Goal: Transaction & Acquisition: Purchase product/service

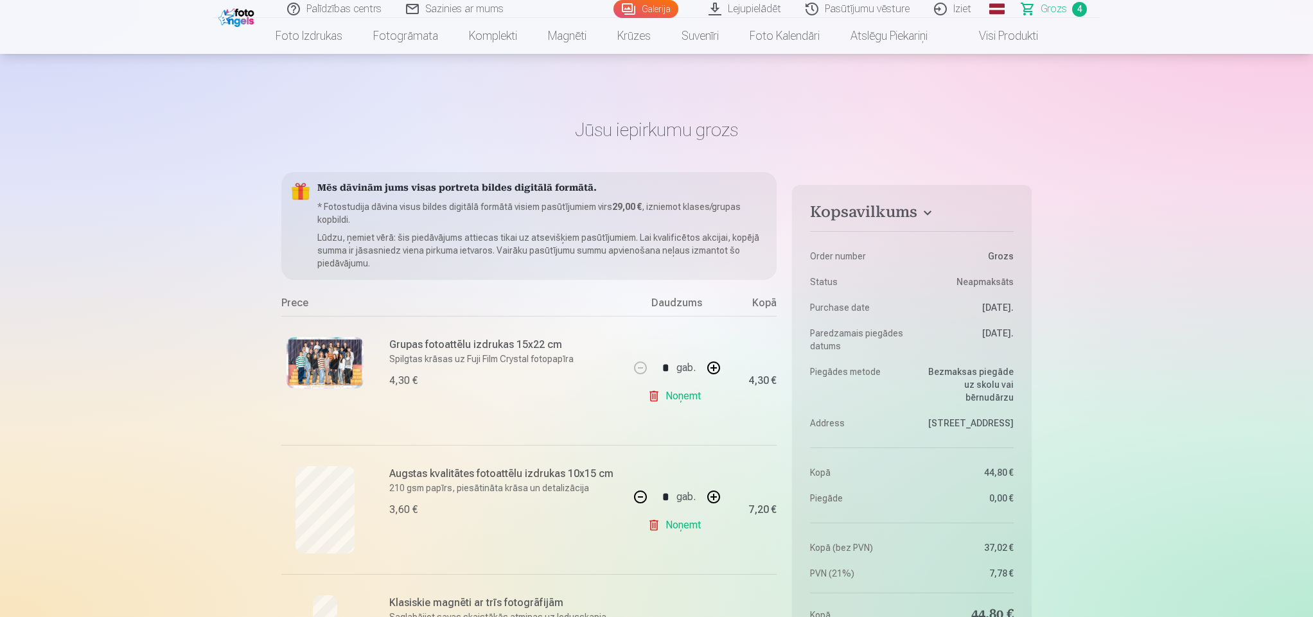
scroll to position [255, 0]
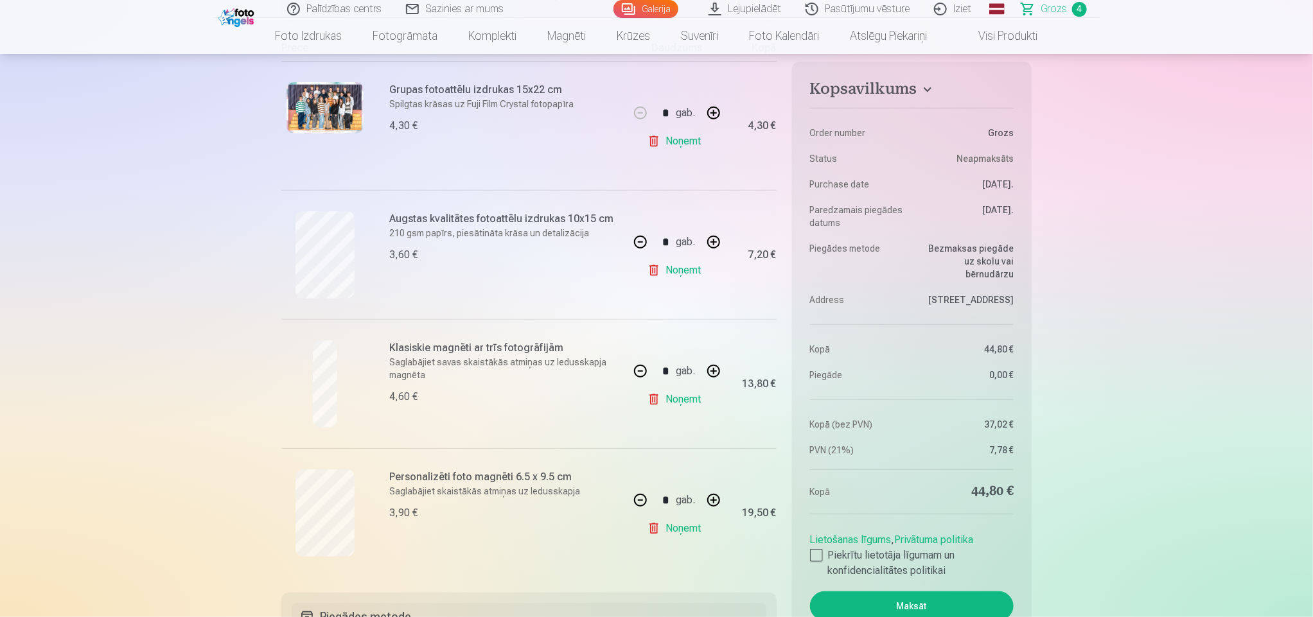
click at [698, 485] on button "button" at bounding box center [713, 500] width 31 height 31
type input "*"
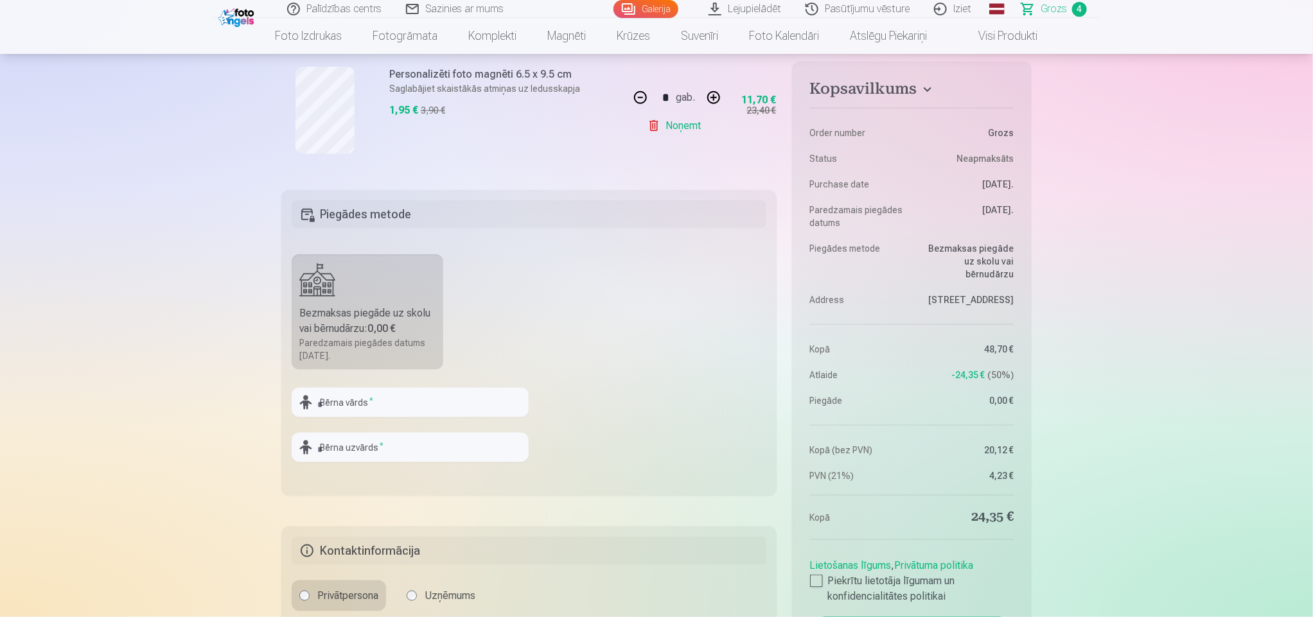
scroll to position [653, 0]
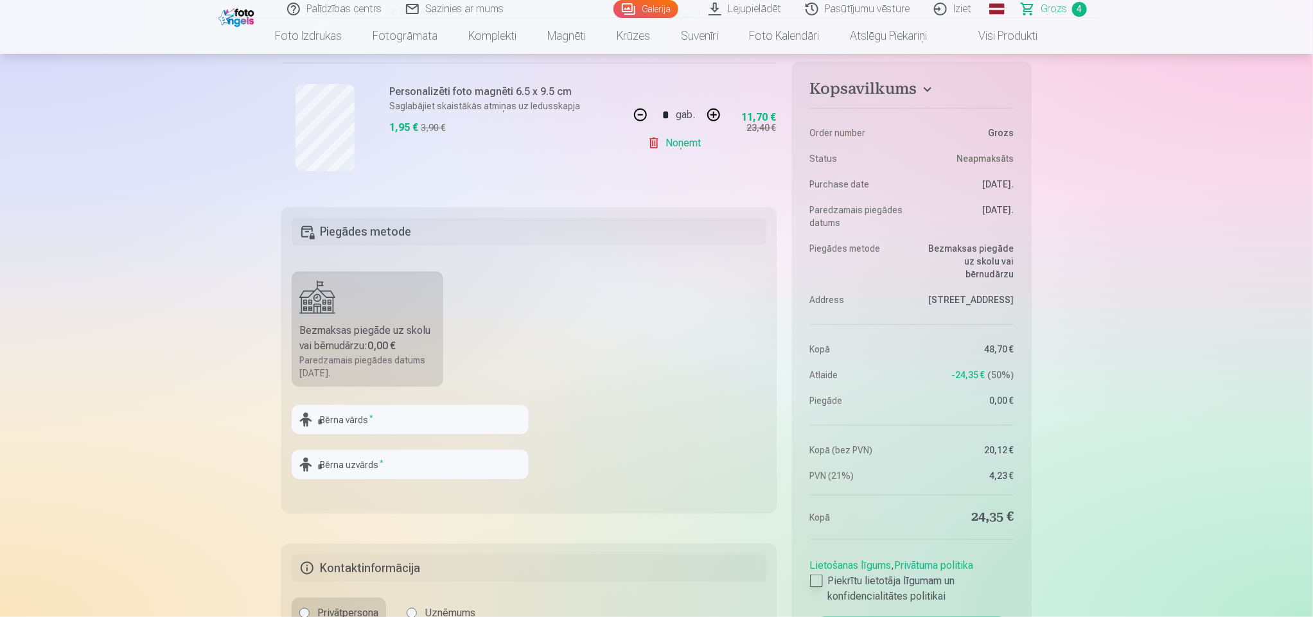
click at [812, 585] on div at bounding box center [816, 581] width 13 height 13
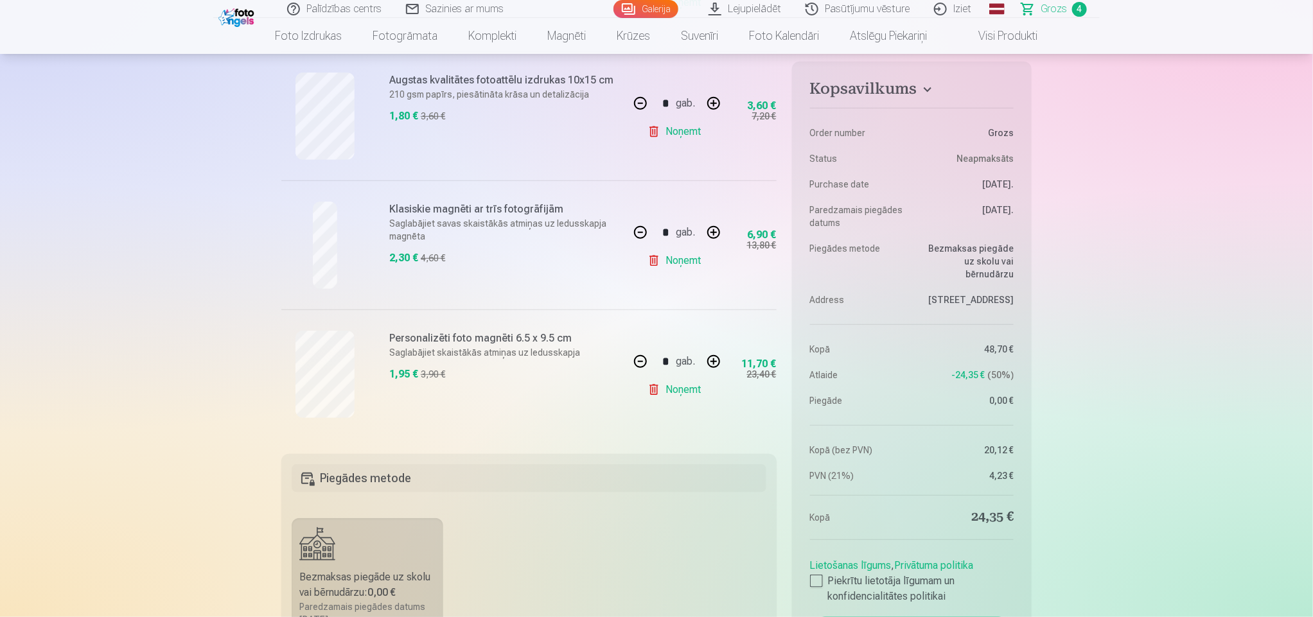
scroll to position [371, 0]
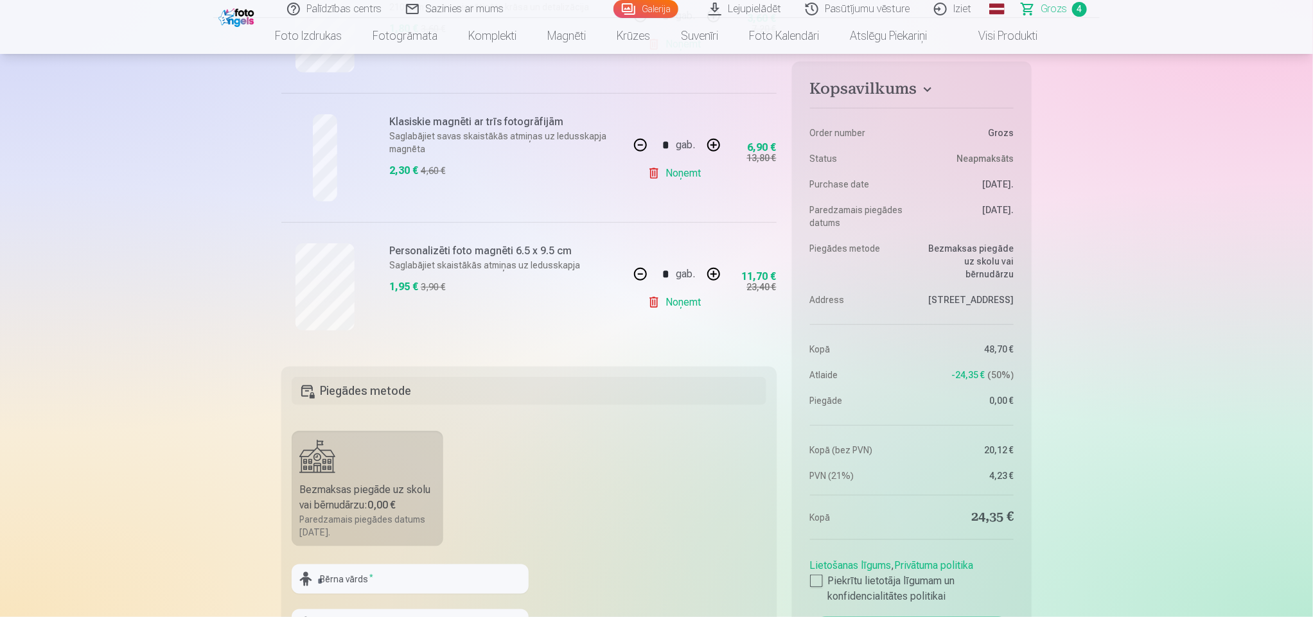
scroll to position [679, 0]
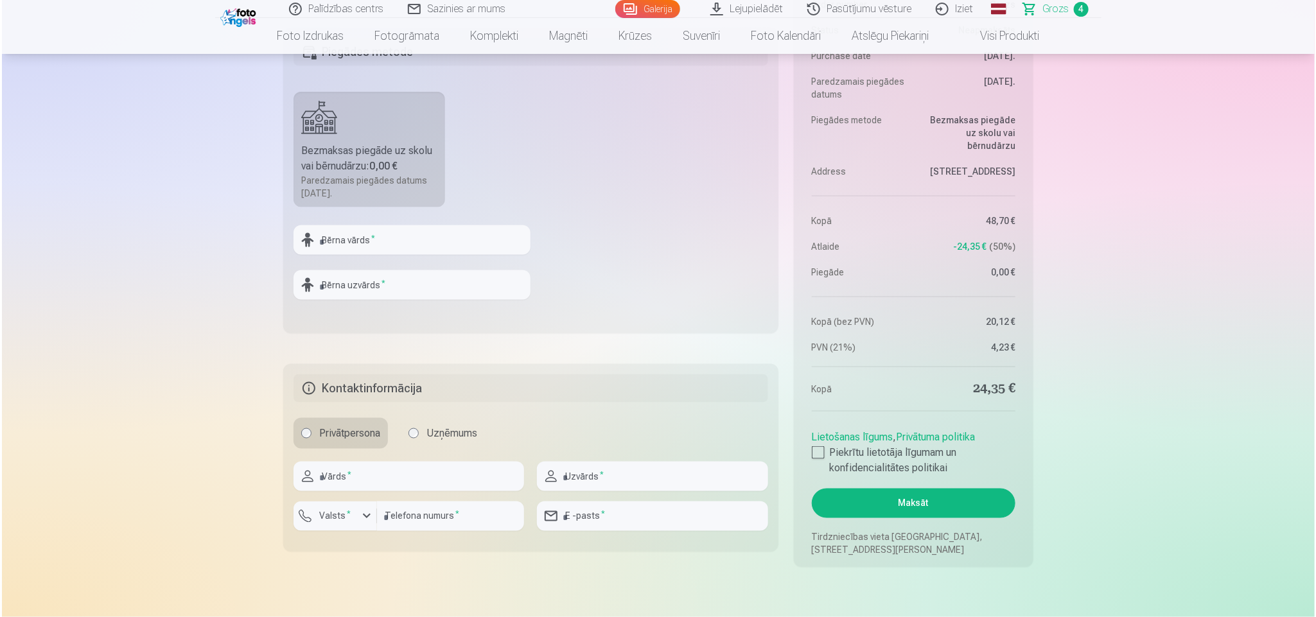
scroll to position [872, 0]
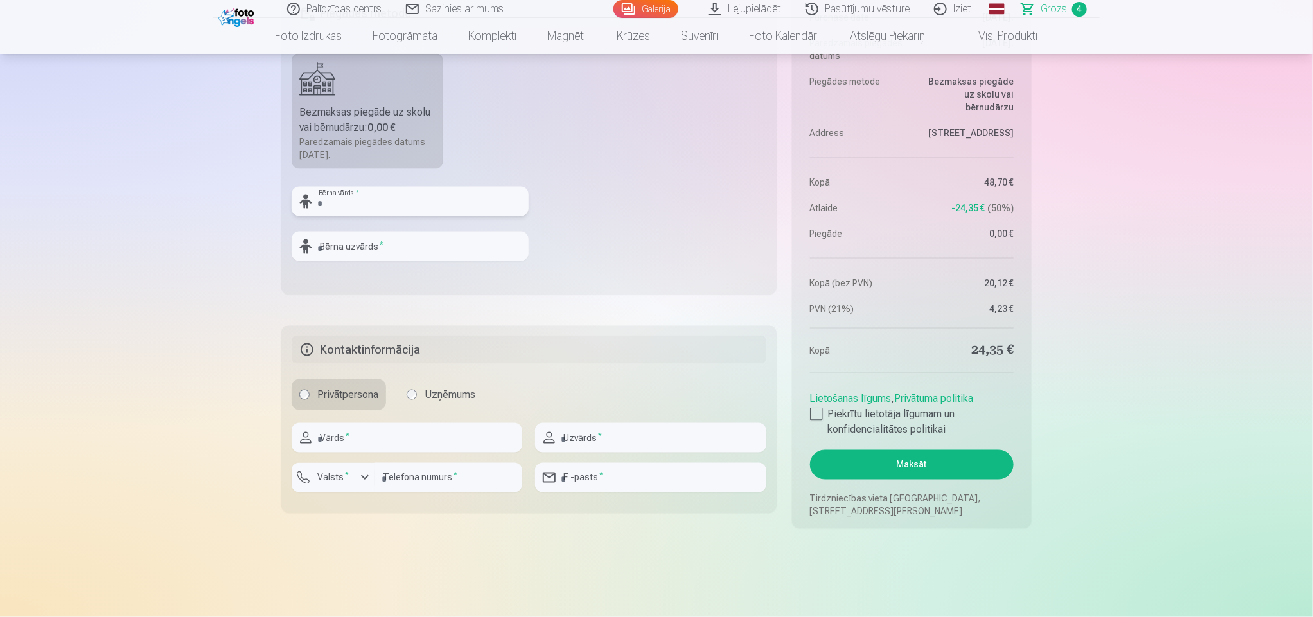
click at [409, 209] on input "text" at bounding box center [410, 202] width 237 height 30
type input "*"
click at [378, 206] on input "text" at bounding box center [410, 202] width 237 height 30
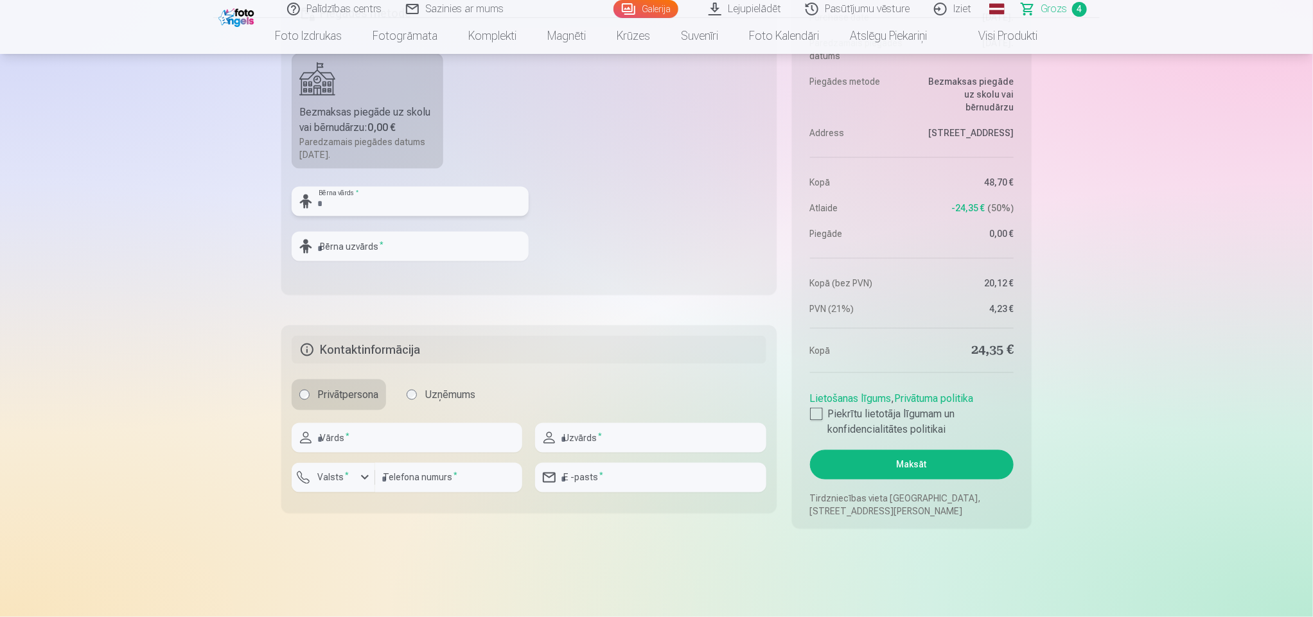
click at [378, 206] on input "text" at bounding box center [410, 202] width 237 height 30
type input "*****"
click at [368, 241] on input "text" at bounding box center [410, 247] width 237 height 30
type input "******"
click at [372, 448] on input "text" at bounding box center [407, 438] width 231 height 30
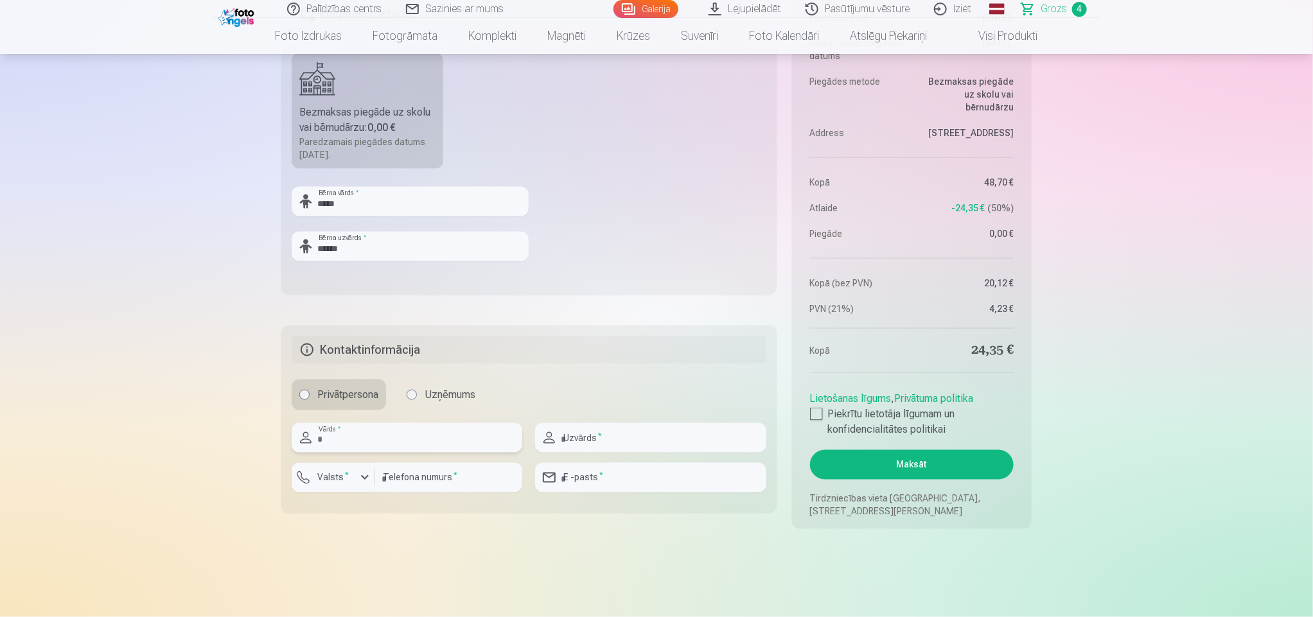
type input "*****"
type input "******"
click at [447, 484] on input "number" at bounding box center [448, 478] width 147 height 30
type input "********"
click at [596, 480] on input "email" at bounding box center [650, 478] width 231 height 30
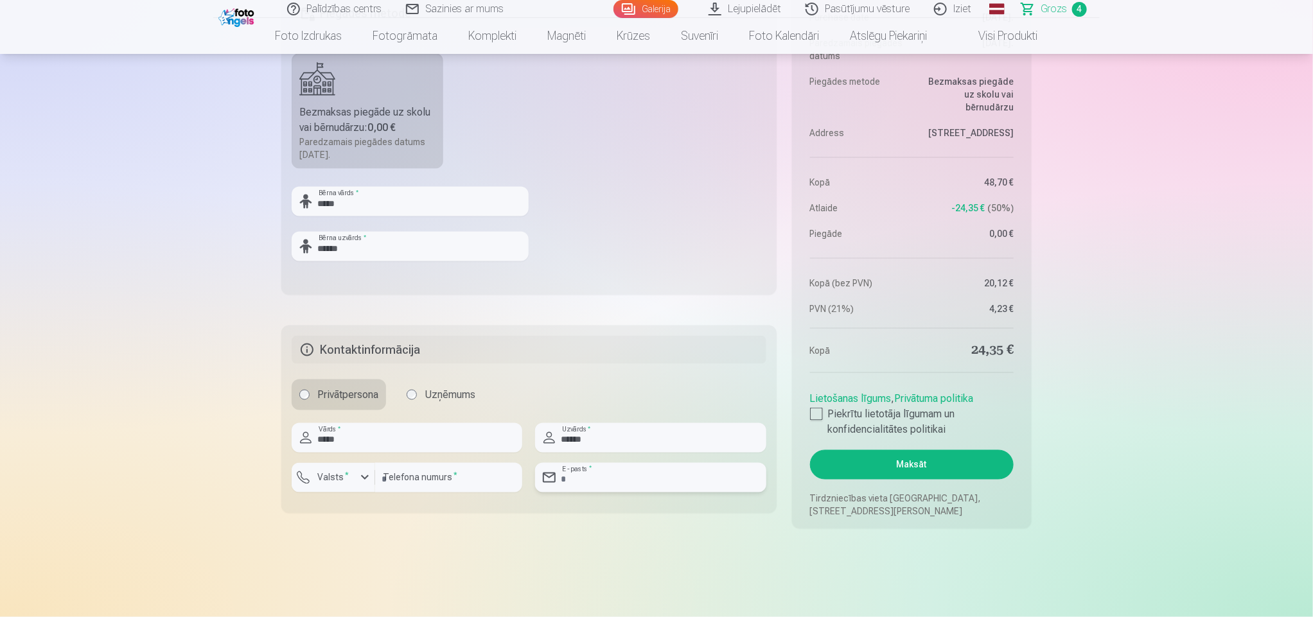
type input "**********"
click at [916, 466] on button "Maksāt" at bounding box center [912, 465] width 204 height 30
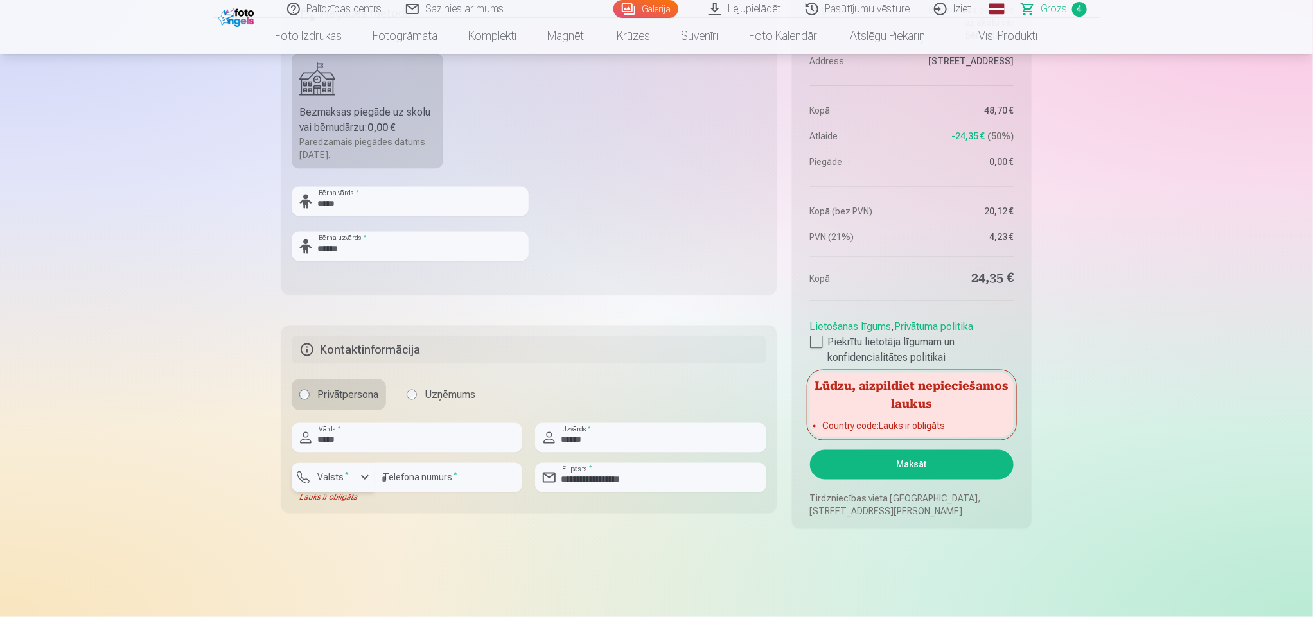
click at [338, 471] on button "Valsts *" at bounding box center [334, 478] width 84 height 30
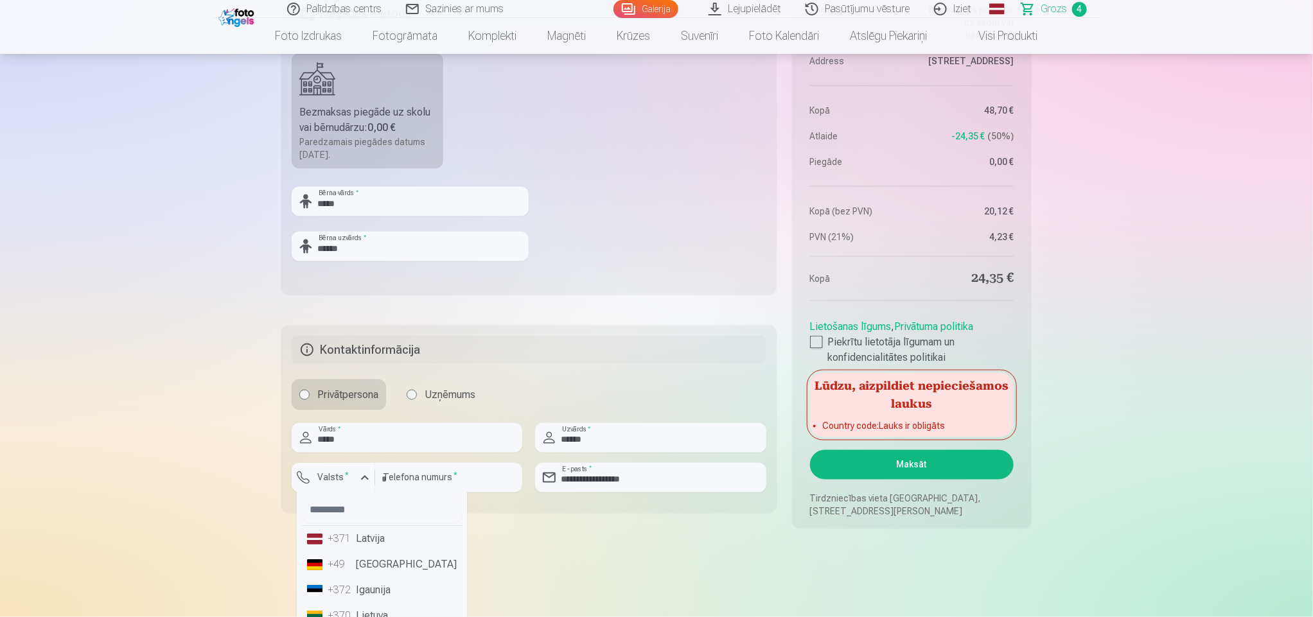
click at [355, 542] on li "+371 Latvija" at bounding box center [382, 540] width 160 height 26
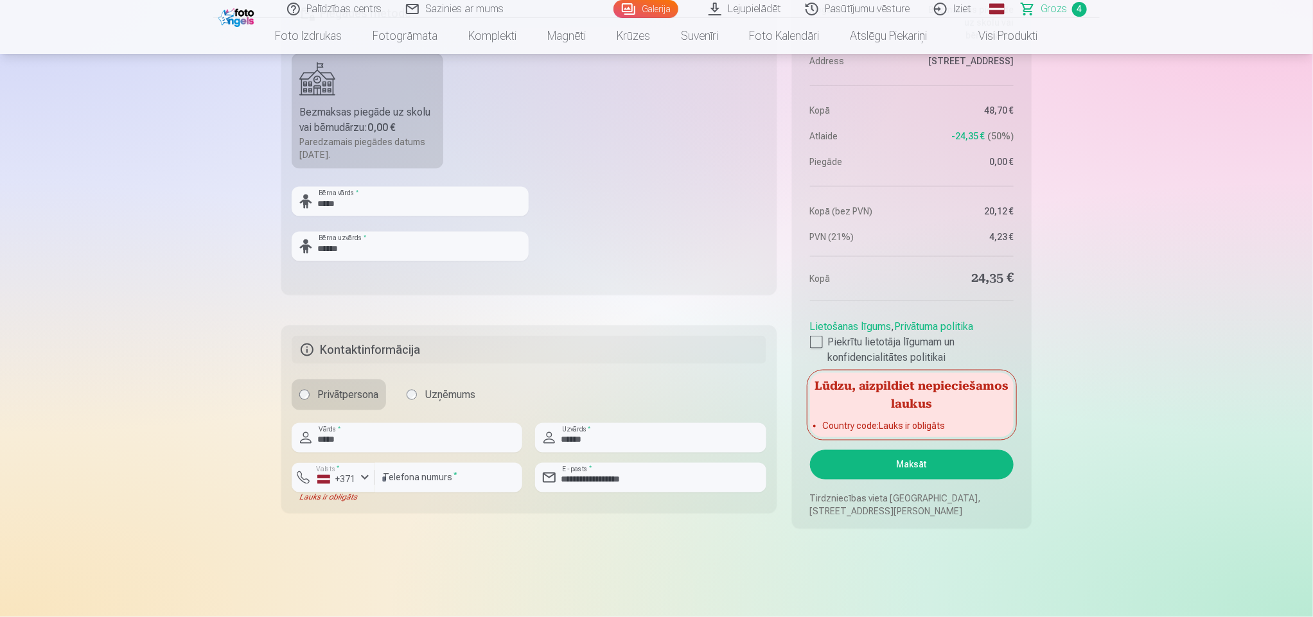
click at [910, 463] on button "Maksāt" at bounding box center [912, 465] width 204 height 30
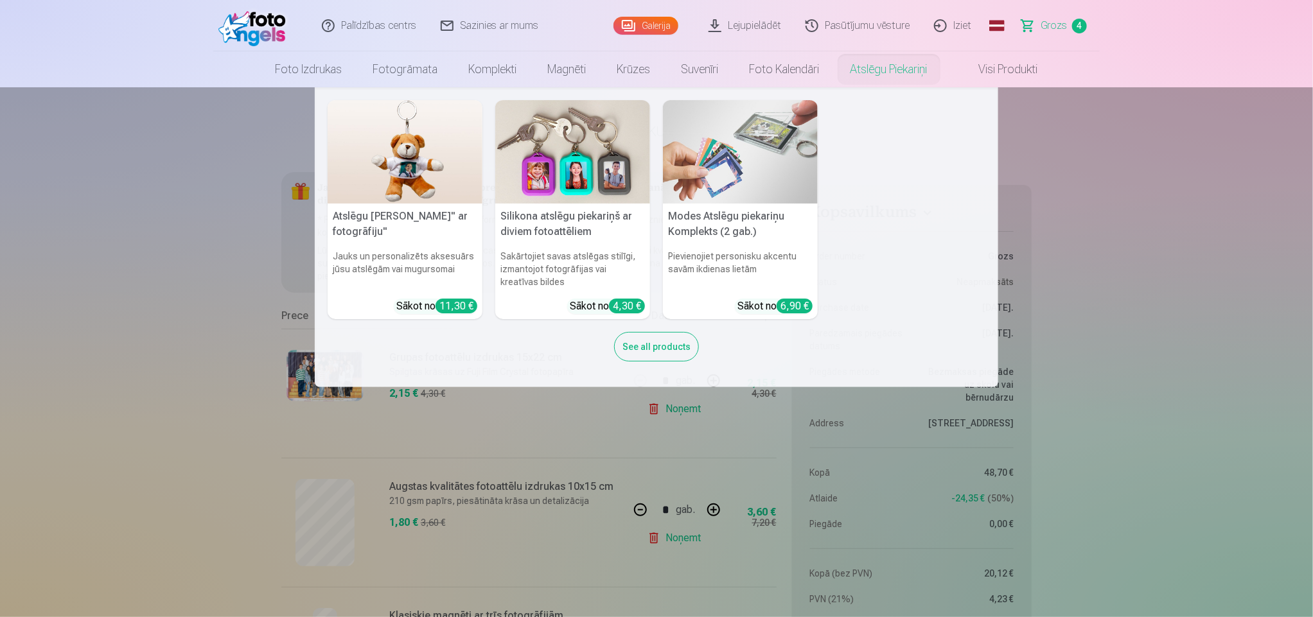
click at [673, 342] on div "See all products" at bounding box center [656, 347] width 85 height 30
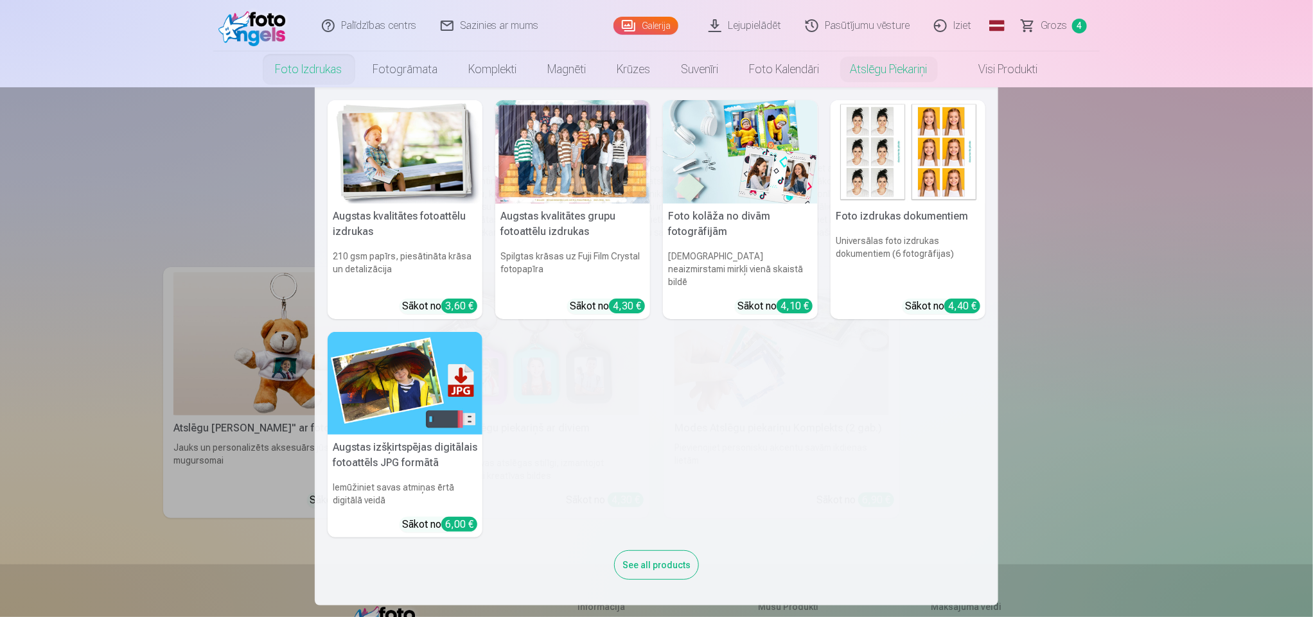
click at [750, 147] on img at bounding box center [740, 151] width 155 height 103
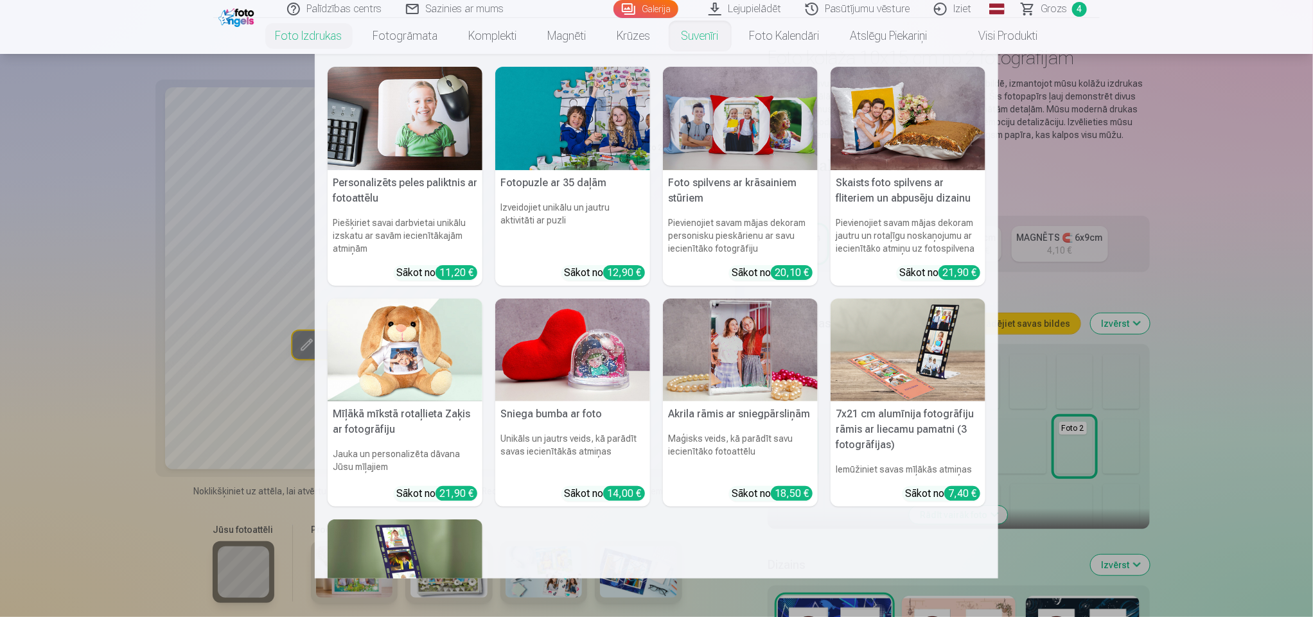
scroll to position [39, 0]
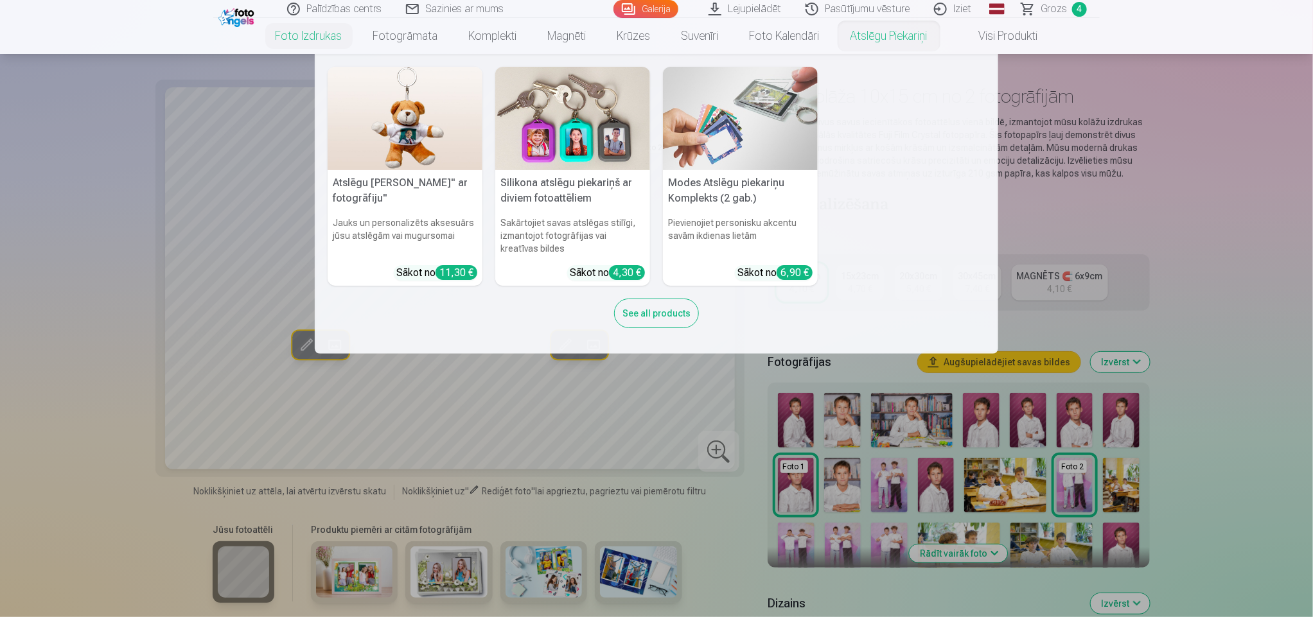
click at [768, 109] on img at bounding box center [740, 118] width 155 height 103
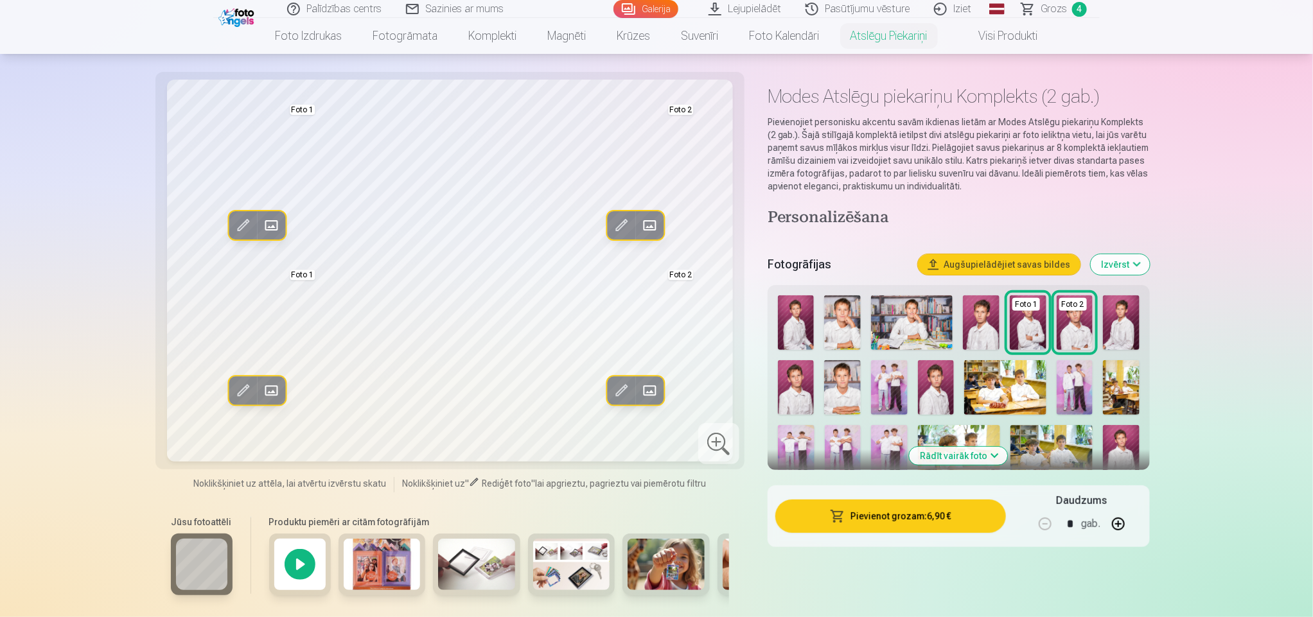
scroll to position [77, 0]
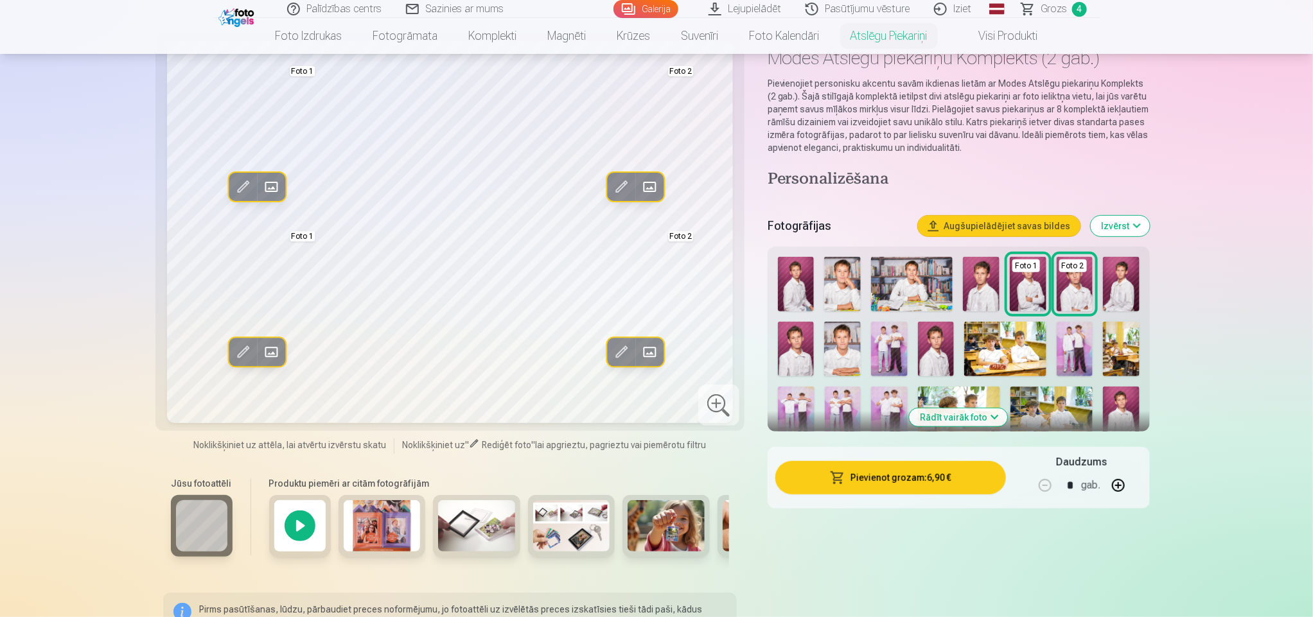
click at [995, 413] on button "Rādīt vairāk foto" at bounding box center [959, 418] width 98 height 18
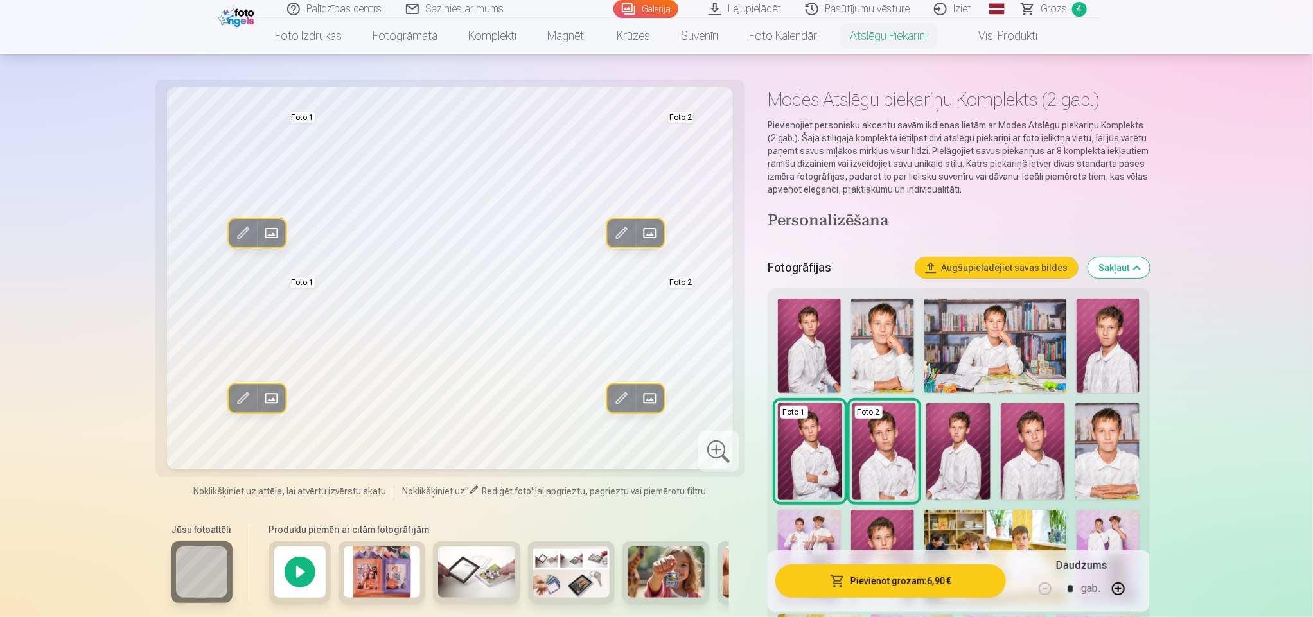
scroll to position [0, 0]
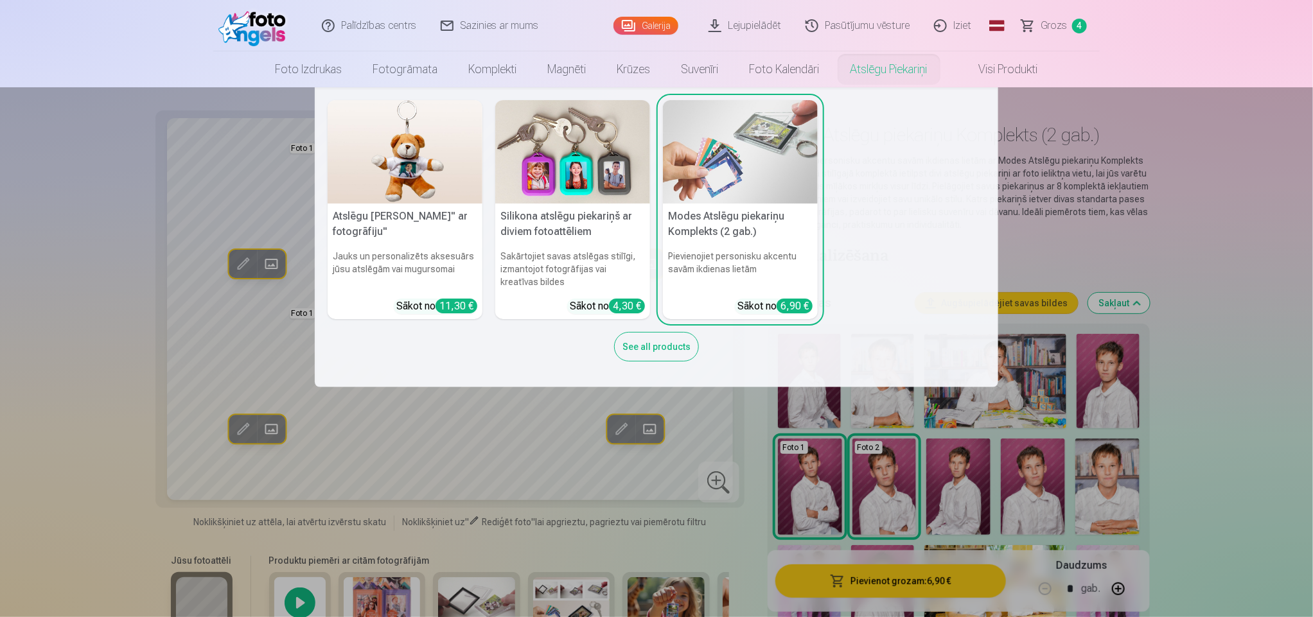
click at [759, 195] on img at bounding box center [740, 151] width 155 height 103
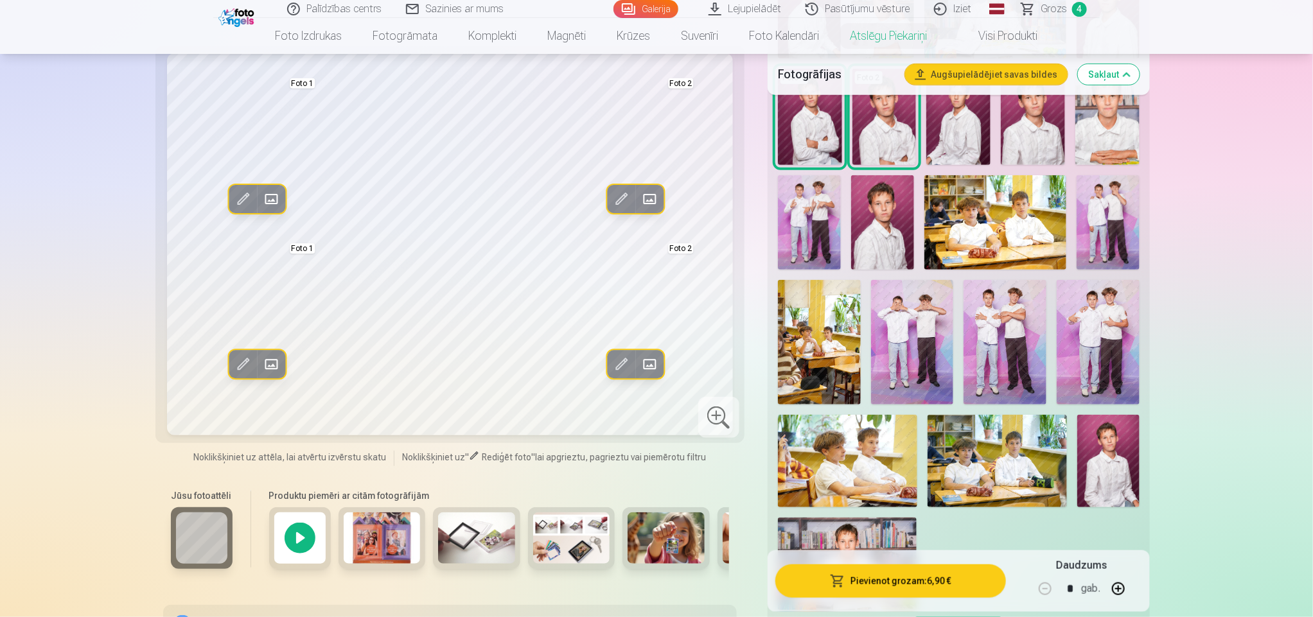
scroll to position [333, 0]
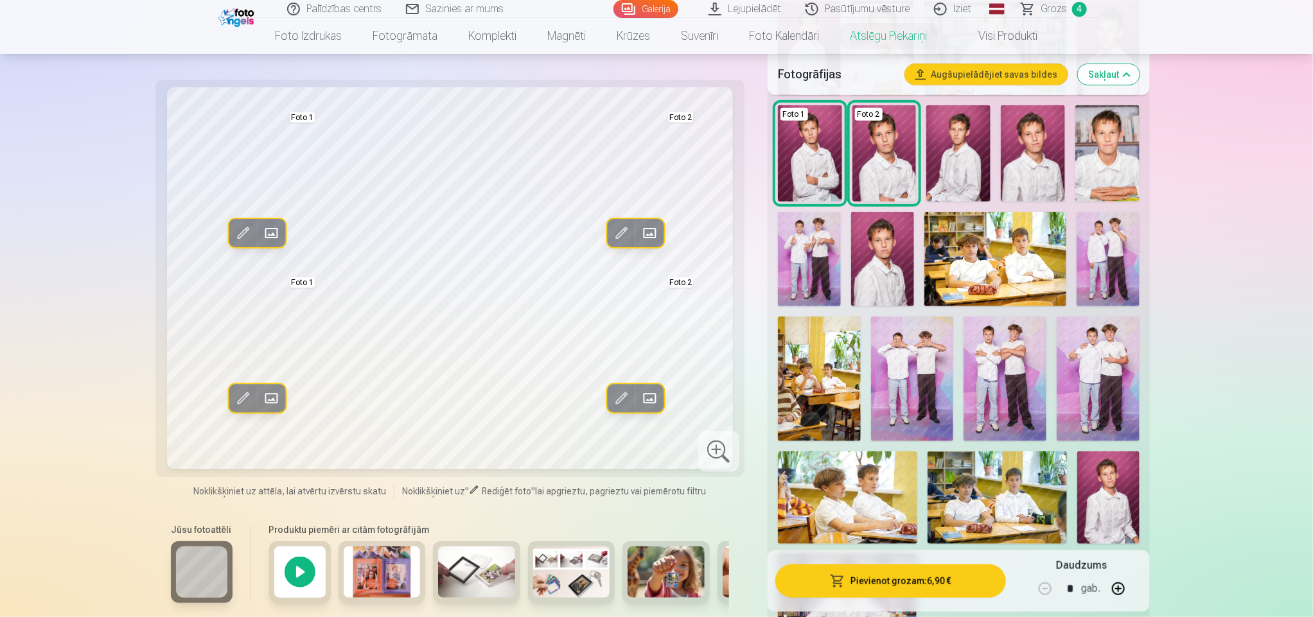
click at [1101, 362] on img at bounding box center [1098, 379] width 83 height 124
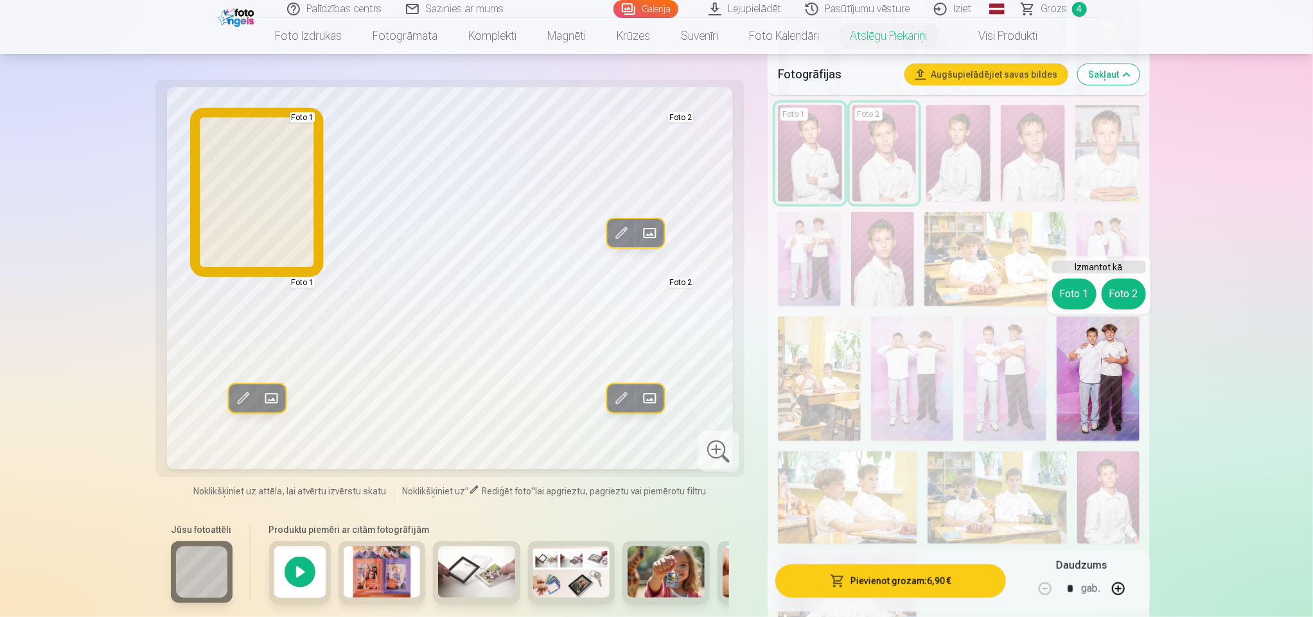
click at [1072, 289] on button "Foto 1" at bounding box center [1074, 294] width 44 height 31
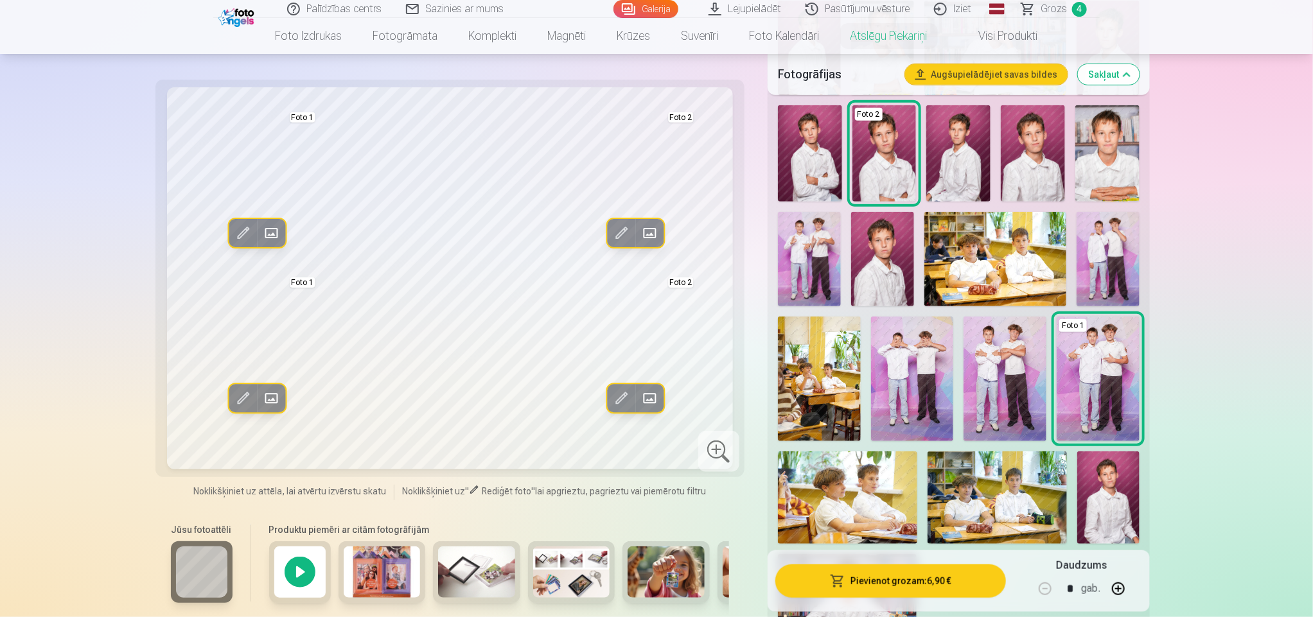
click at [998, 366] on img at bounding box center [1005, 379] width 83 height 124
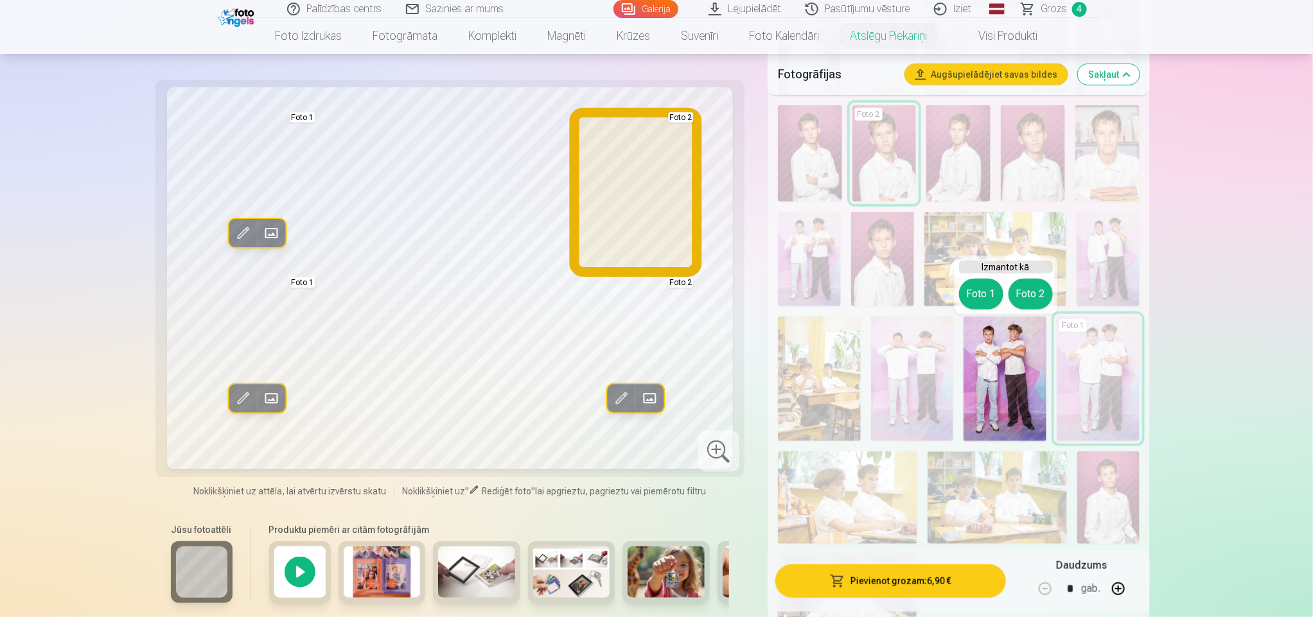
click at [1031, 292] on button "Foto 2" at bounding box center [1031, 294] width 44 height 31
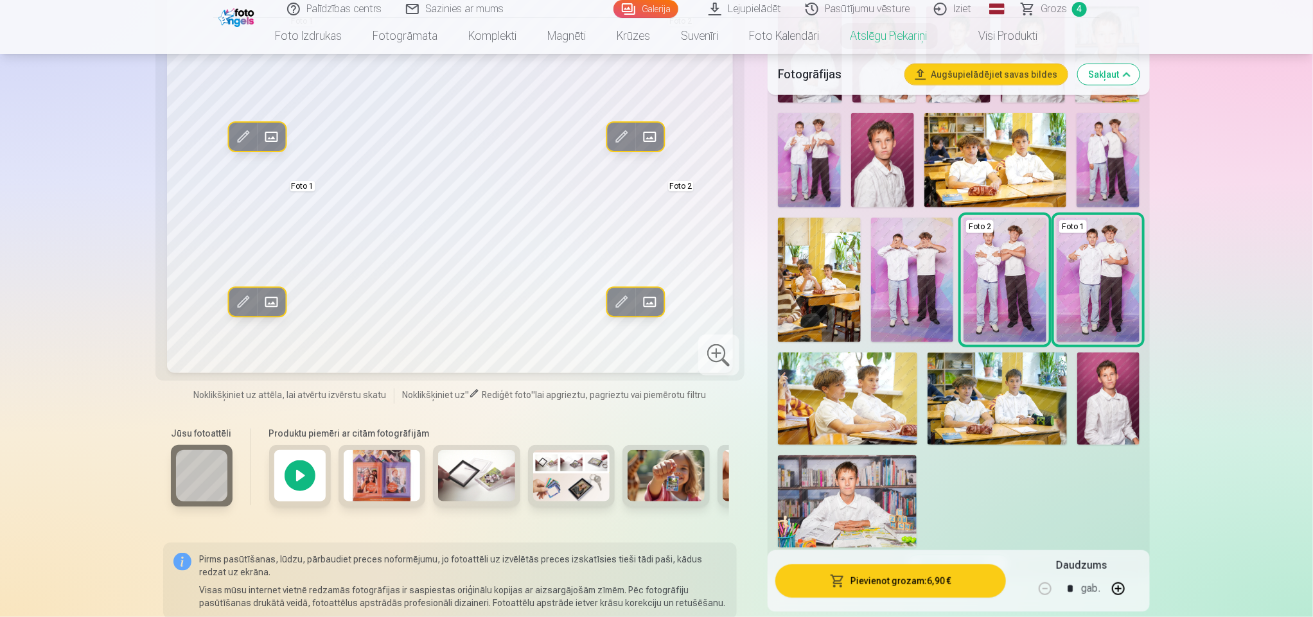
scroll to position [469, 0]
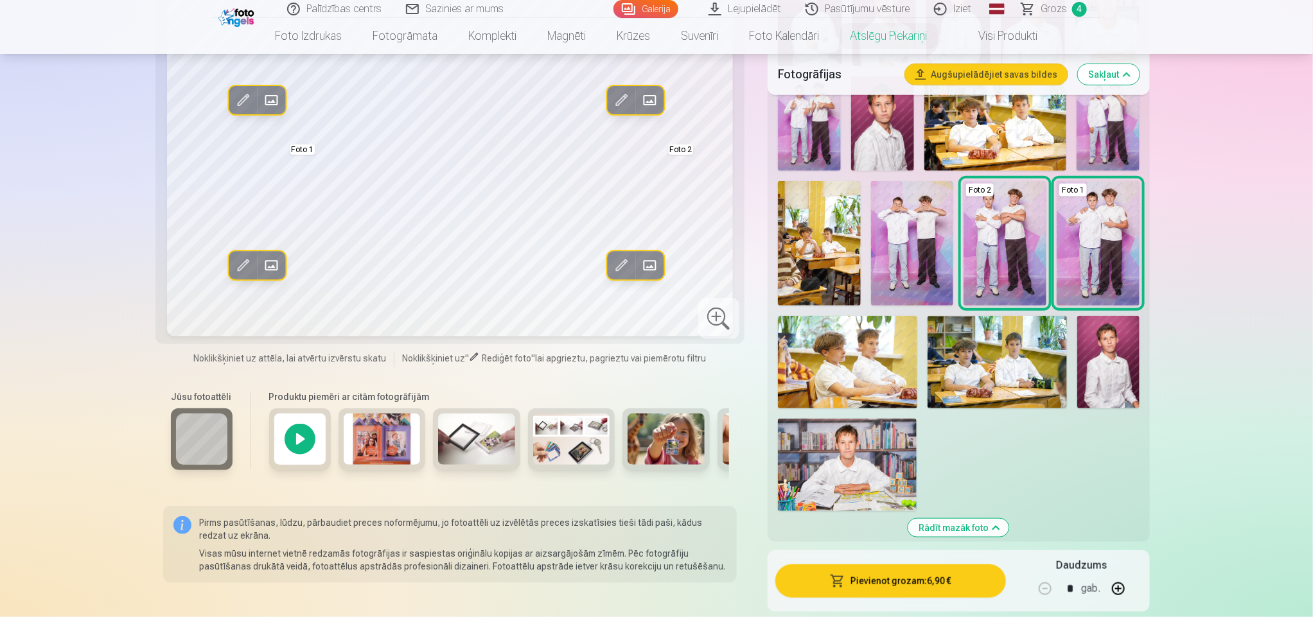
click at [822, 441] on img at bounding box center [847, 465] width 139 height 93
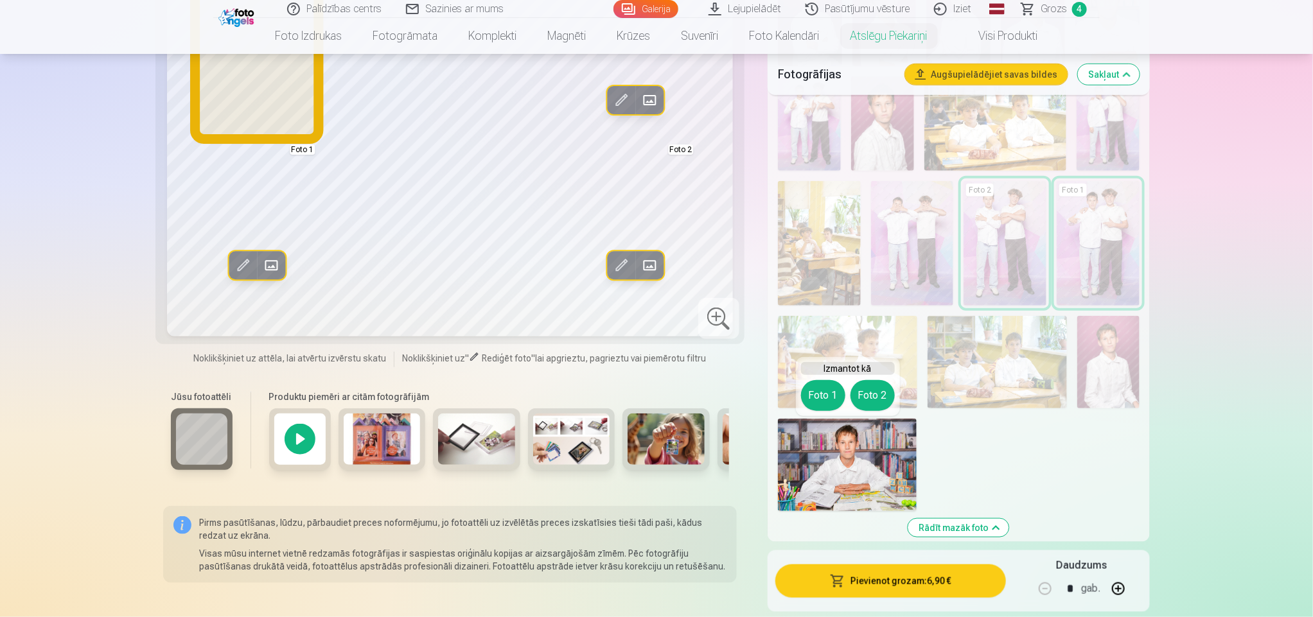
click at [823, 382] on button "Foto 1" at bounding box center [823, 395] width 44 height 31
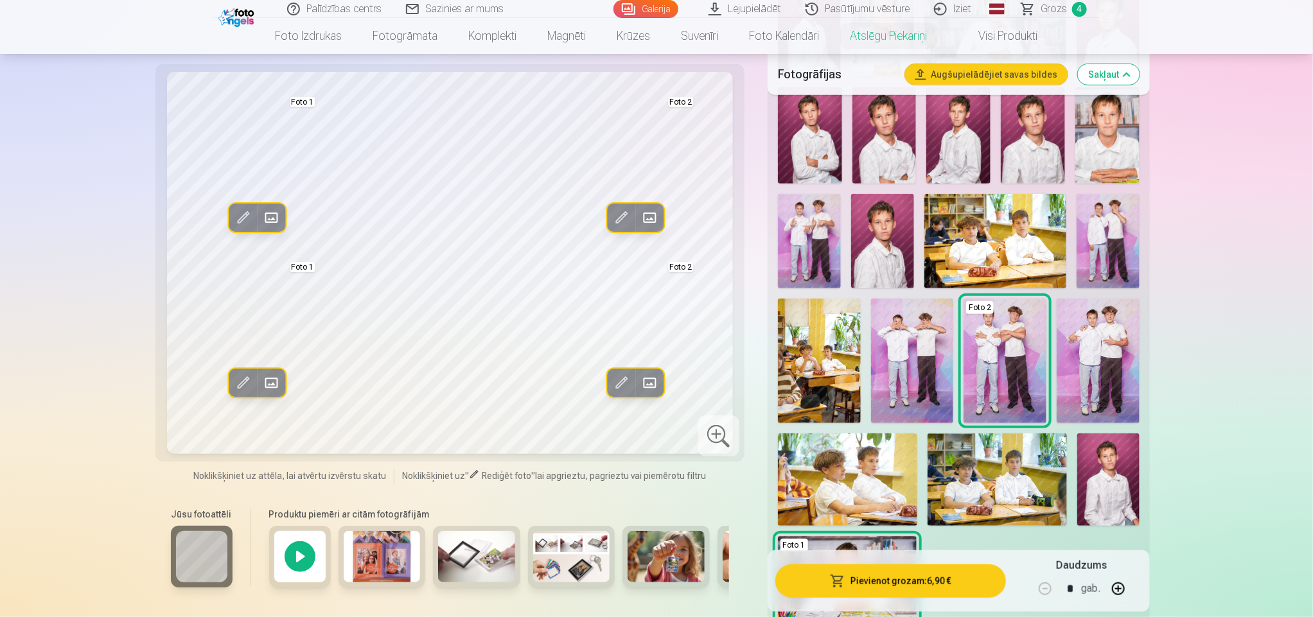
scroll to position [316, 0]
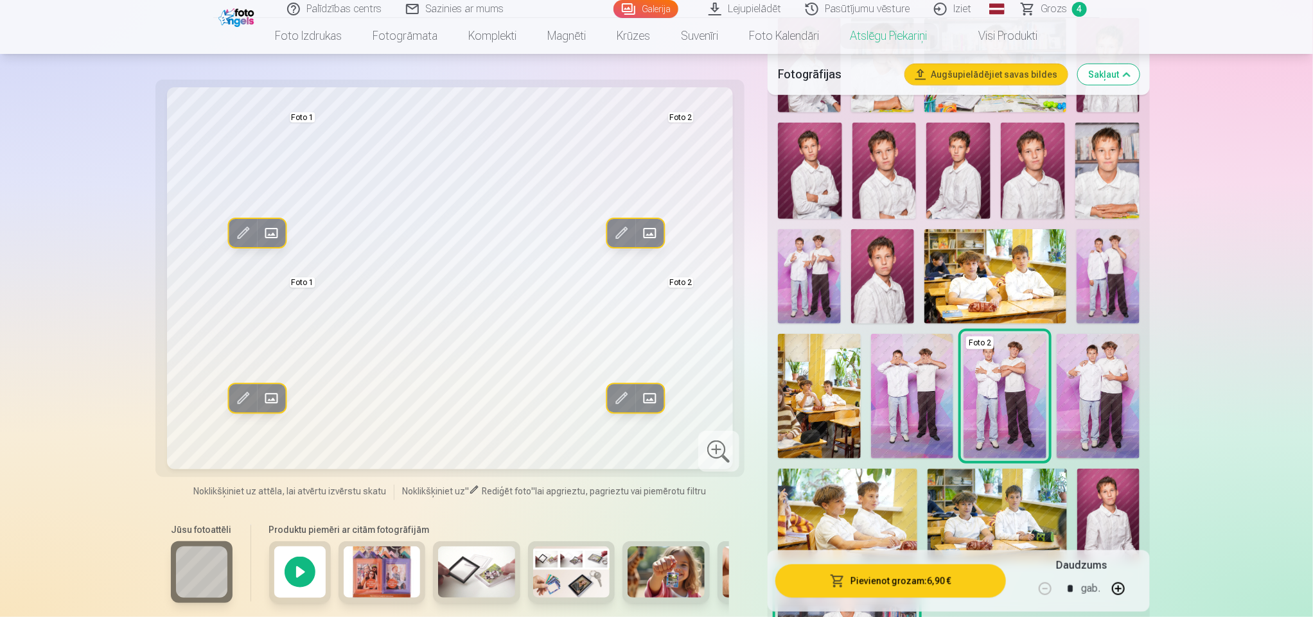
click at [1027, 156] on img at bounding box center [1033, 171] width 64 height 96
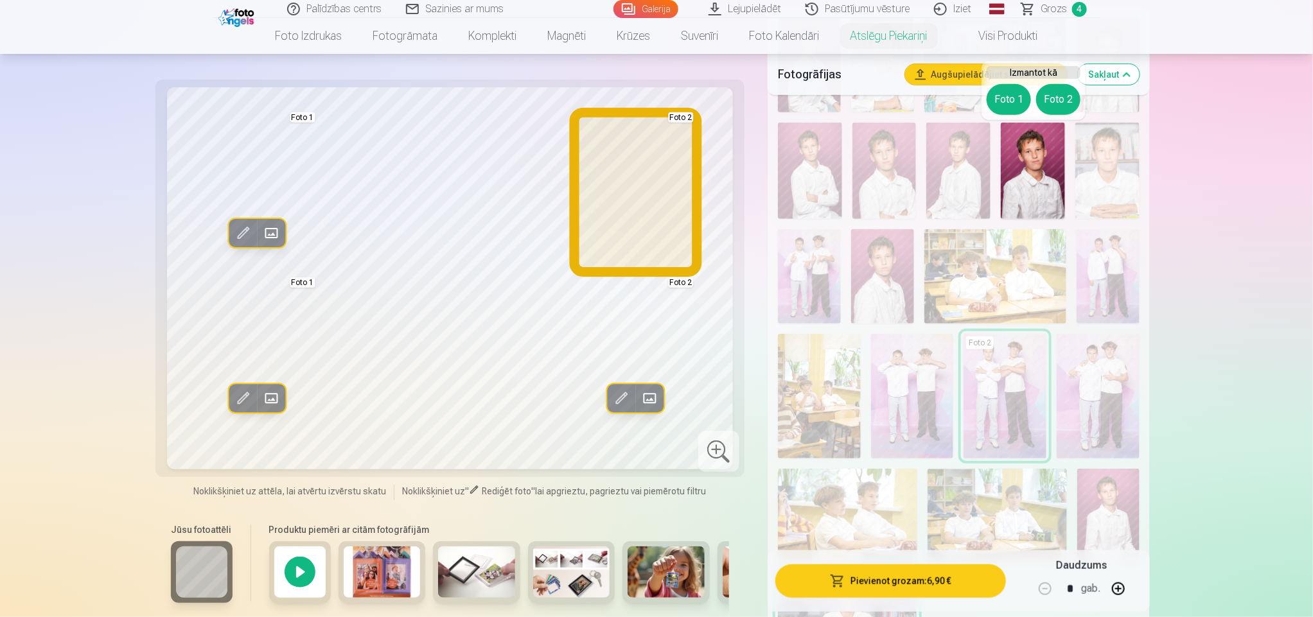
click at [1062, 93] on button "Foto 2" at bounding box center [1058, 99] width 44 height 31
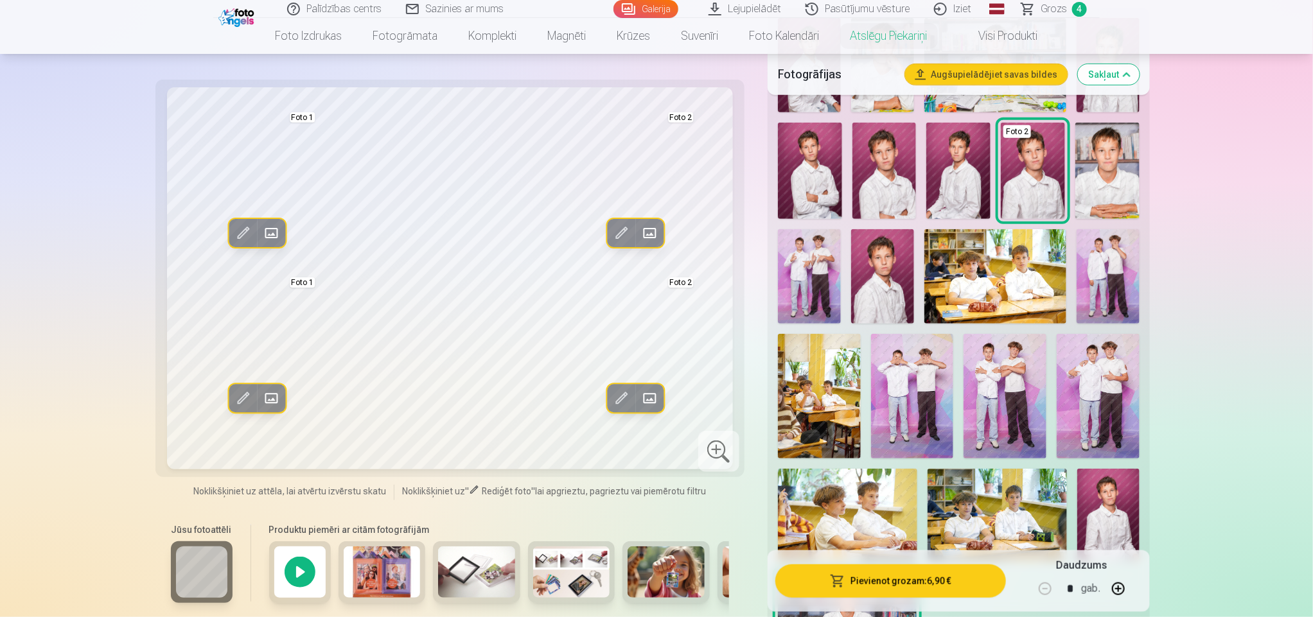
click at [889, 175] on img at bounding box center [885, 171] width 64 height 96
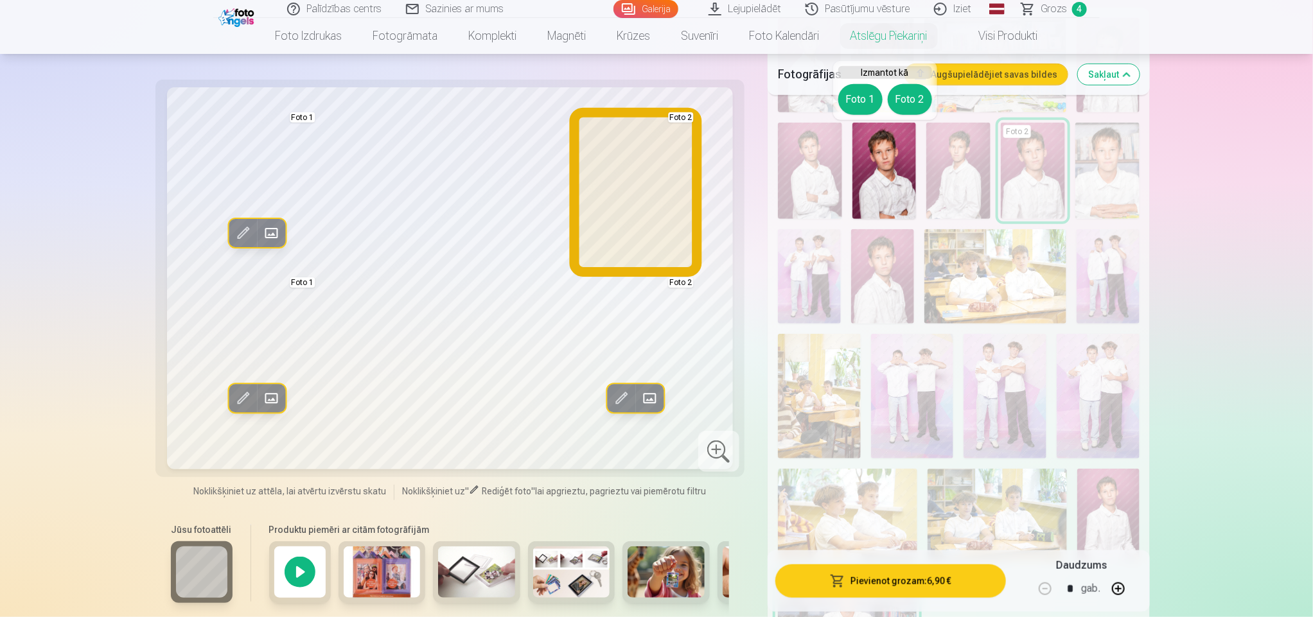
click at [908, 98] on button "Foto 2" at bounding box center [910, 99] width 44 height 31
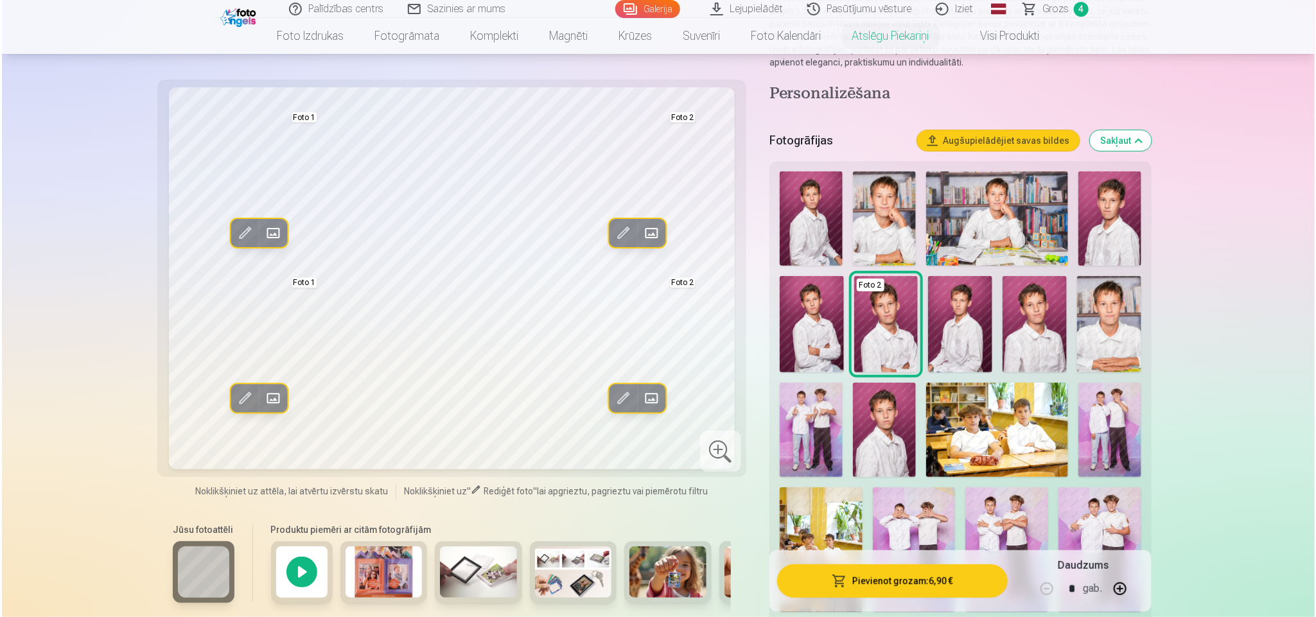
scroll to position [153, 0]
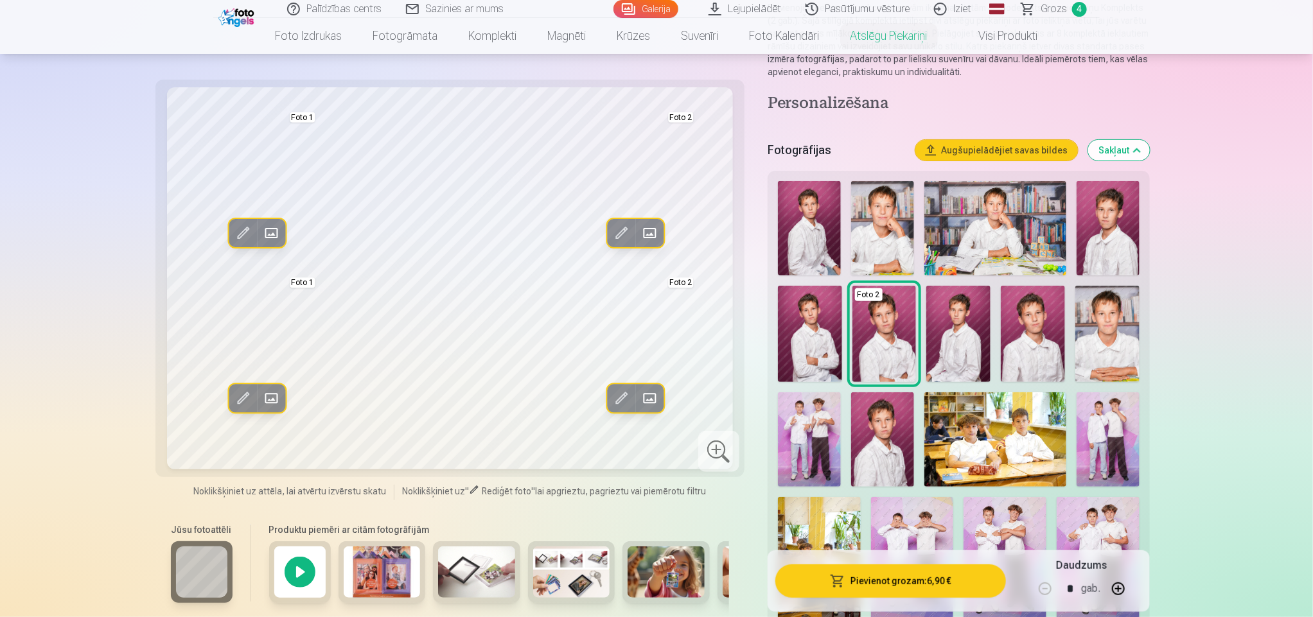
click at [1115, 255] on img at bounding box center [1108, 228] width 63 height 94
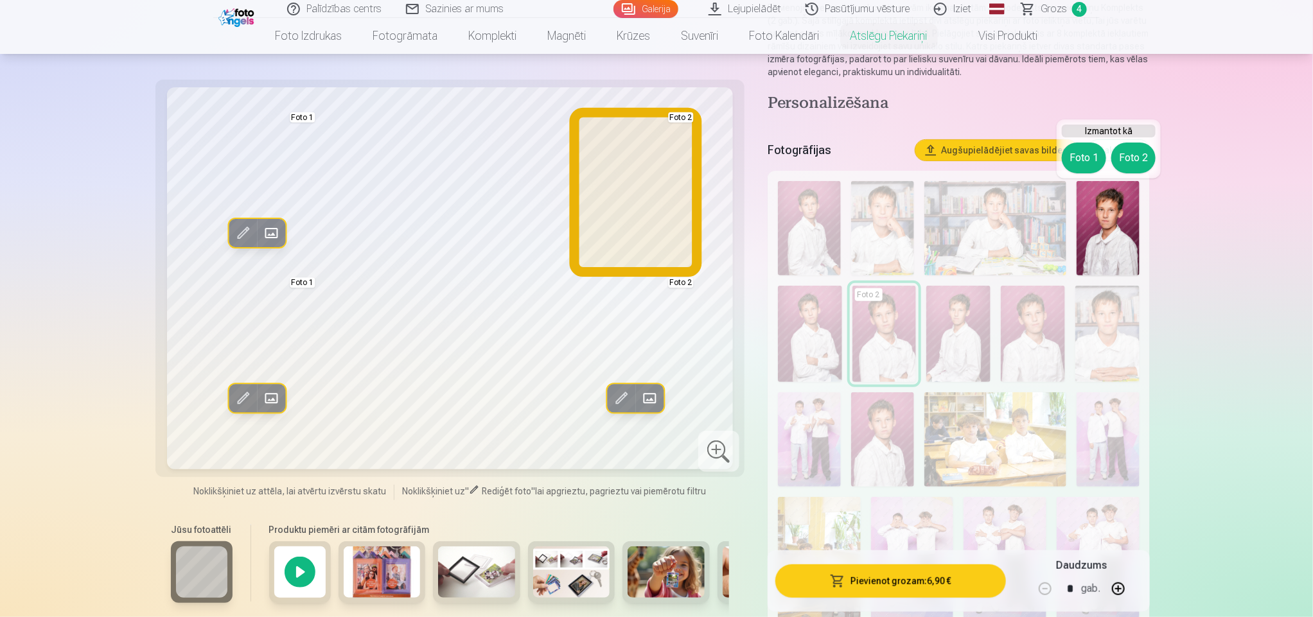
click at [1138, 146] on button "Foto 2" at bounding box center [1133, 158] width 44 height 31
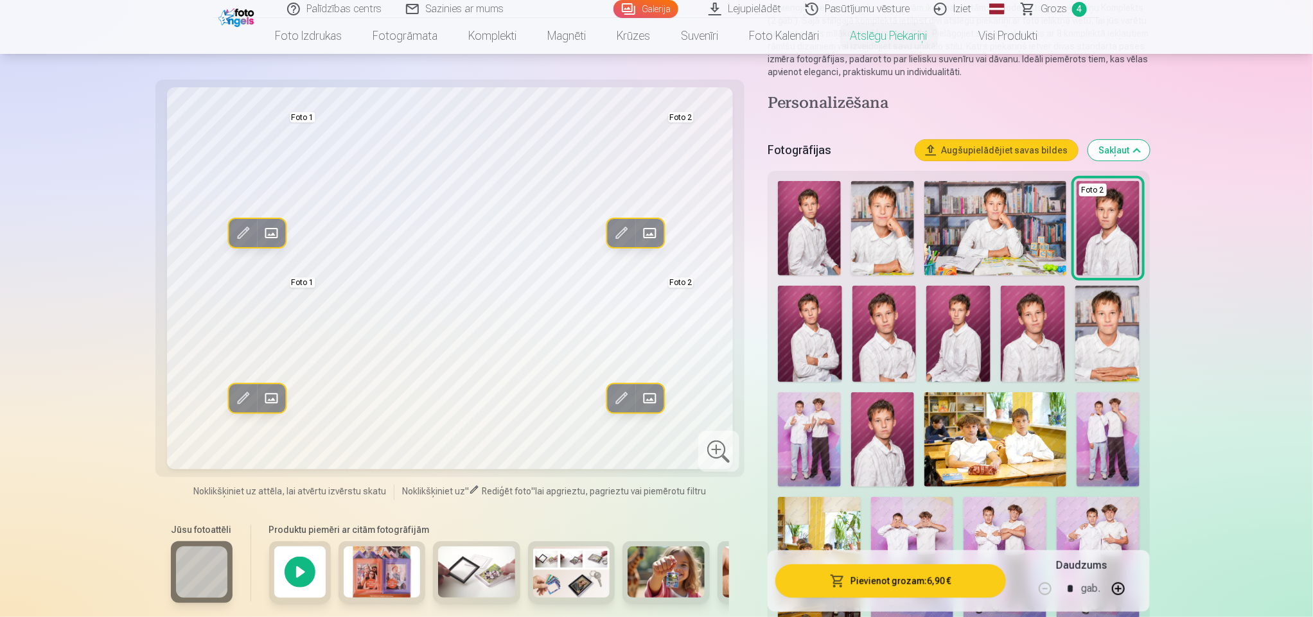
click at [889, 322] on img at bounding box center [885, 334] width 64 height 96
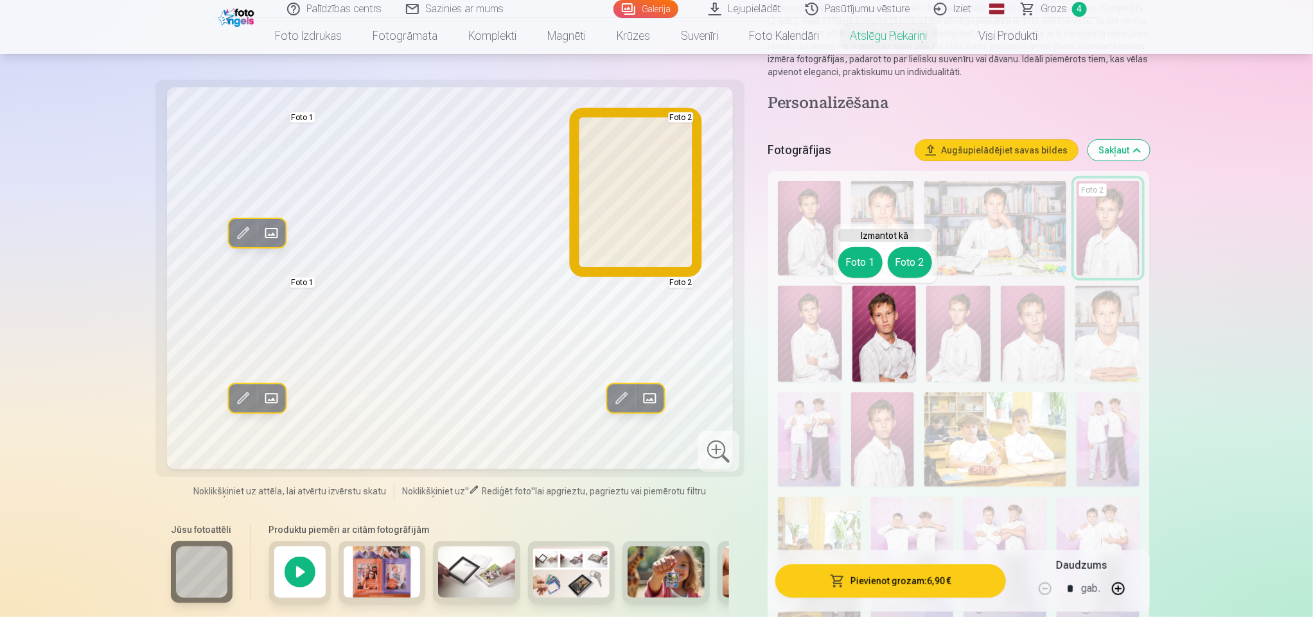
click at [912, 259] on button "Foto 2" at bounding box center [910, 262] width 44 height 31
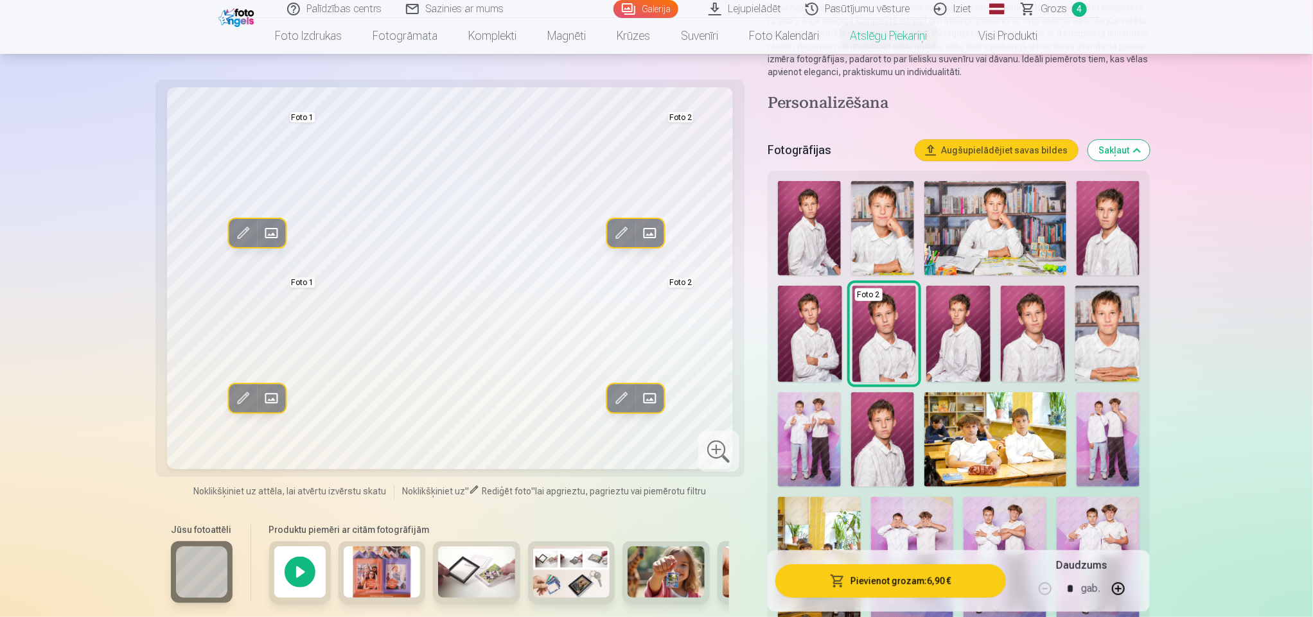
click at [1029, 326] on img at bounding box center [1033, 334] width 64 height 96
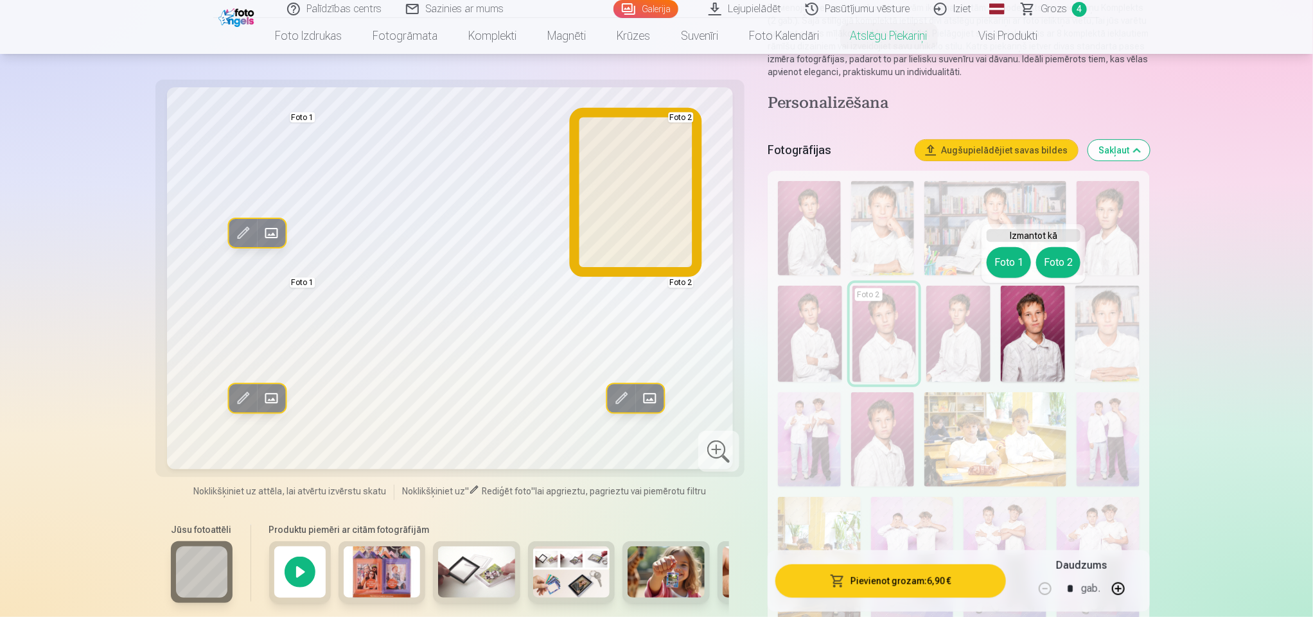
click at [1066, 267] on button "Foto 2" at bounding box center [1058, 262] width 44 height 31
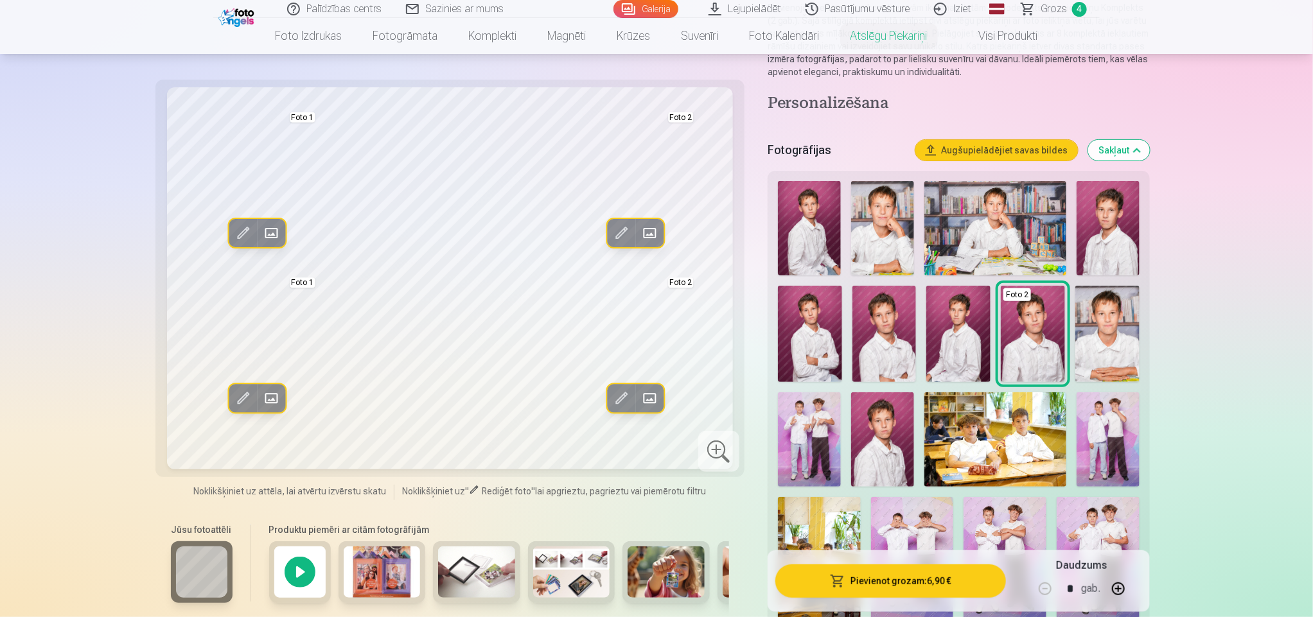
click at [921, 573] on button "Pievienot grozam : 6,90 €" at bounding box center [890, 581] width 231 height 33
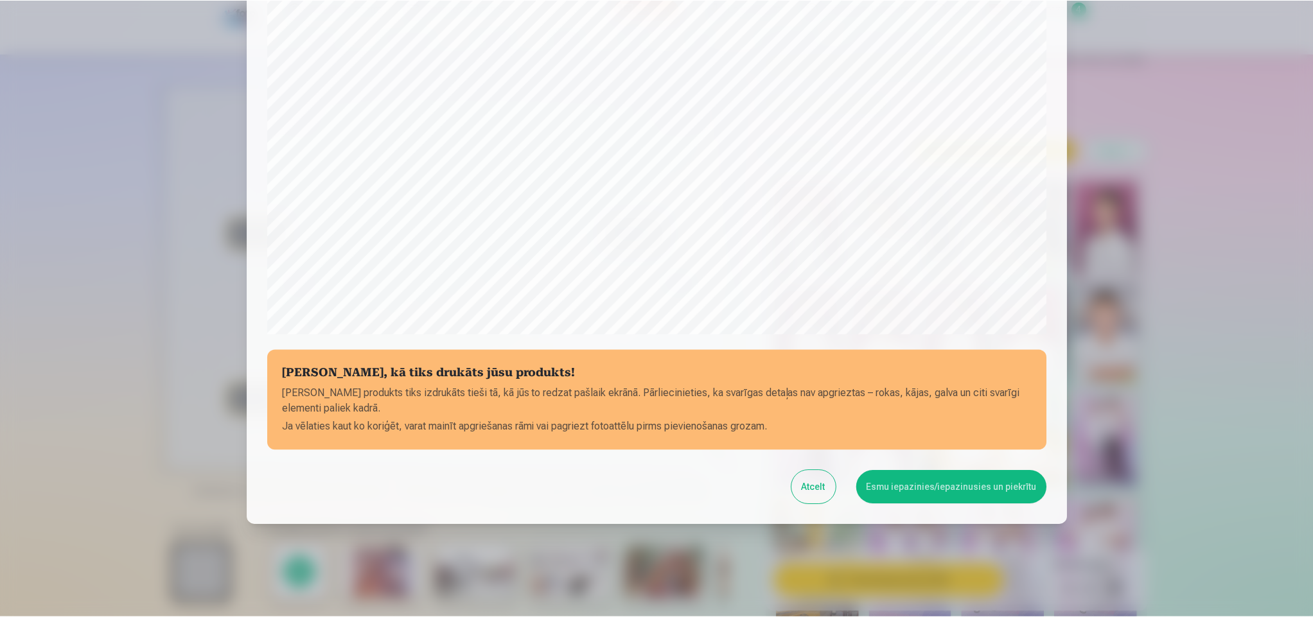
scroll to position [307, 0]
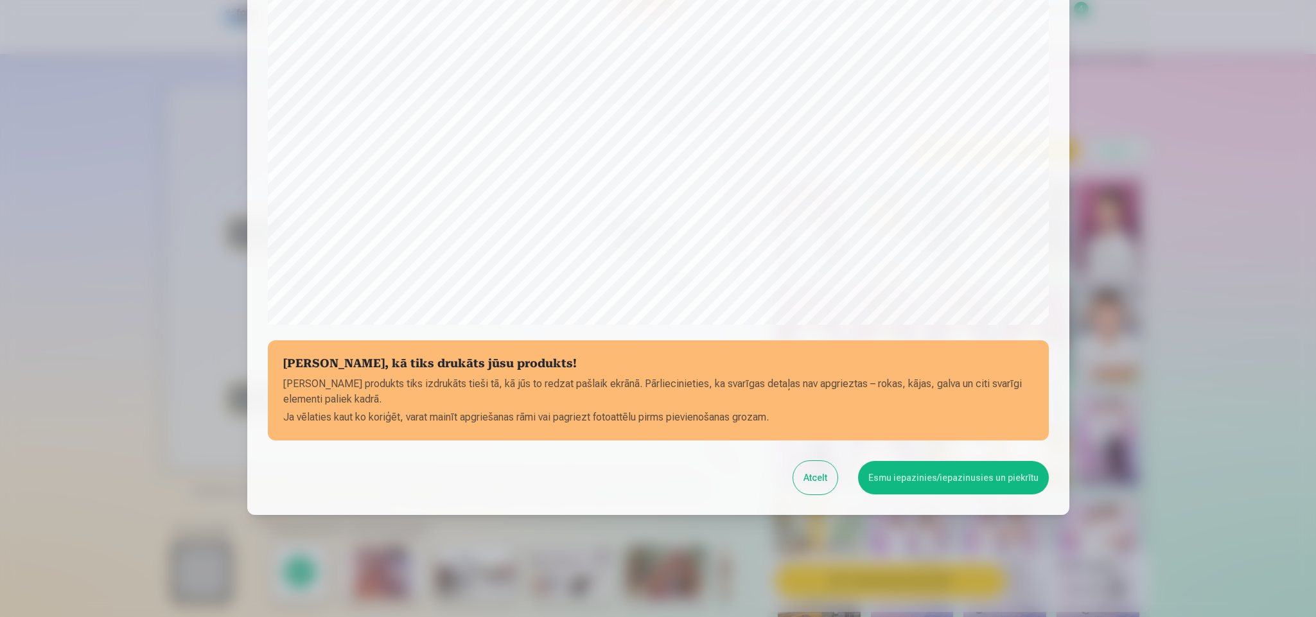
drag, startPoint x: 1056, startPoint y: 87, endPoint x: 1050, endPoint y: 155, distance: 67.7
click at [1050, 155] on div "Pārbaudiet, kā tiks drukāts jūsu produkts! Jūsu produkts tiks izdrukāts tieši t…" at bounding box center [658, 117] width 822 height 797
click at [989, 468] on button "Esmu iepazinies/iepazinusies un piekrītu" at bounding box center [953, 477] width 191 height 33
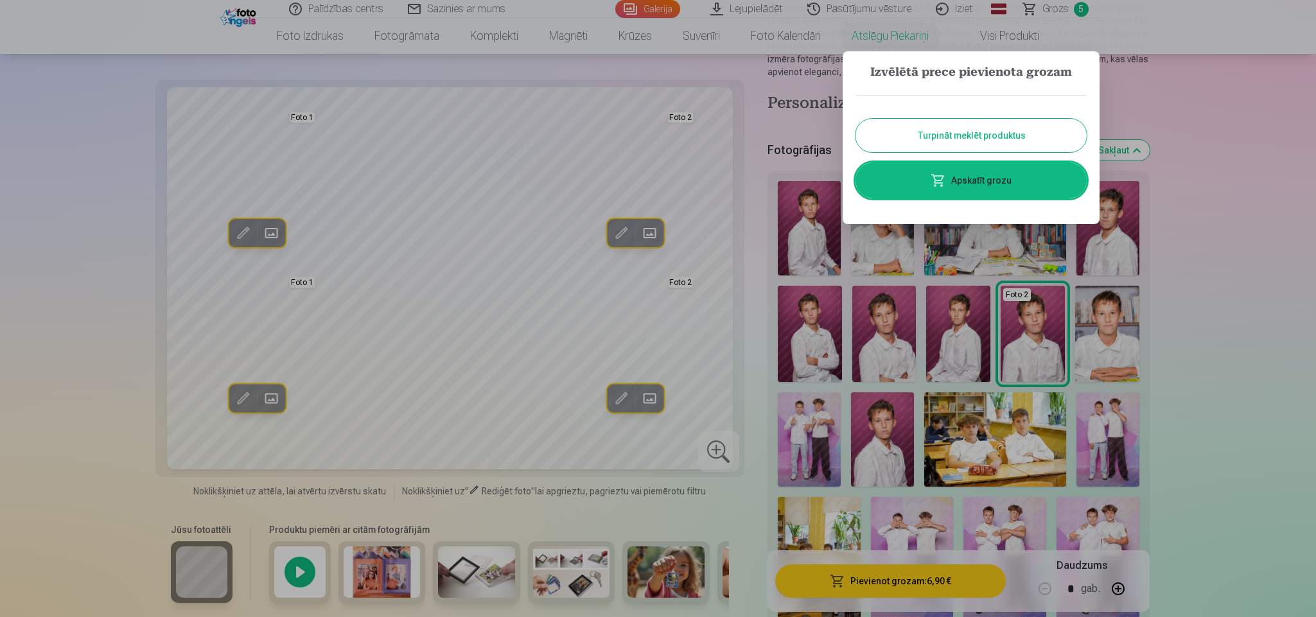
click at [986, 164] on link "Apskatīt grozu" at bounding box center [971, 181] width 231 height 36
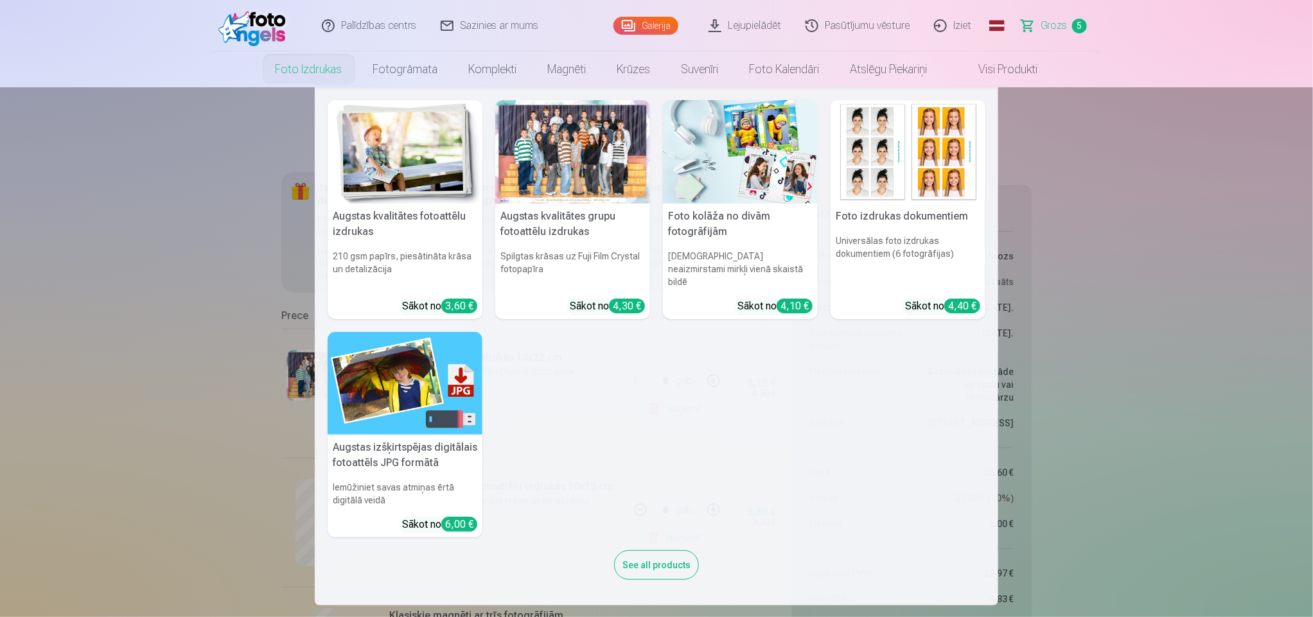
click at [417, 178] on img at bounding box center [405, 151] width 155 height 103
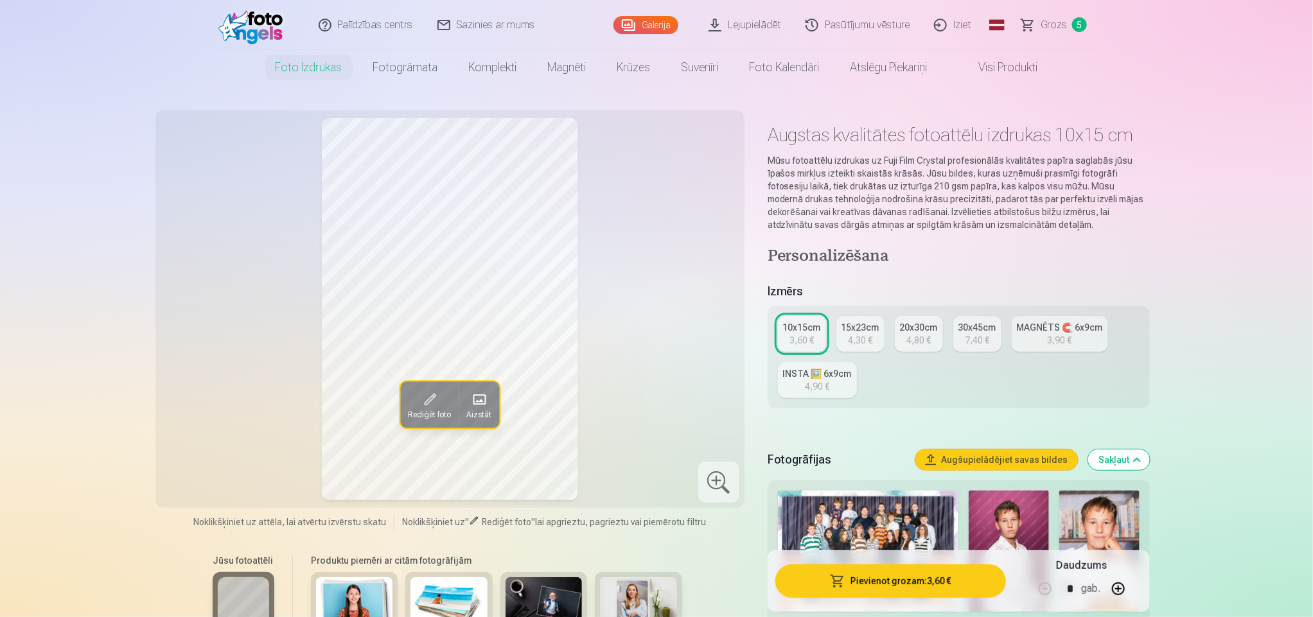
scroll to position [39, 0]
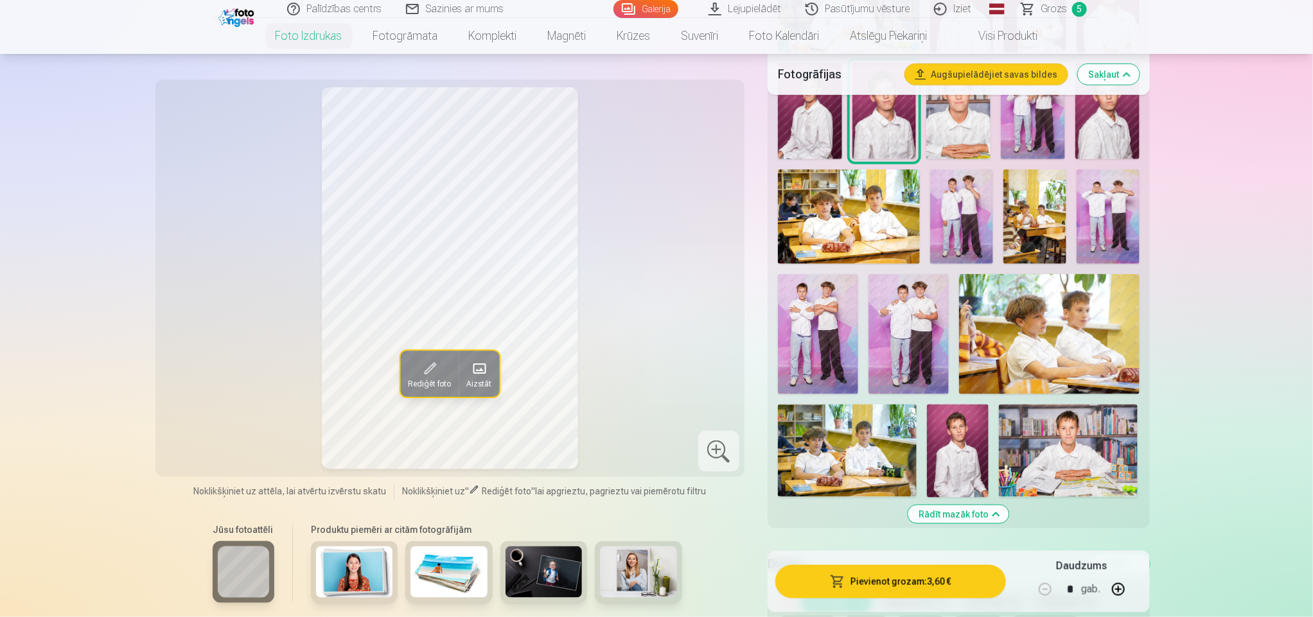
scroll to position [683, 0]
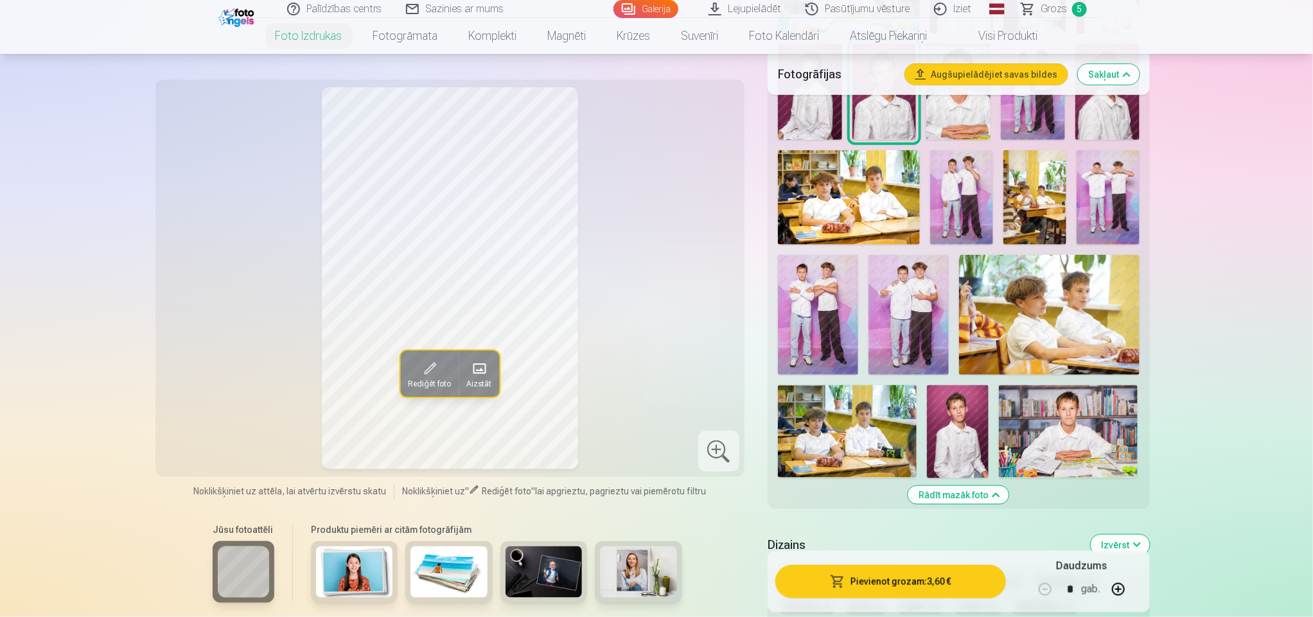
click at [1062, 446] on img at bounding box center [1068, 431] width 139 height 93
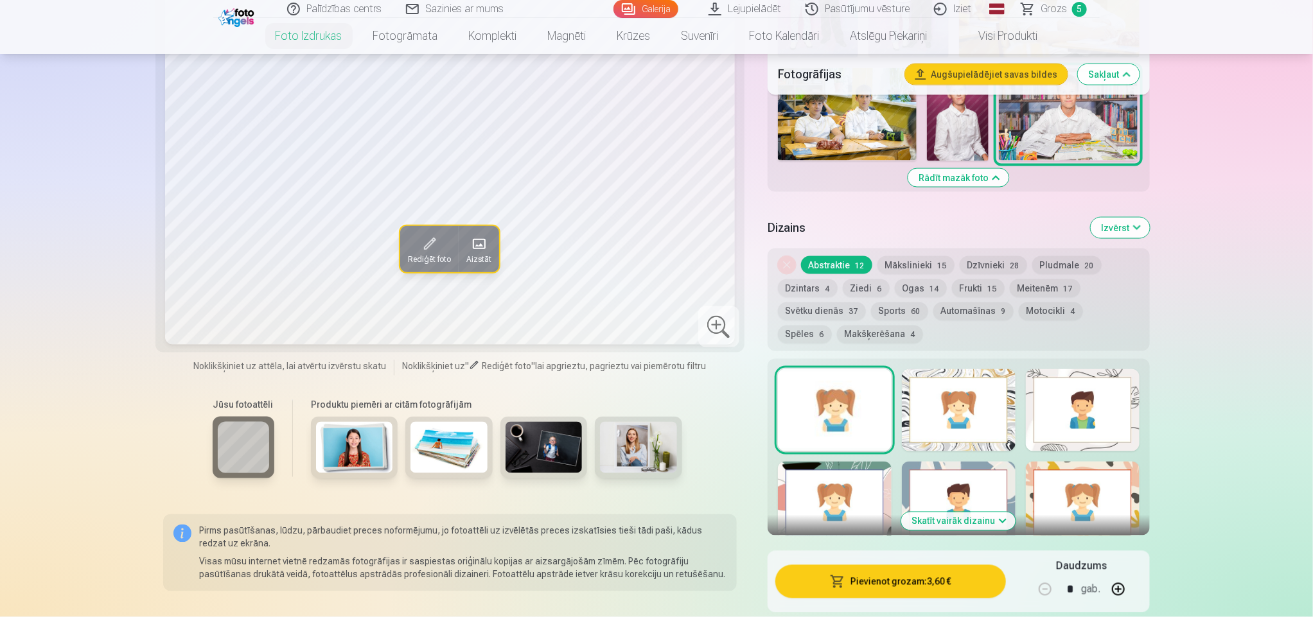
scroll to position [1030, 0]
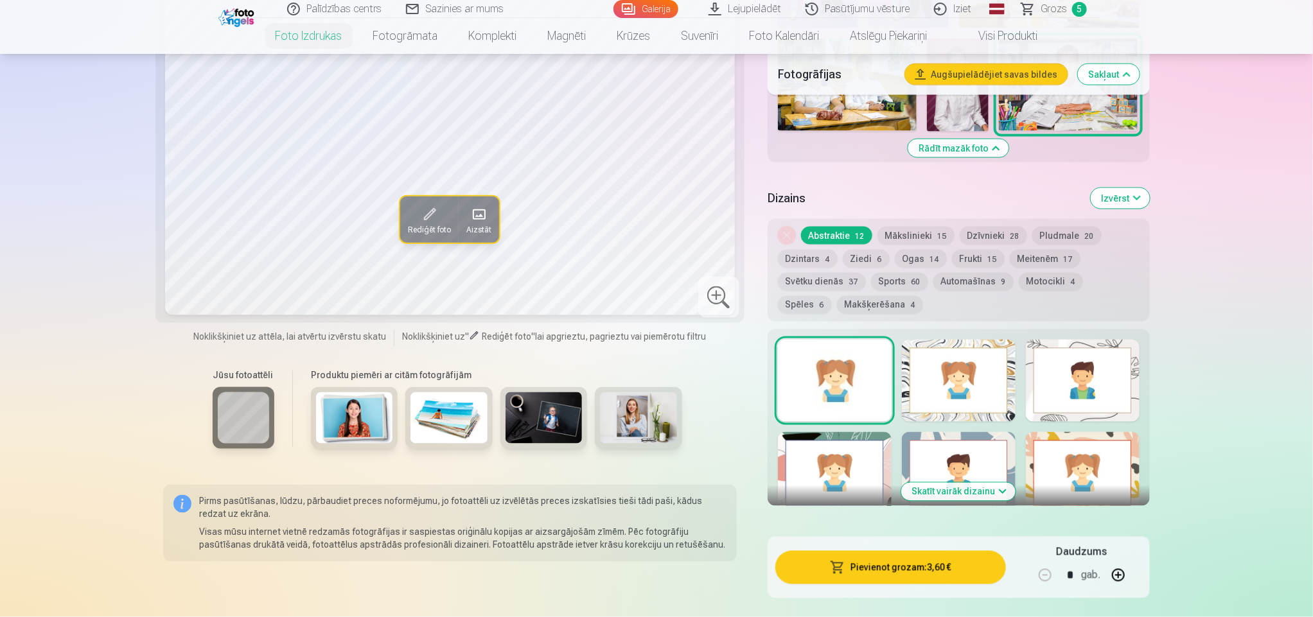
click at [951, 357] on div at bounding box center [959, 381] width 114 height 82
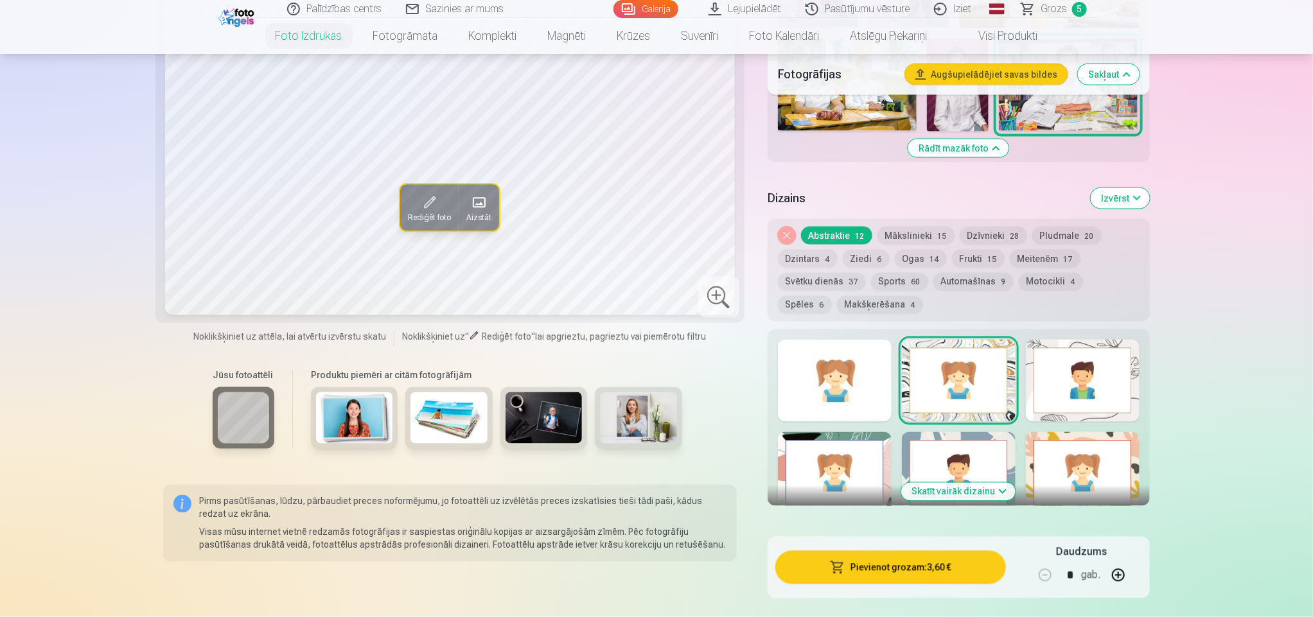
click at [829, 378] on div at bounding box center [835, 381] width 114 height 82
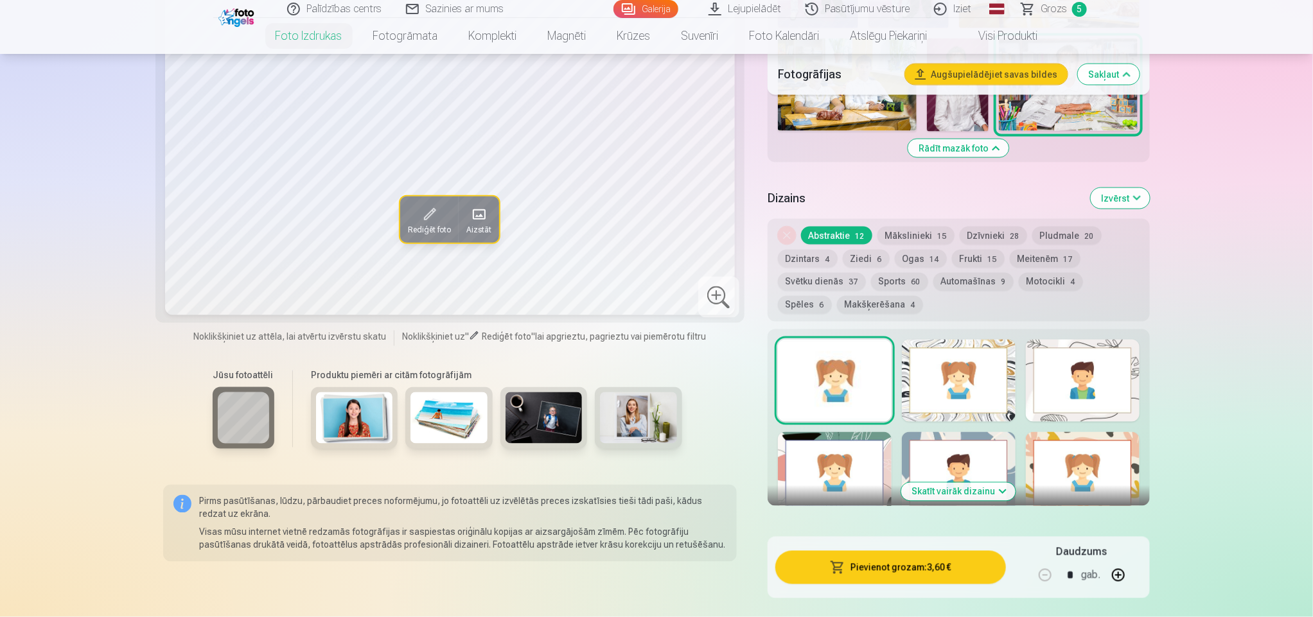
click at [1078, 380] on div at bounding box center [1083, 381] width 114 height 82
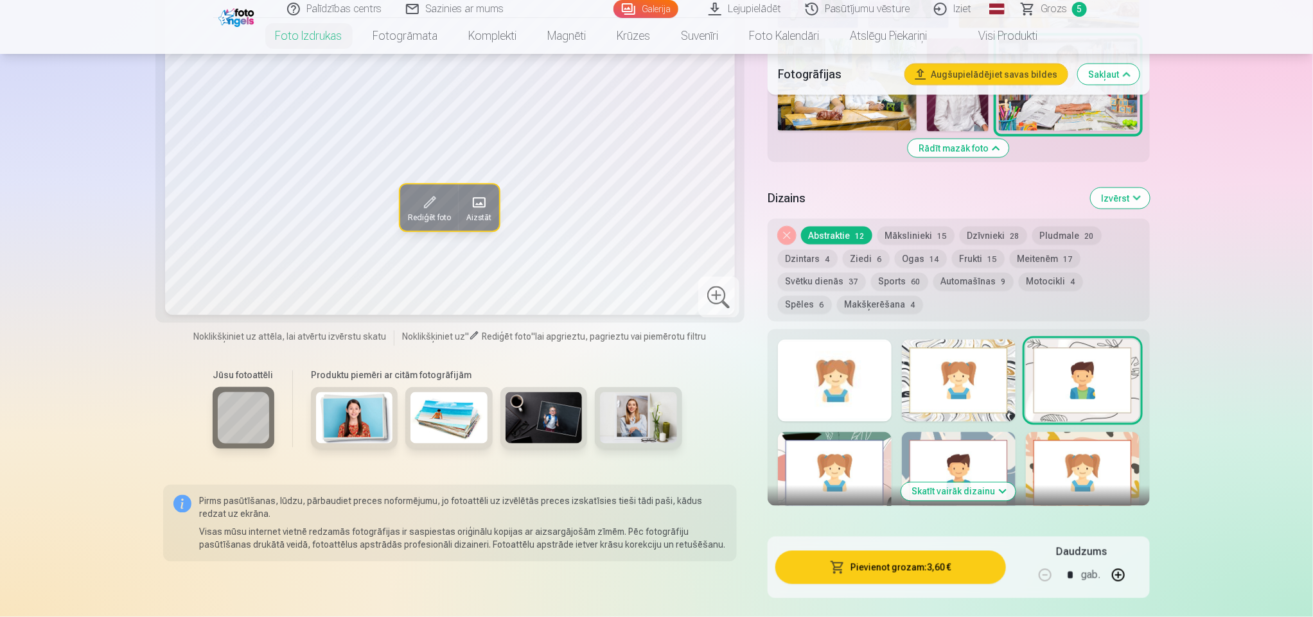
click at [850, 480] on div at bounding box center [835, 473] width 114 height 82
click at [955, 455] on div at bounding box center [959, 473] width 114 height 82
click at [1066, 454] on div at bounding box center [1083, 473] width 114 height 82
click at [970, 486] on button "Skatīt vairāk dizainu" at bounding box center [958, 492] width 114 height 18
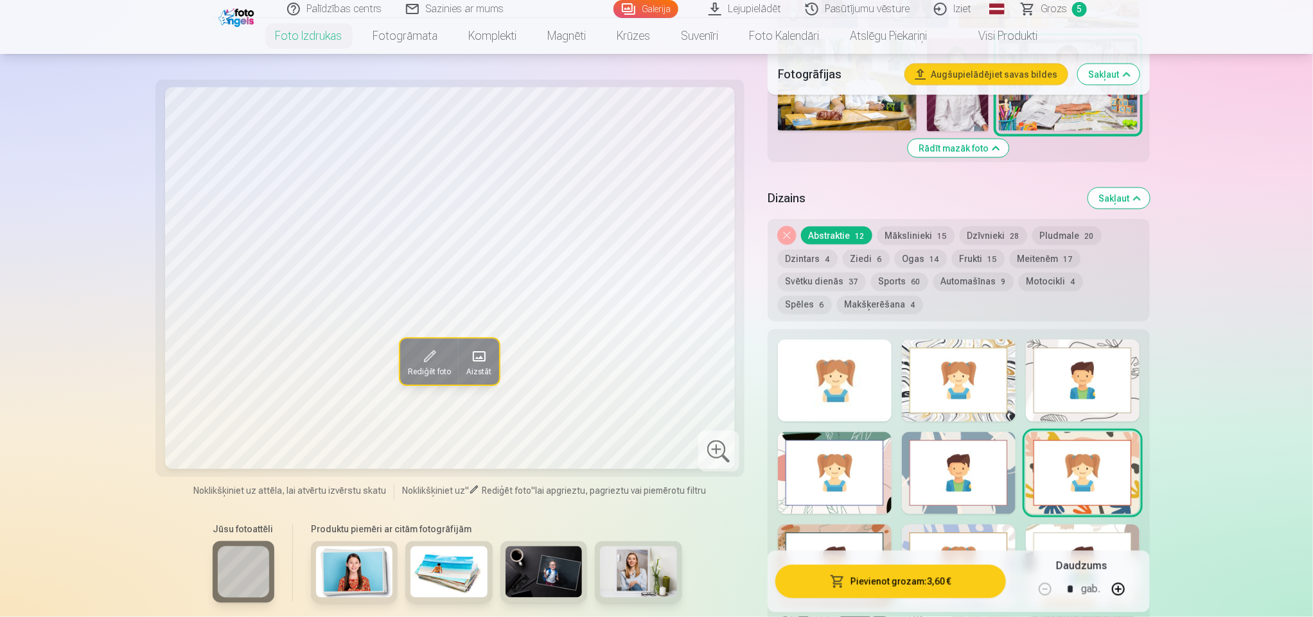
drag, startPoint x: 1313, startPoint y: 120, endPoint x: 1314, endPoint y: 135, distance: 14.9
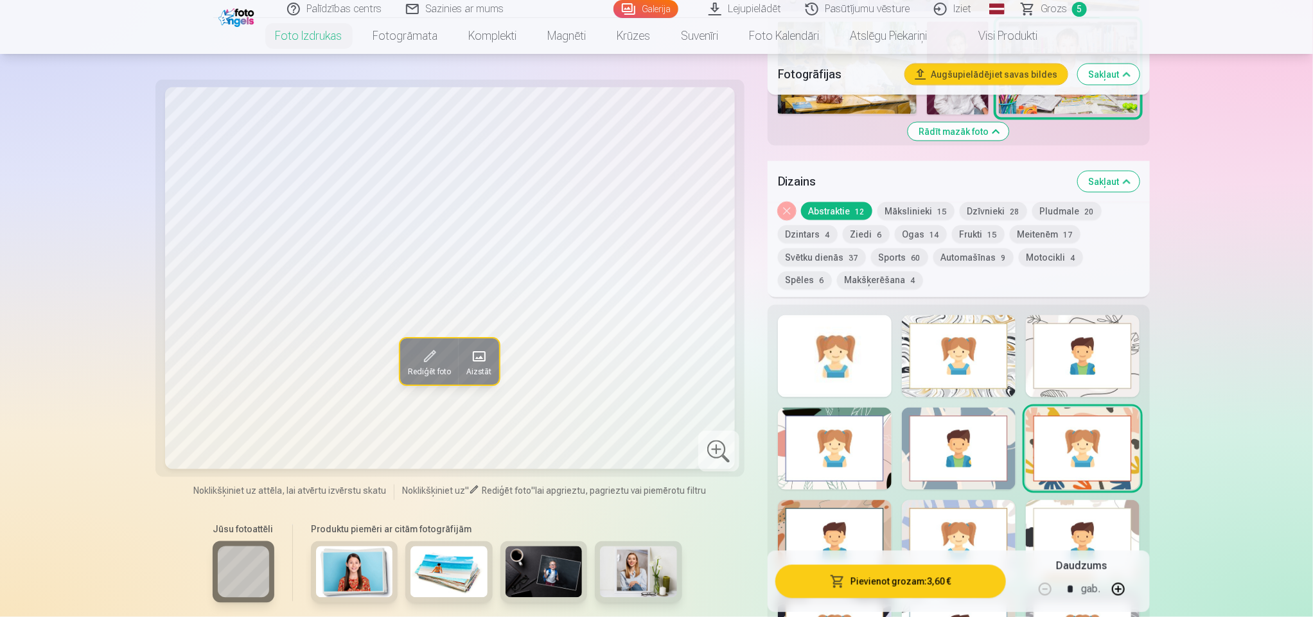
scroll to position [1253, 0]
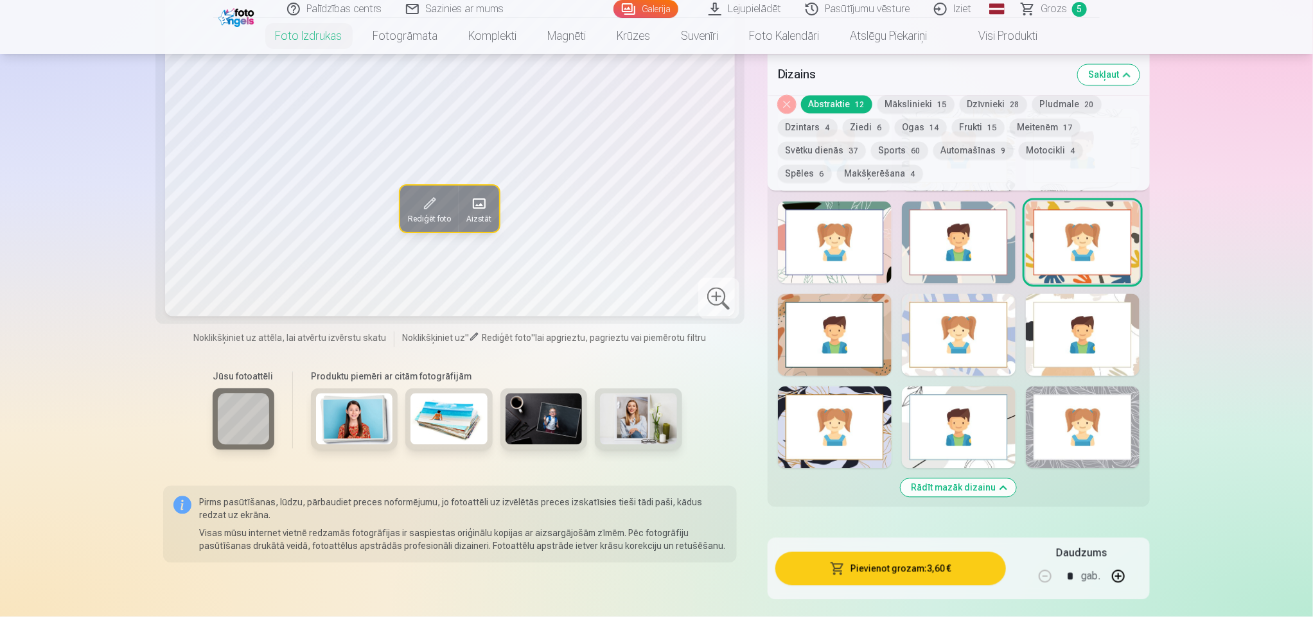
click at [919, 100] on button "Mākslinieki 15" at bounding box center [916, 104] width 77 height 18
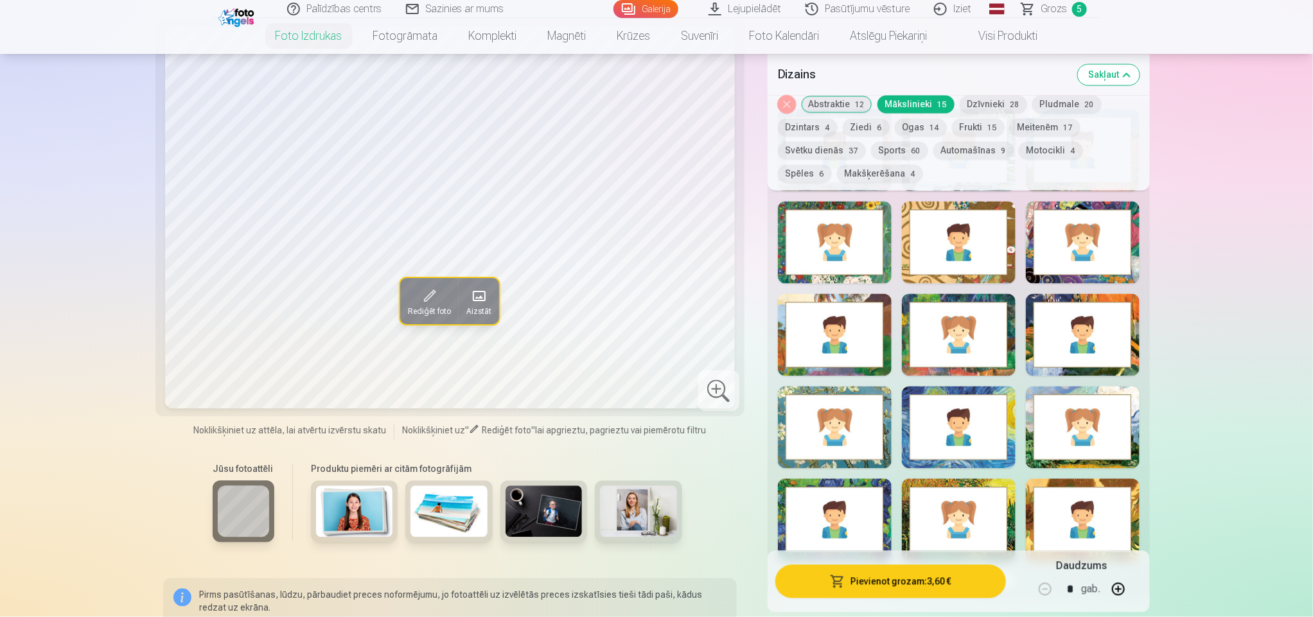
click at [864, 270] on div at bounding box center [835, 243] width 114 height 82
click at [954, 262] on div at bounding box center [959, 243] width 114 height 82
click at [1014, 254] on div "Rādīt mazāk dizainu" at bounding box center [959, 349] width 382 height 501
click at [1097, 251] on div at bounding box center [1083, 243] width 114 height 82
click at [1082, 326] on div at bounding box center [1083, 335] width 114 height 82
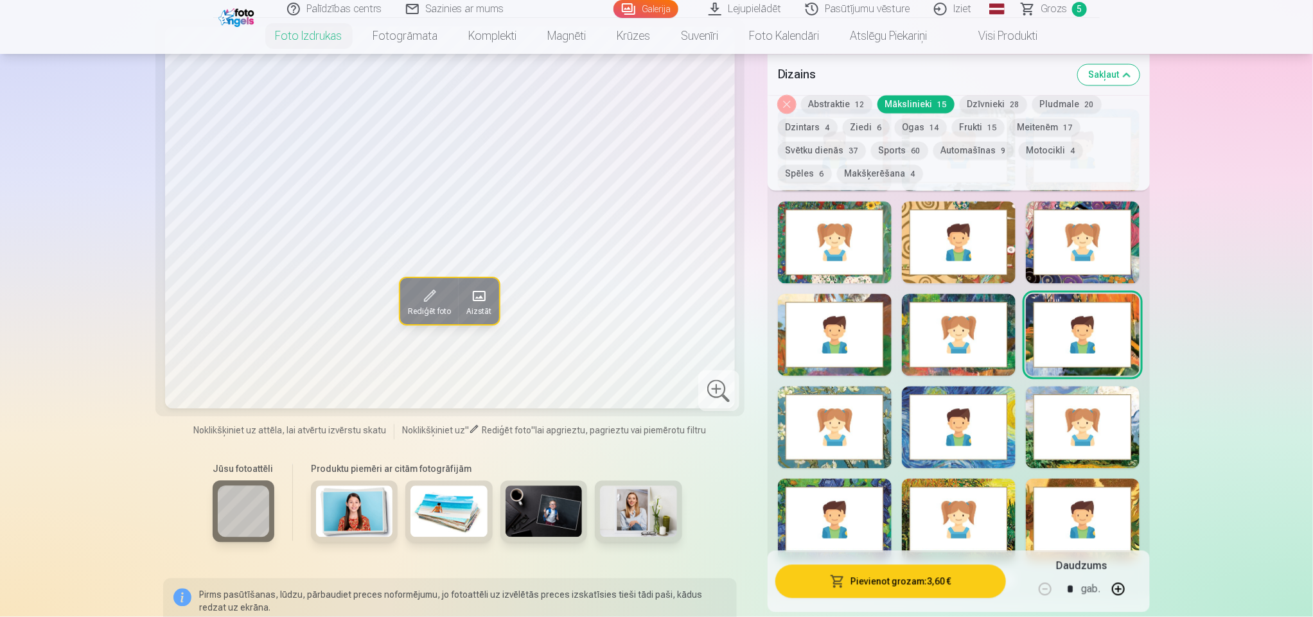
click at [995, 343] on div at bounding box center [959, 335] width 114 height 82
click at [891, 353] on div "Rādīt mazāk dizainu" at bounding box center [959, 349] width 382 height 501
click at [864, 355] on div at bounding box center [835, 335] width 114 height 82
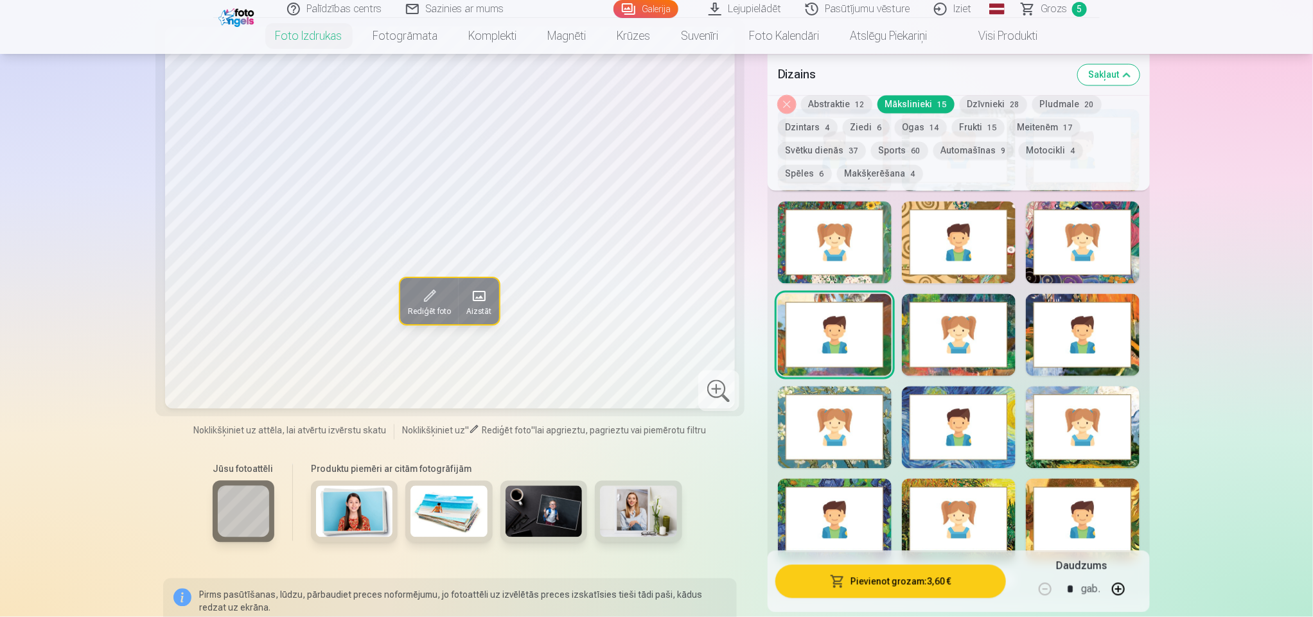
click at [870, 411] on div at bounding box center [835, 428] width 114 height 82
click at [930, 424] on div at bounding box center [959, 428] width 114 height 82
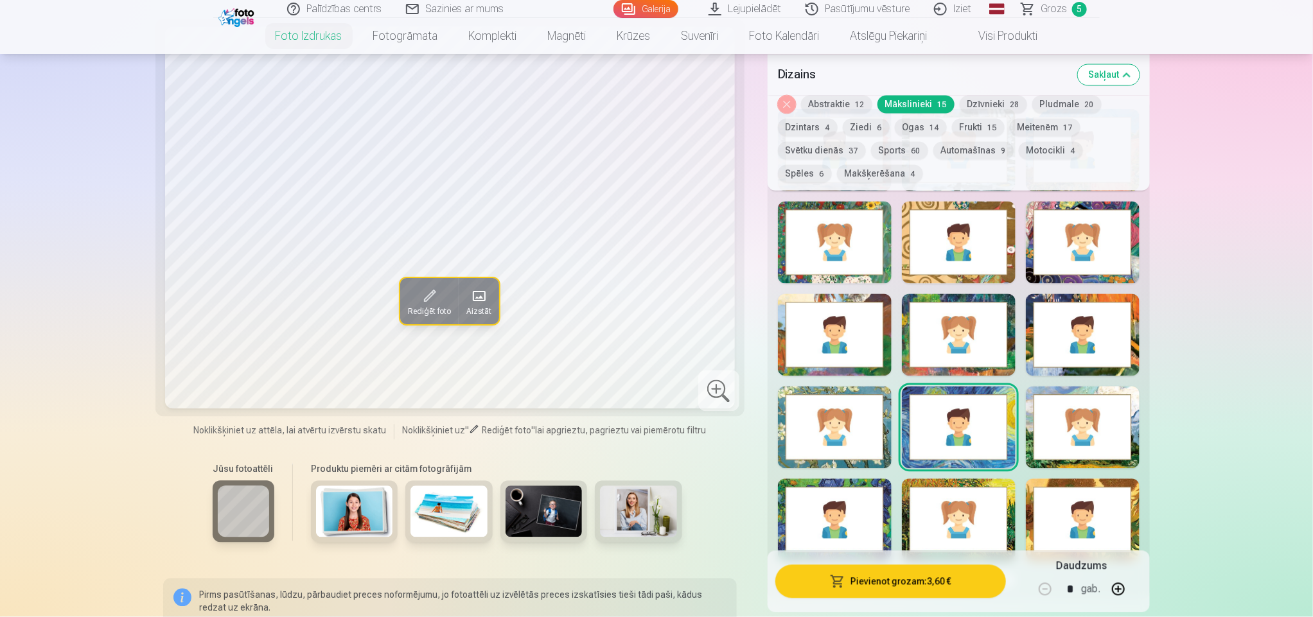
click at [1062, 411] on div at bounding box center [1083, 428] width 114 height 82
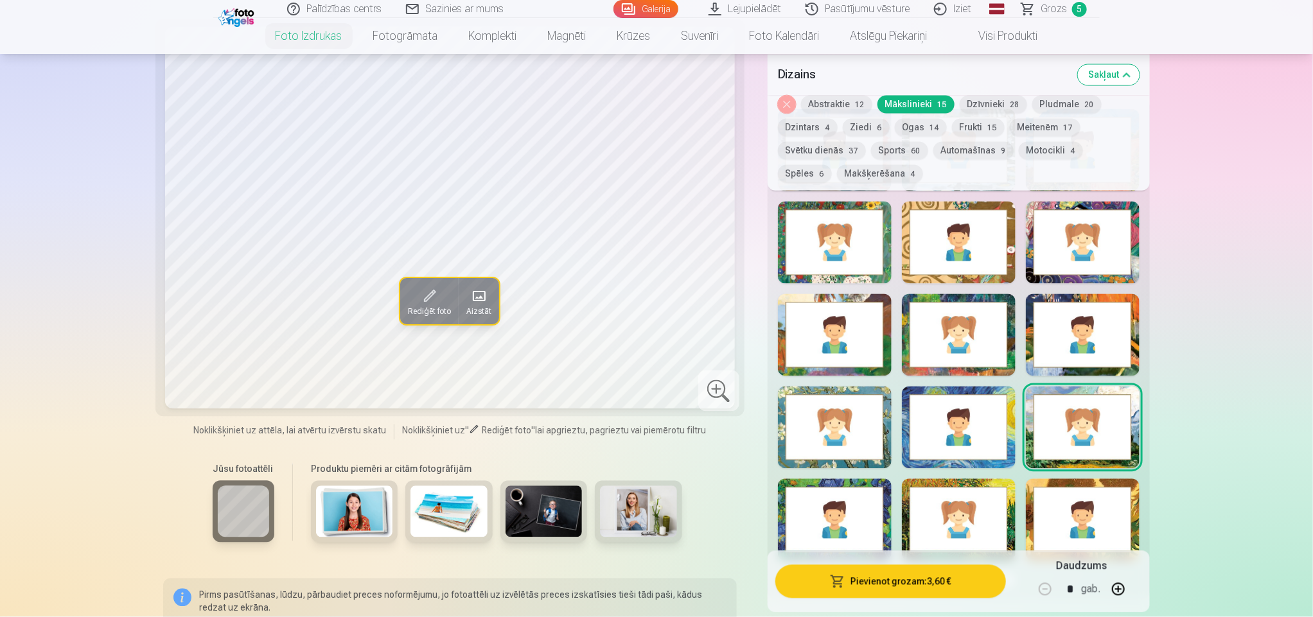
click at [838, 484] on div at bounding box center [835, 520] width 114 height 82
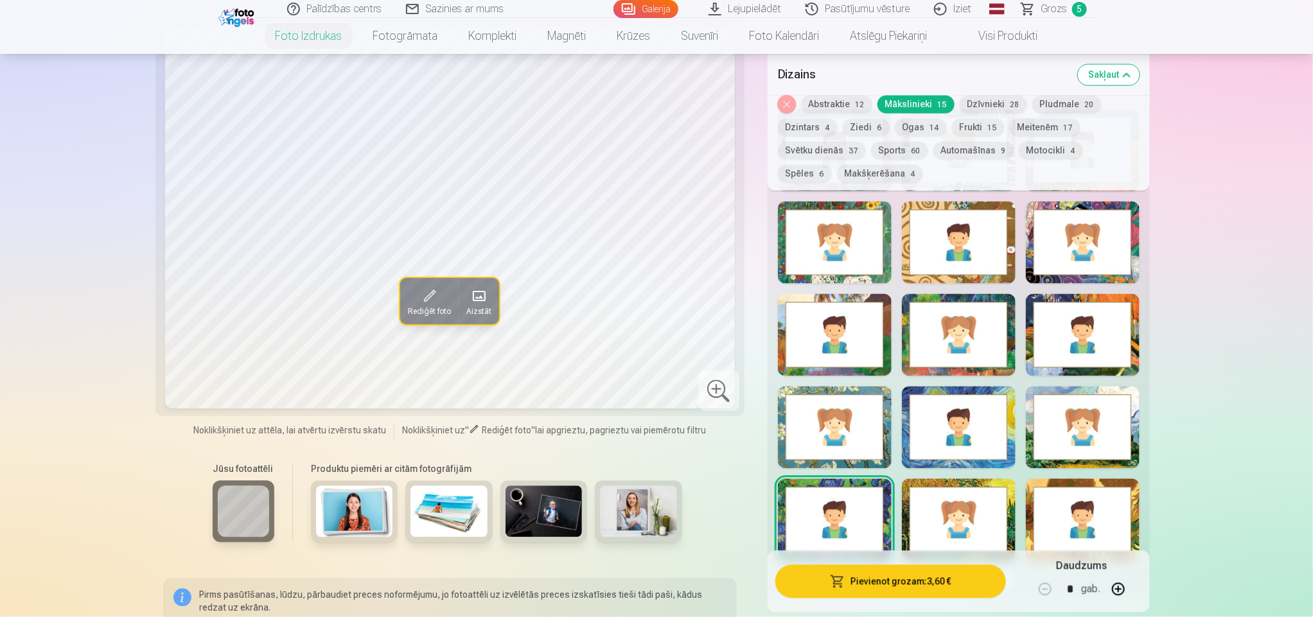
click at [942, 513] on div at bounding box center [959, 520] width 114 height 82
click at [1045, 507] on div at bounding box center [1083, 520] width 114 height 82
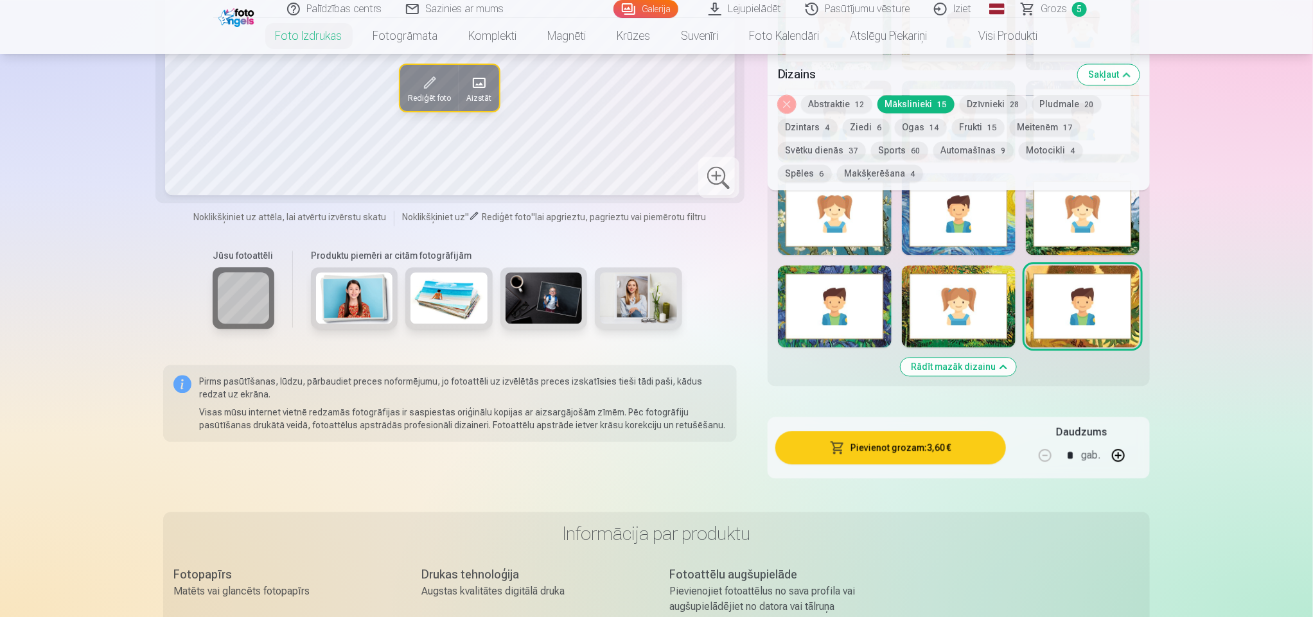
scroll to position [1487, 0]
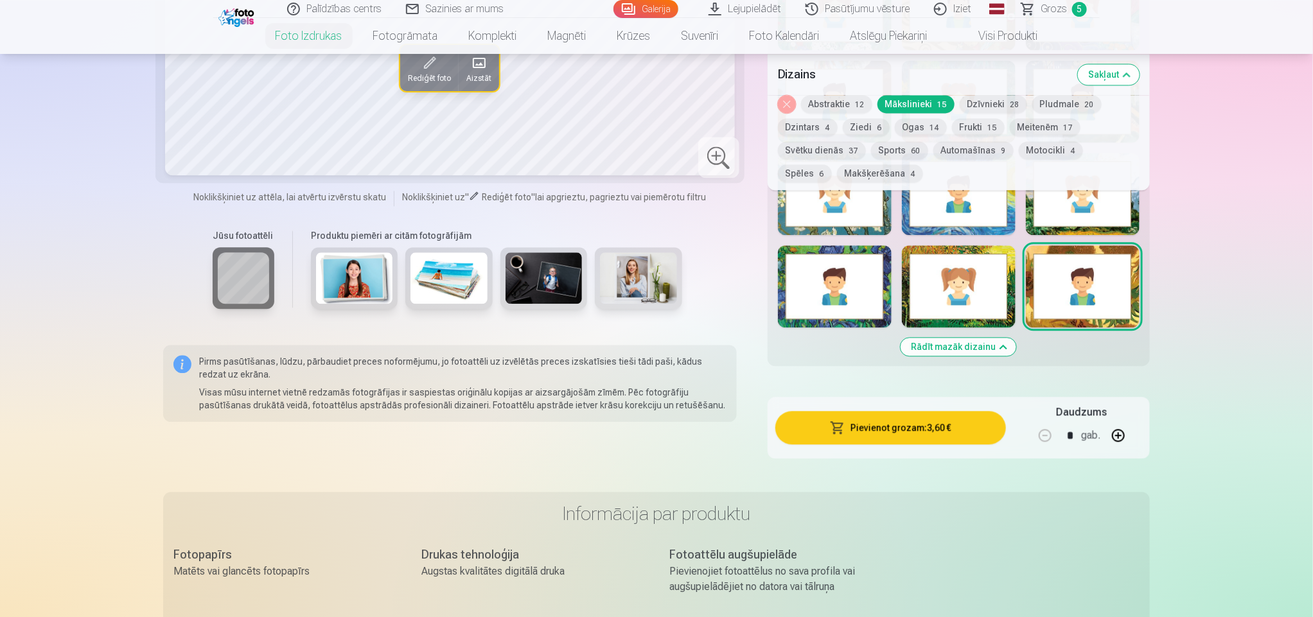
drag, startPoint x: 1311, startPoint y: 159, endPoint x: 1315, endPoint y: 134, distance: 25.4
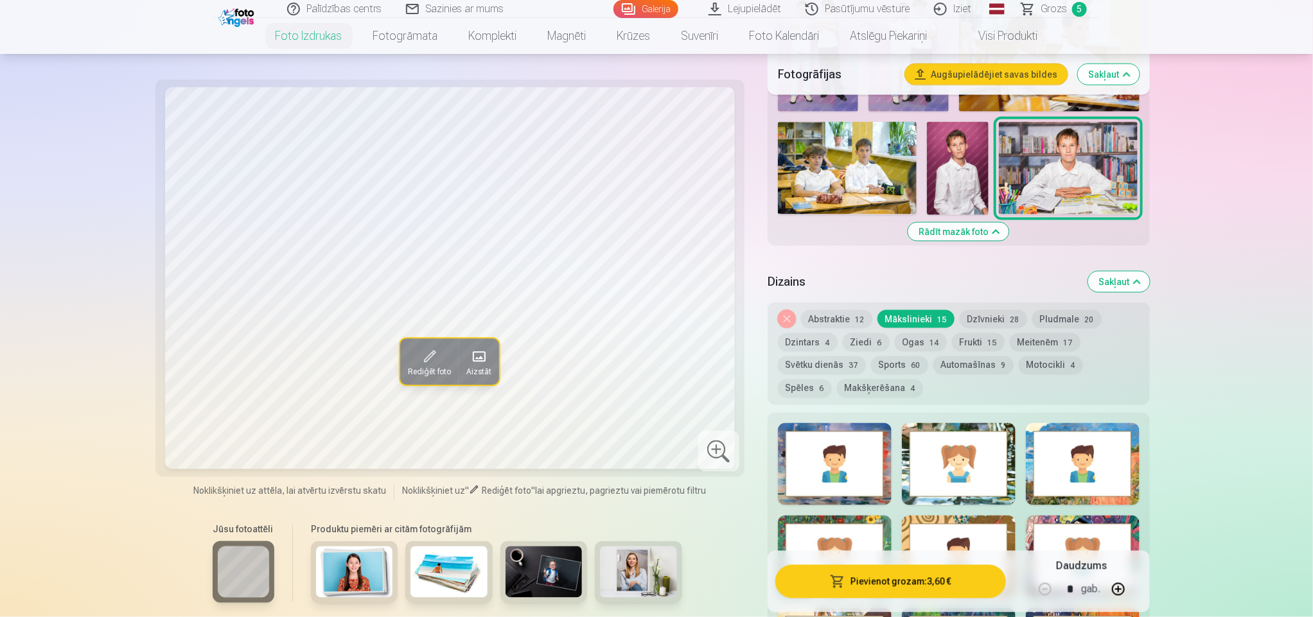
click at [836, 326] on button "Abstraktie 12" at bounding box center [836, 319] width 71 height 18
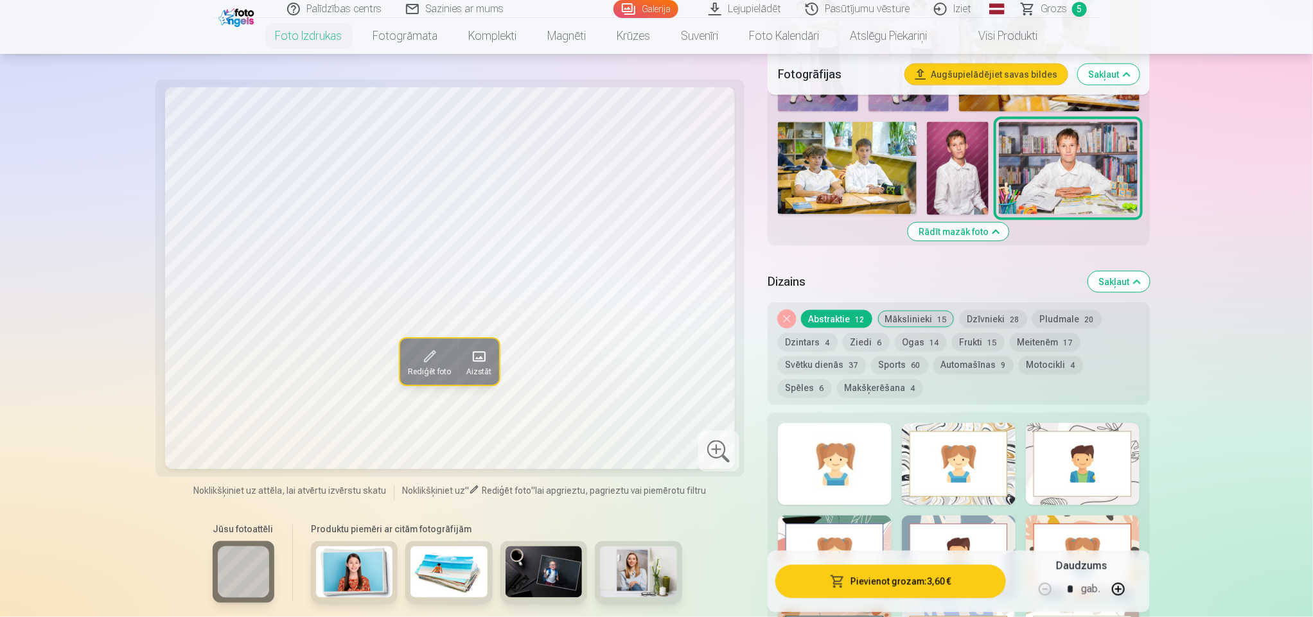
click at [833, 499] on div at bounding box center [835, 464] width 114 height 82
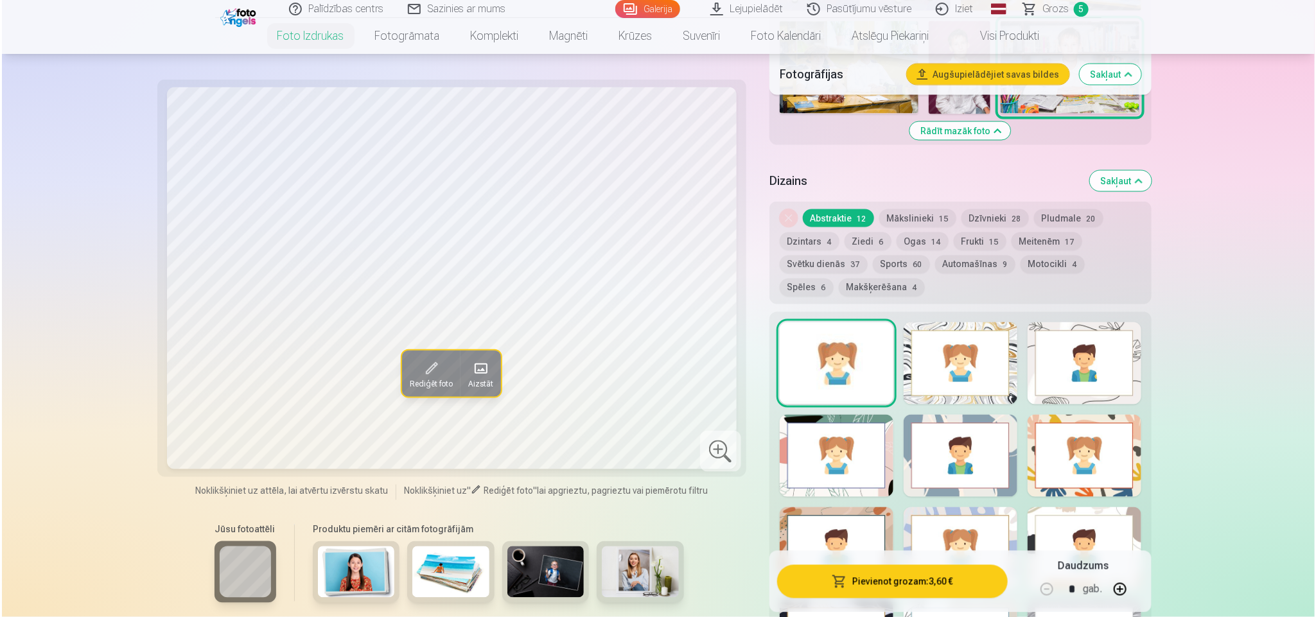
scroll to position [1068, 0]
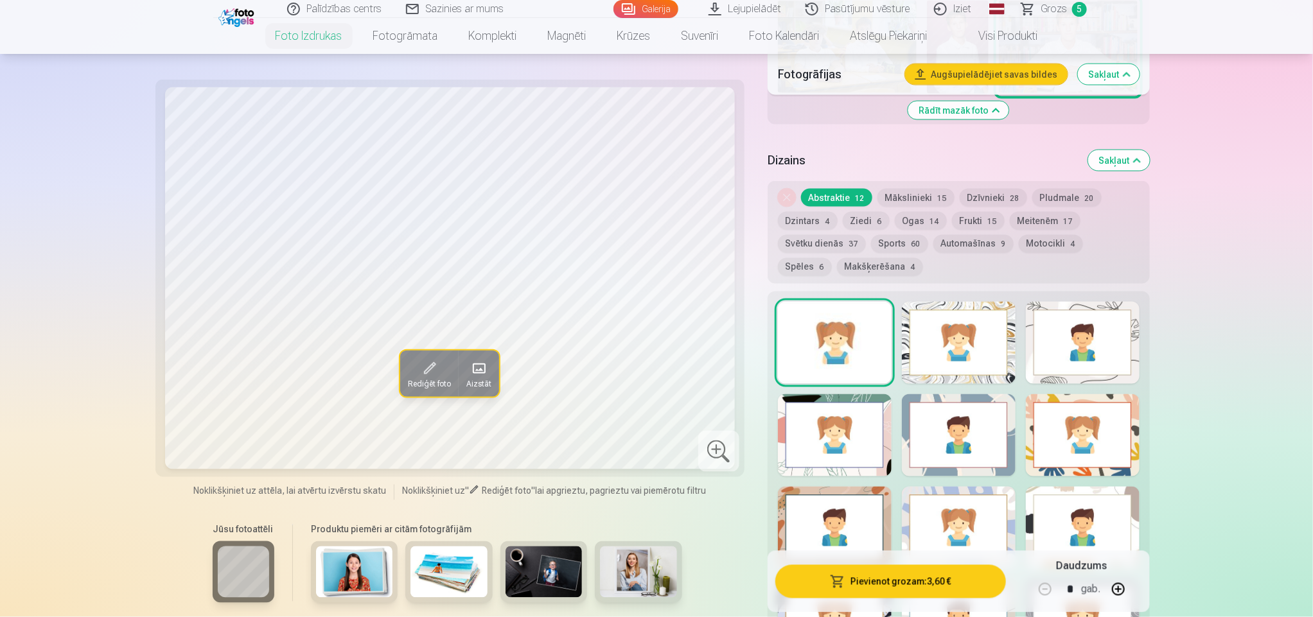
click at [957, 369] on div at bounding box center [959, 343] width 114 height 82
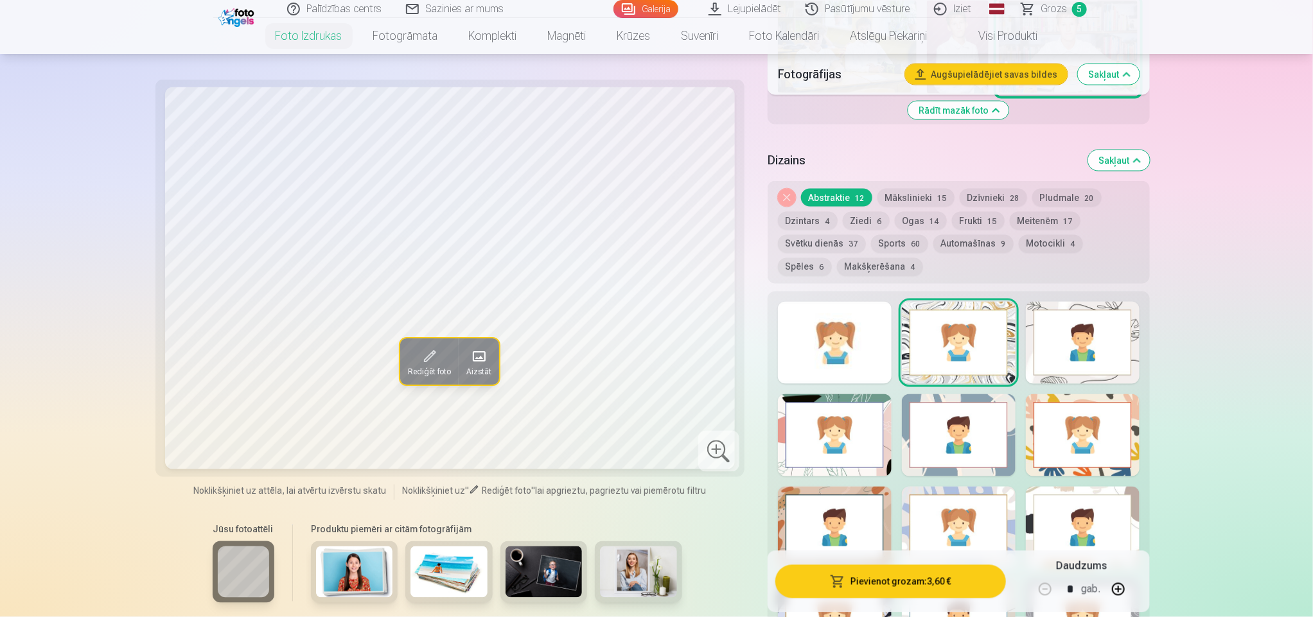
click at [1074, 358] on div at bounding box center [1083, 343] width 114 height 82
click at [1076, 409] on div at bounding box center [1083, 435] width 114 height 82
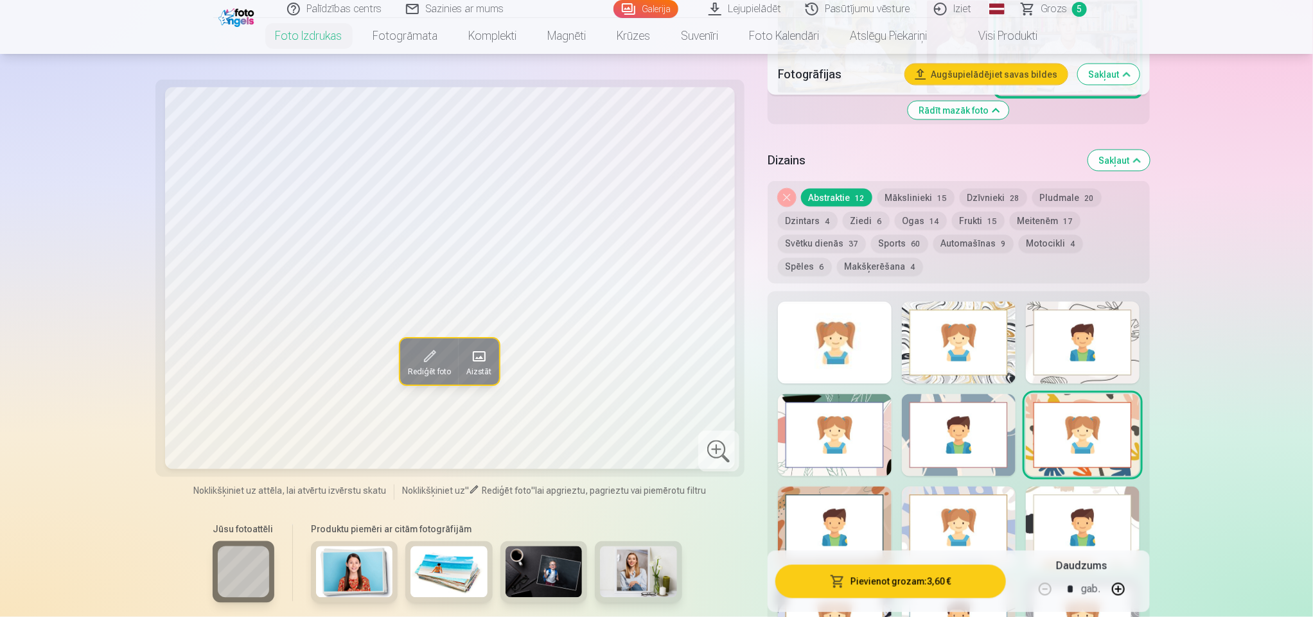
click at [980, 418] on div at bounding box center [959, 435] width 114 height 82
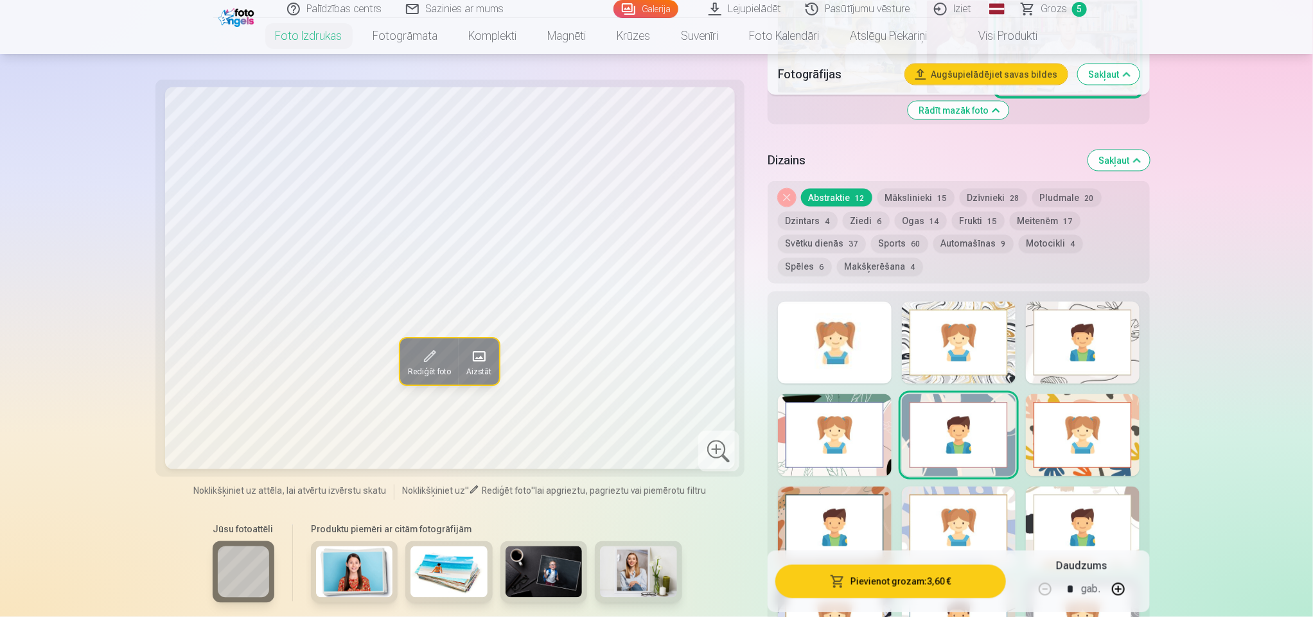
click at [877, 425] on div at bounding box center [835, 435] width 114 height 82
click at [868, 493] on div at bounding box center [835, 528] width 114 height 82
click at [937, 504] on div at bounding box center [959, 528] width 114 height 82
click at [883, 579] on button "Pievienot grozam : 3,60 €" at bounding box center [890, 581] width 231 height 33
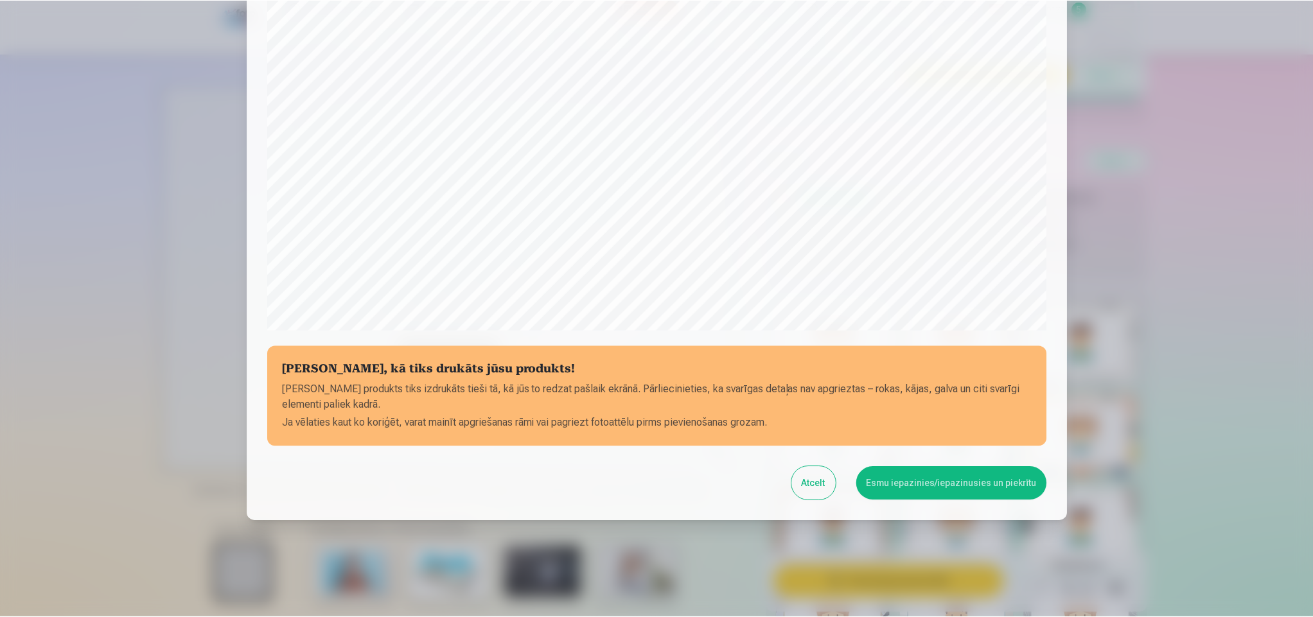
scroll to position [307, 0]
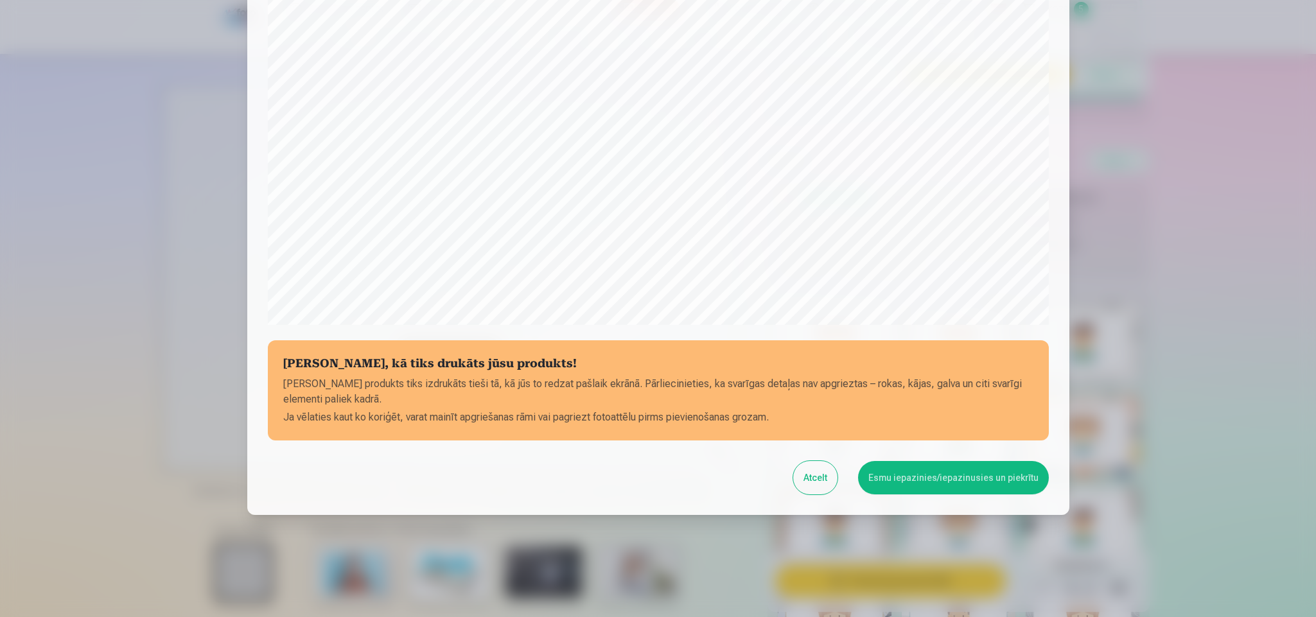
click at [975, 484] on button "Esmu iepazinies/iepazinusies un piekrītu" at bounding box center [953, 477] width 191 height 33
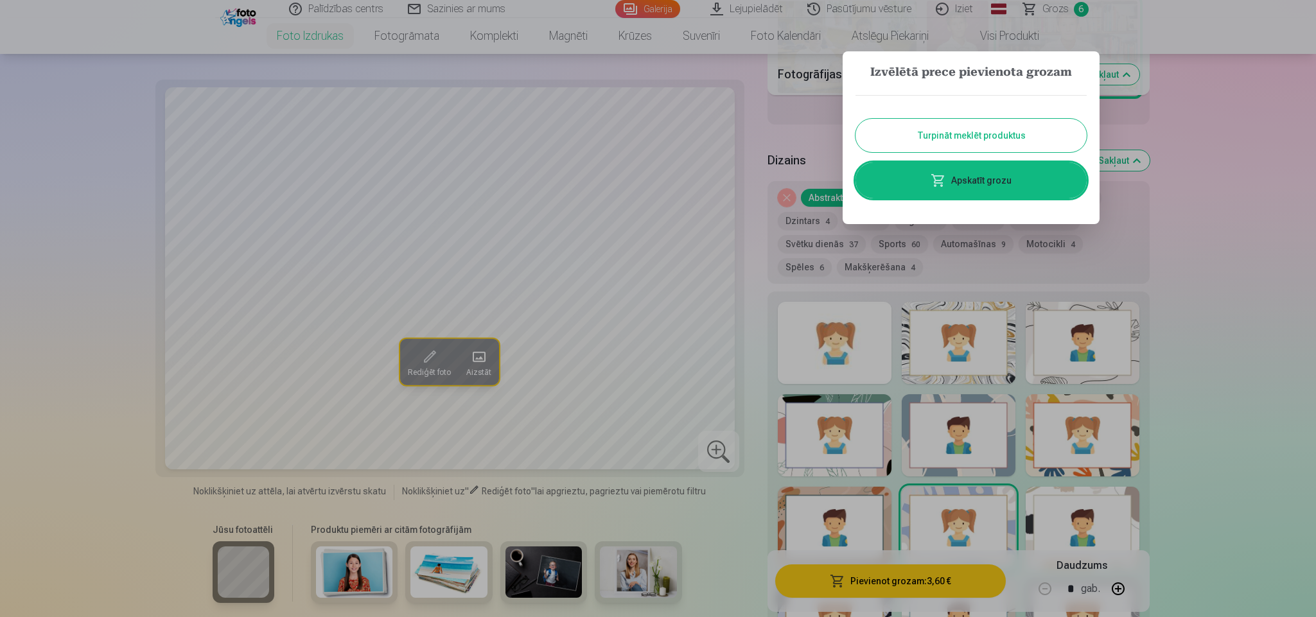
click at [1016, 186] on link "Apskatīt grozu" at bounding box center [971, 181] width 231 height 36
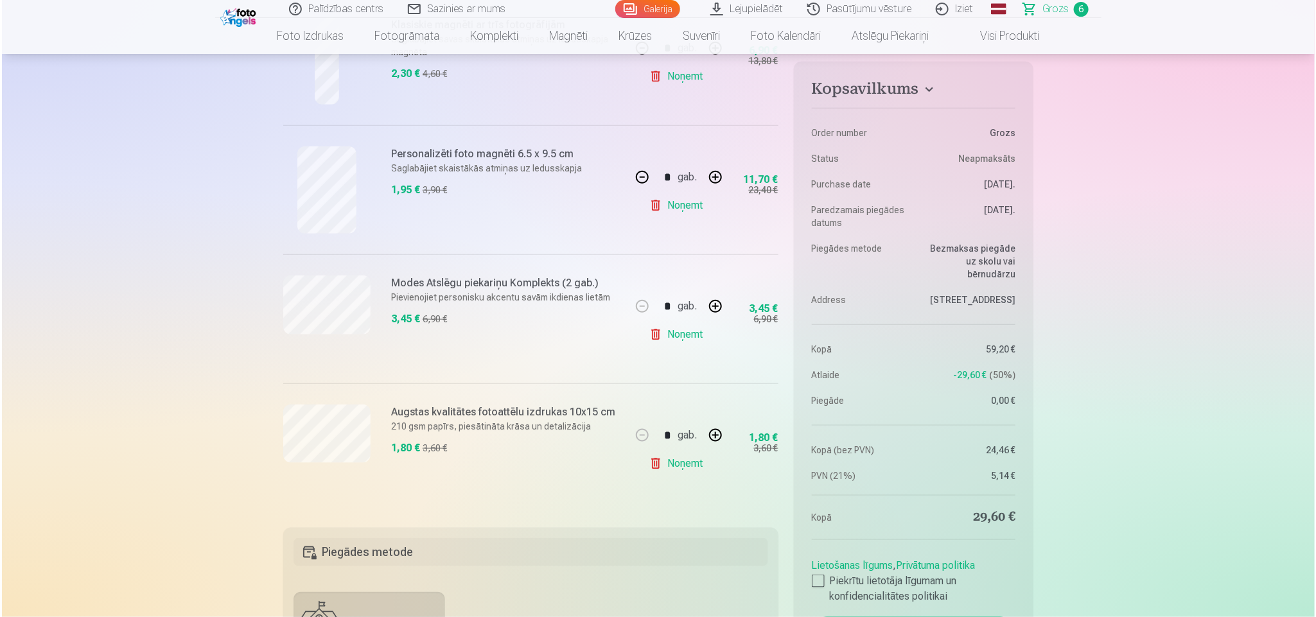
scroll to position [1253, 0]
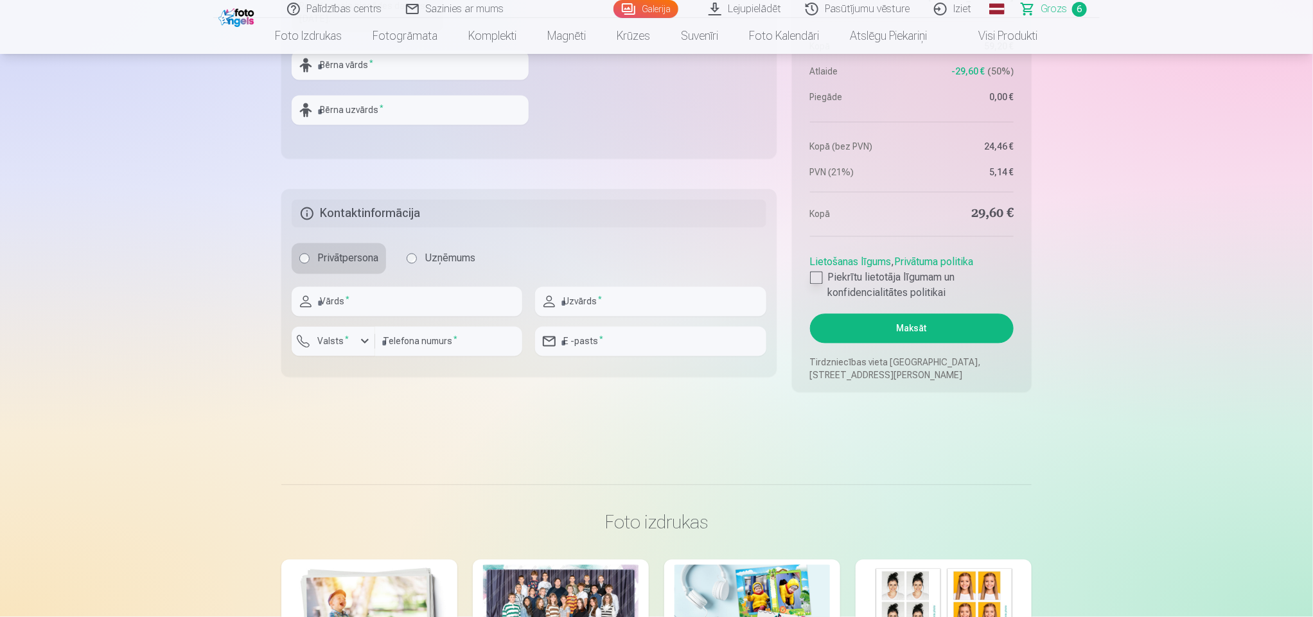
click at [817, 282] on div at bounding box center [816, 278] width 13 height 13
click at [813, 278] on div at bounding box center [816, 278] width 13 height 13
click at [813, 276] on div at bounding box center [816, 278] width 13 height 13
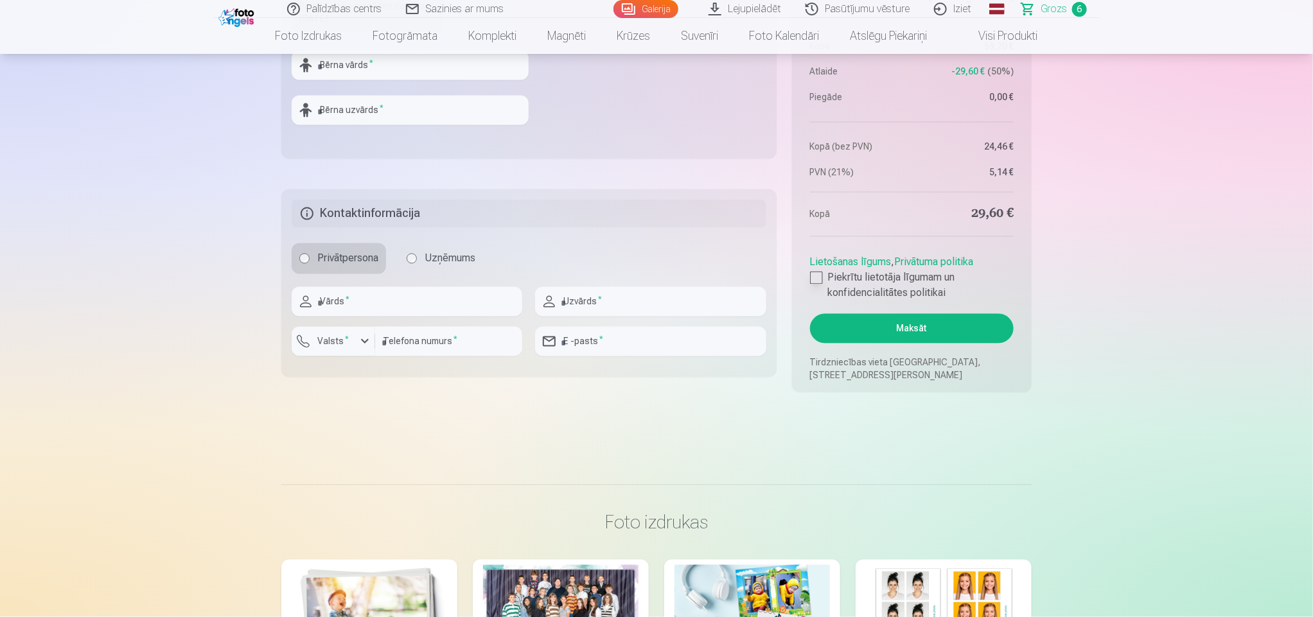
click at [813, 276] on div at bounding box center [816, 278] width 13 height 13
click at [811, 274] on div at bounding box center [816, 278] width 13 height 13
click at [405, 64] on input "text" at bounding box center [410, 66] width 237 height 30
type input "*****"
click at [420, 112] on input "text" at bounding box center [410, 111] width 237 height 30
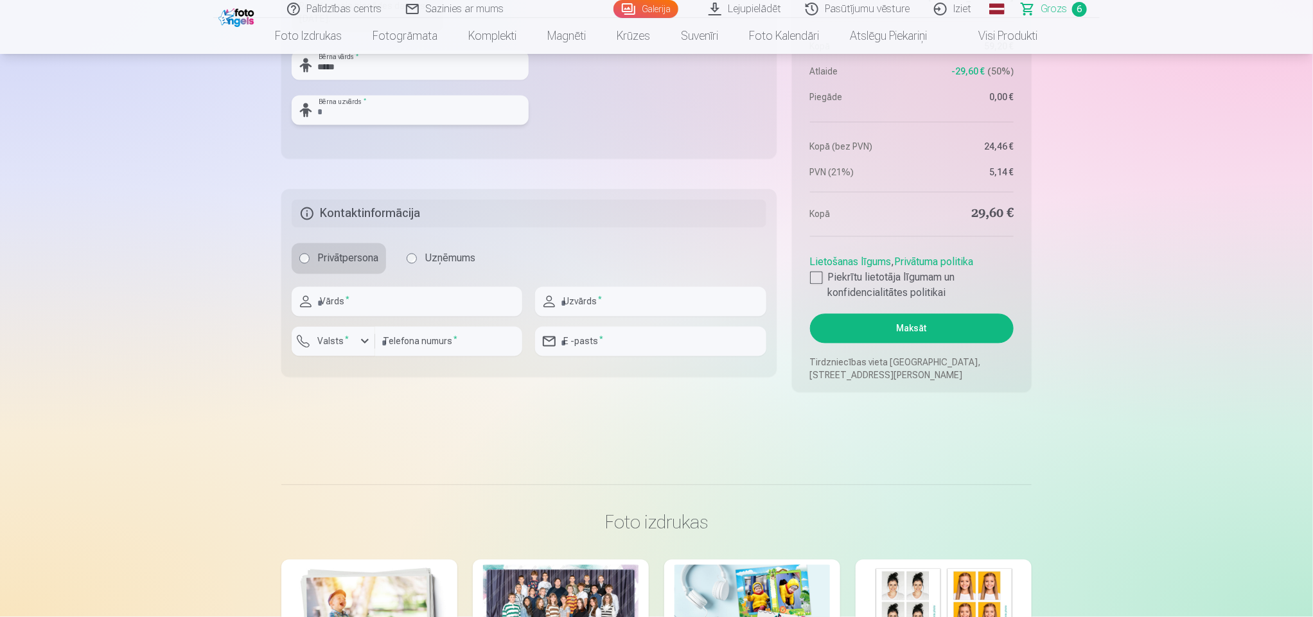
click at [420, 112] on input "text" at bounding box center [410, 111] width 237 height 30
click at [378, 121] on input "******" at bounding box center [410, 111] width 237 height 30
type input "******"
click at [376, 305] on input "text" at bounding box center [407, 302] width 231 height 30
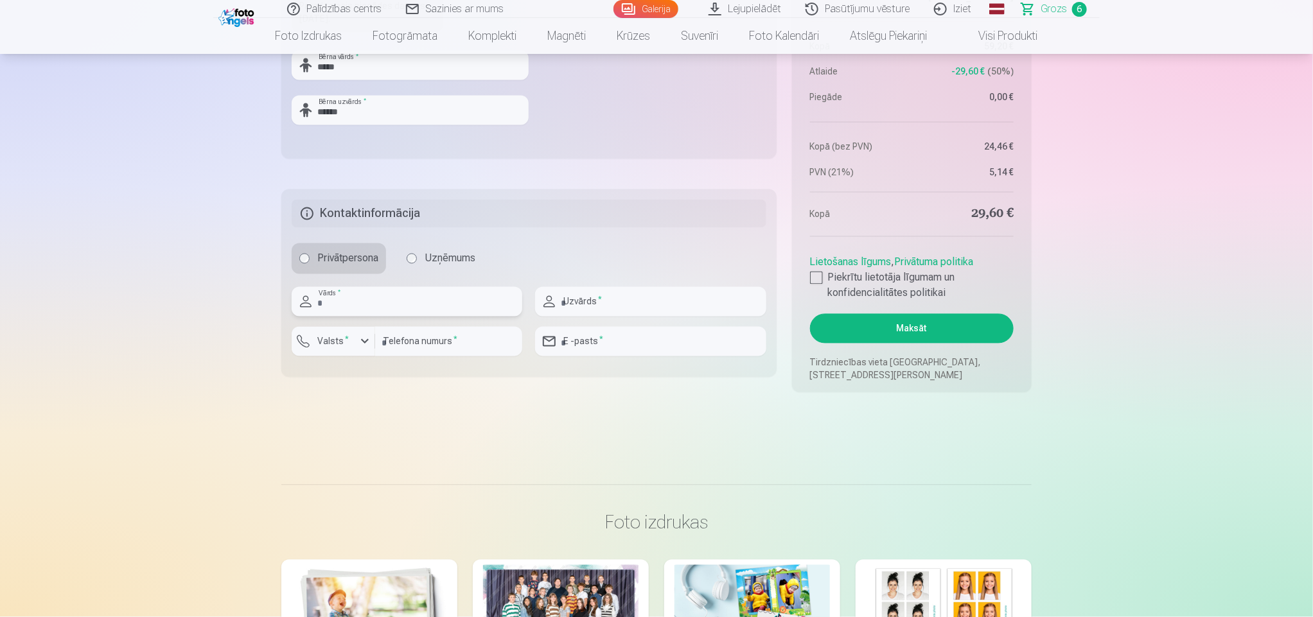
type input "*****"
type input "******"
click at [346, 347] on label "Valsts *" at bounding box center [333, 341] width 42 height 13
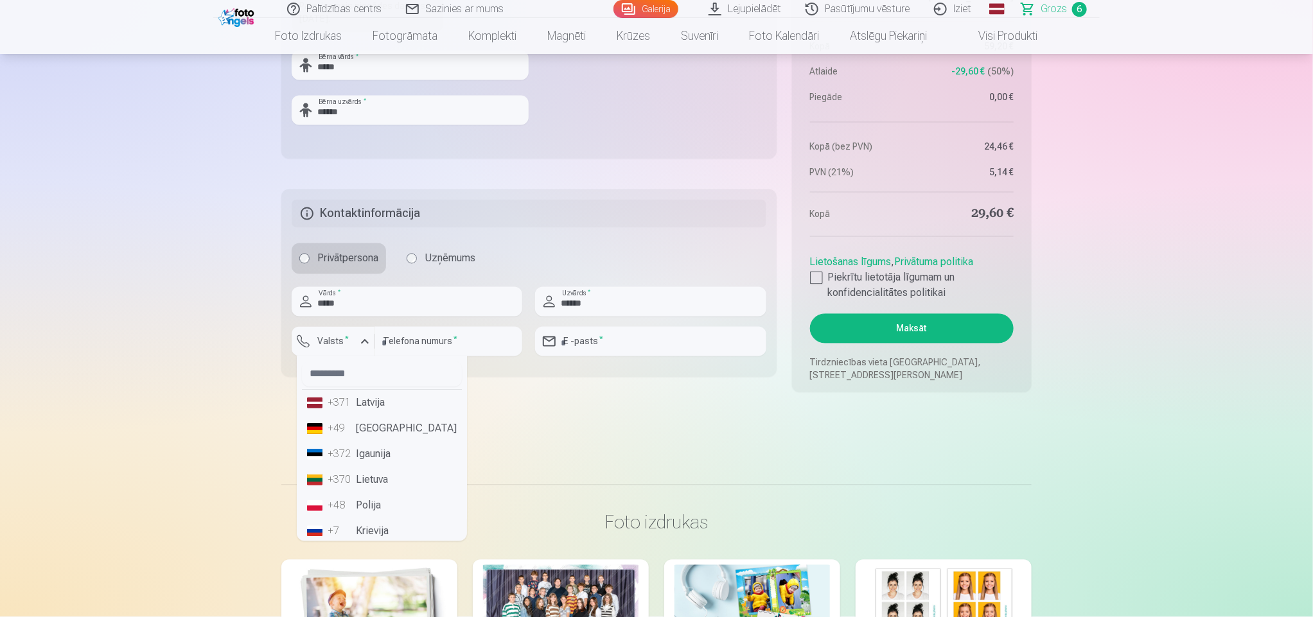
click at [349, 405] on div "+371" at bounding box center [341, 403] width 26 height 15
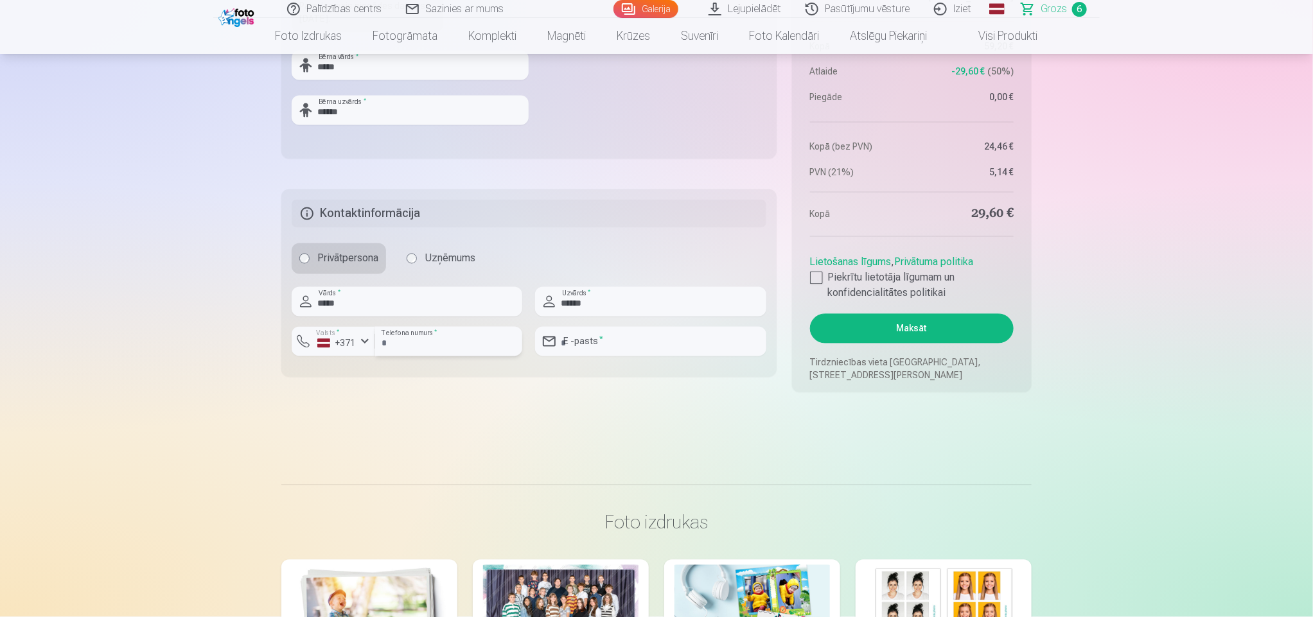
click at [467, 342] on input "number" at bounding box center [448, 342] width 147 height 30
type input "********"
click at [583, 343] on input "email" at bounding box center [650, 342] width 231 height 30
type input "**********"
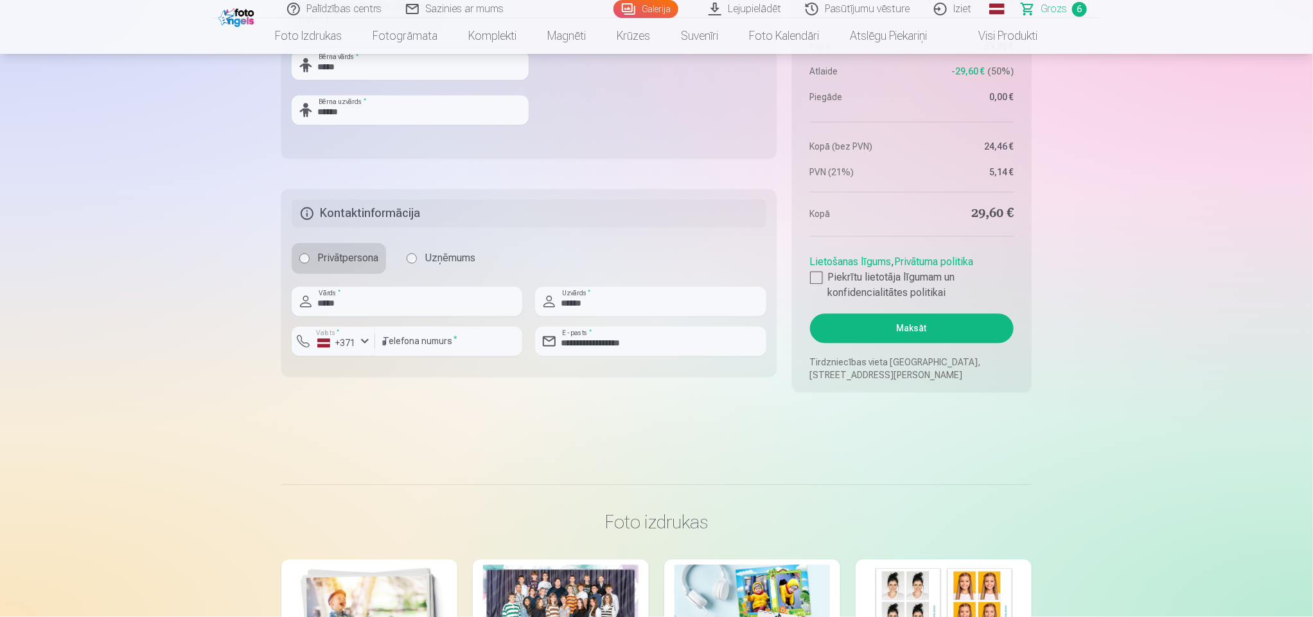
click at [927, 332] on button "Maksāt" at bounding box center [912, 329] width 204 height 30
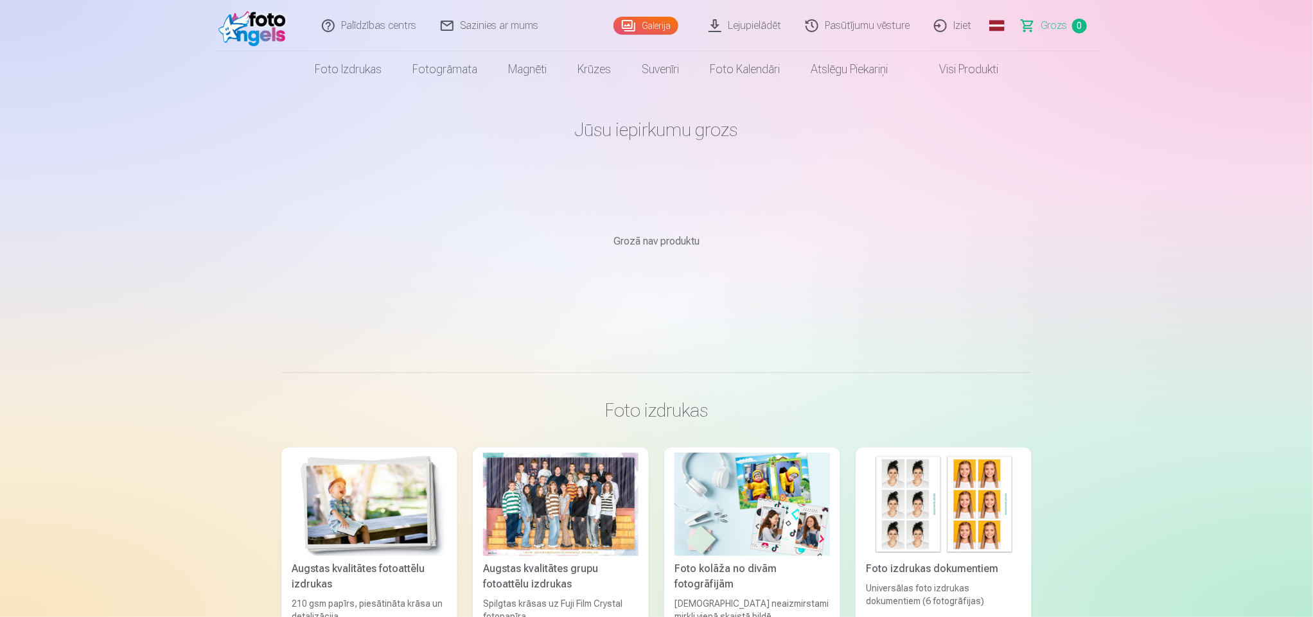
click at [958, 24] on link "Iziet" at bounding box center [954, 25] width 62 height 51
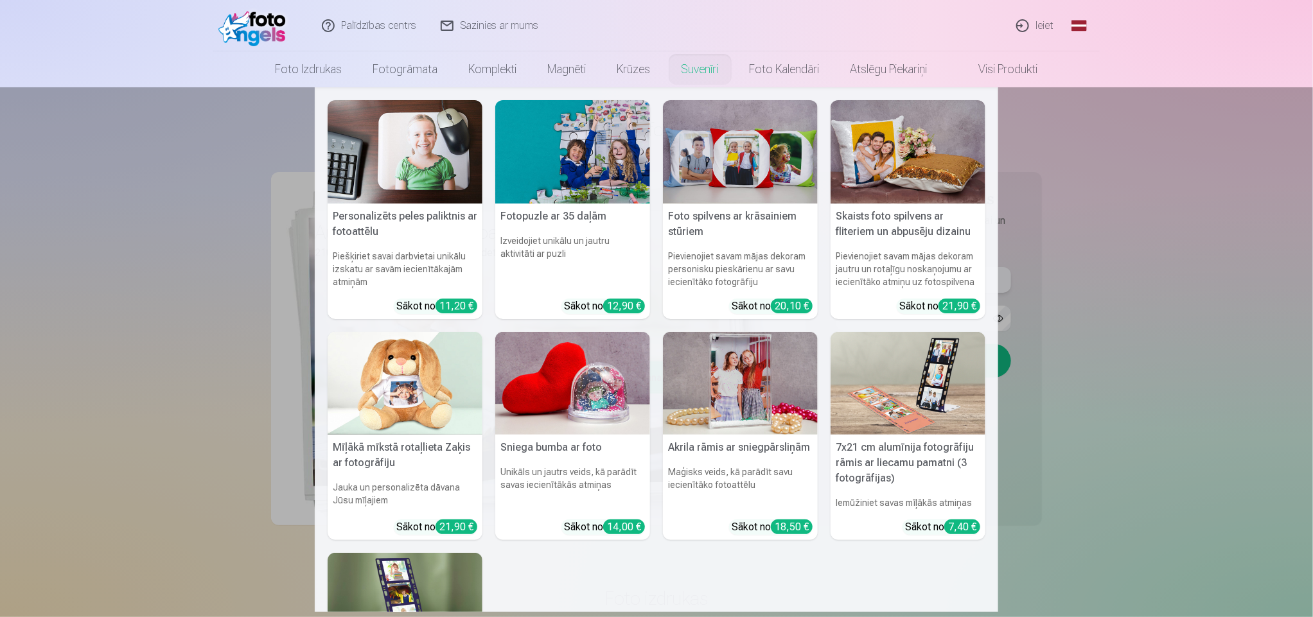
type input "**********"
click at [1122, 280] on nav "Personalizēts peles paliktnis ar fotoattēlu Piešķiriet savai darbvietai unikālu…" at bounding box center [656, 349] width 1313 height 525
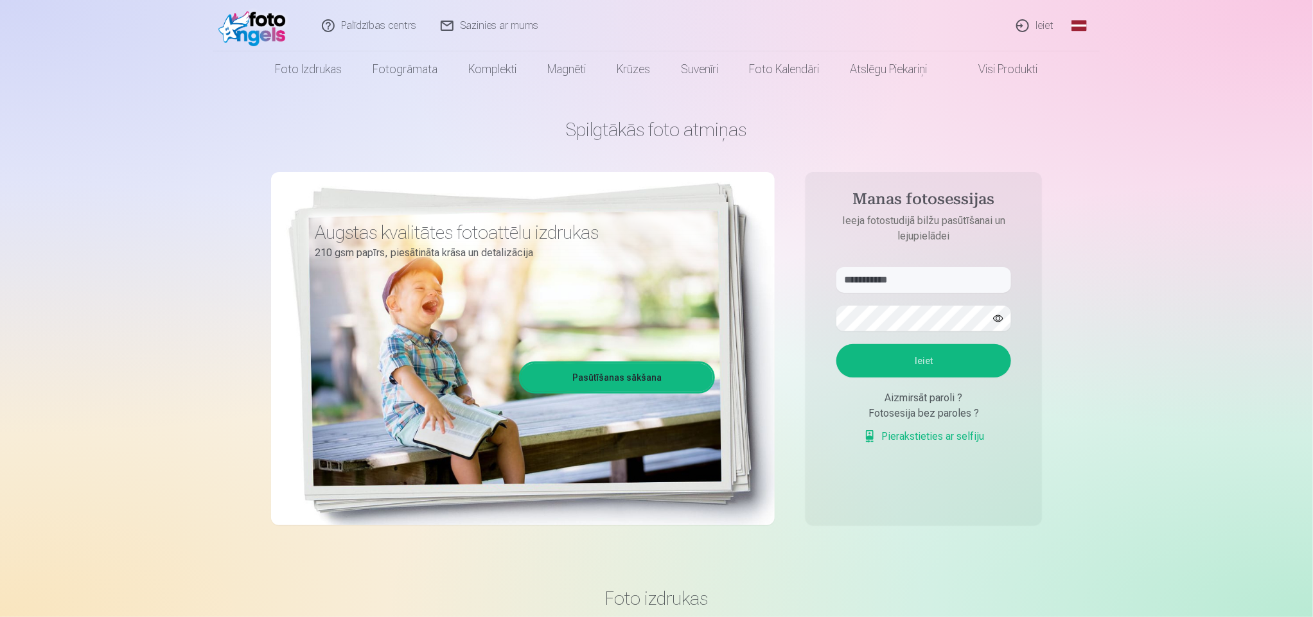
click at [918, 357] on button "Ieiet" at bounding box center [923, 360] width 175 height 33
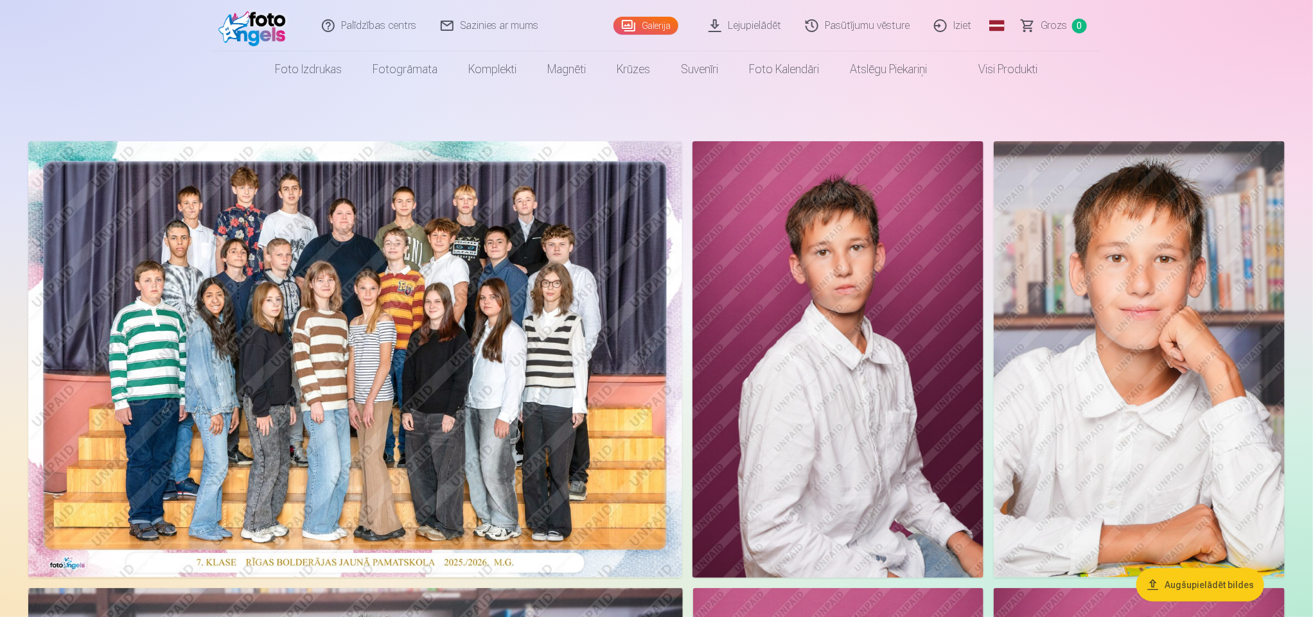
click at [958, 22] on link "Iziet" at bounding box center [954, 25] width 62 height 51
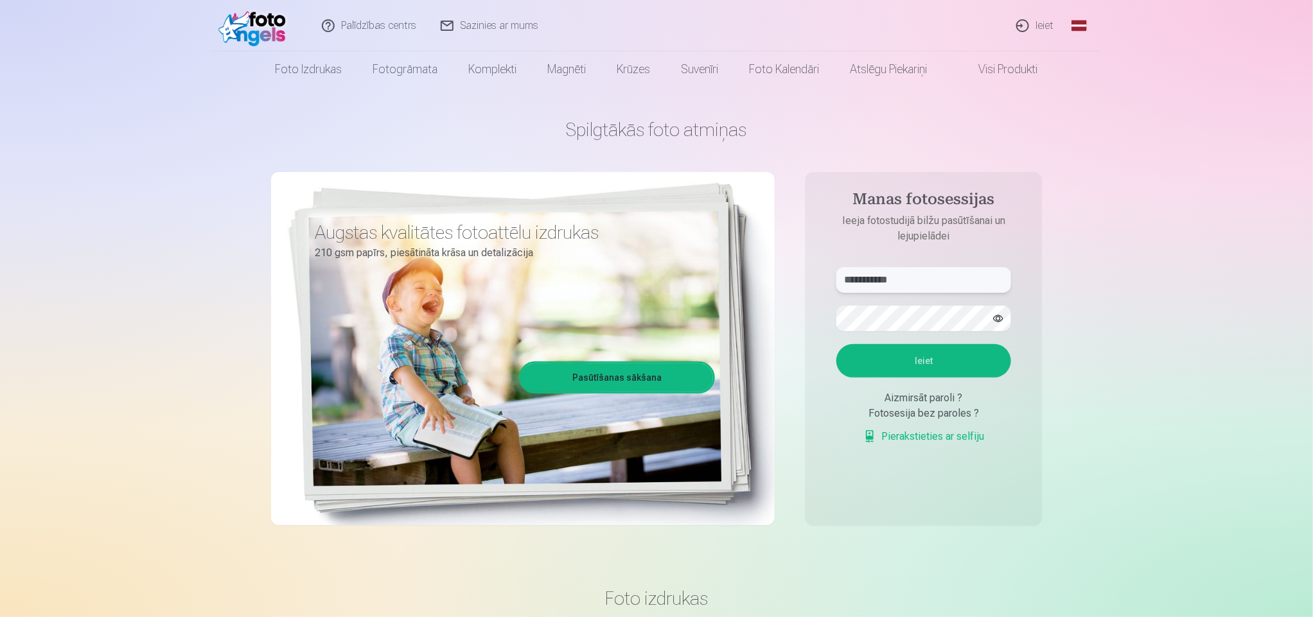
click at [924, 279] on input "**********" at bounding box center [923, 280] width 175 height 26
type input "**********"
click at [926, 361] on button "Ieiet" at bounding box center [923, 360] width 175 height 33
